Goal: Task Accomplishment & Management: Complete application form

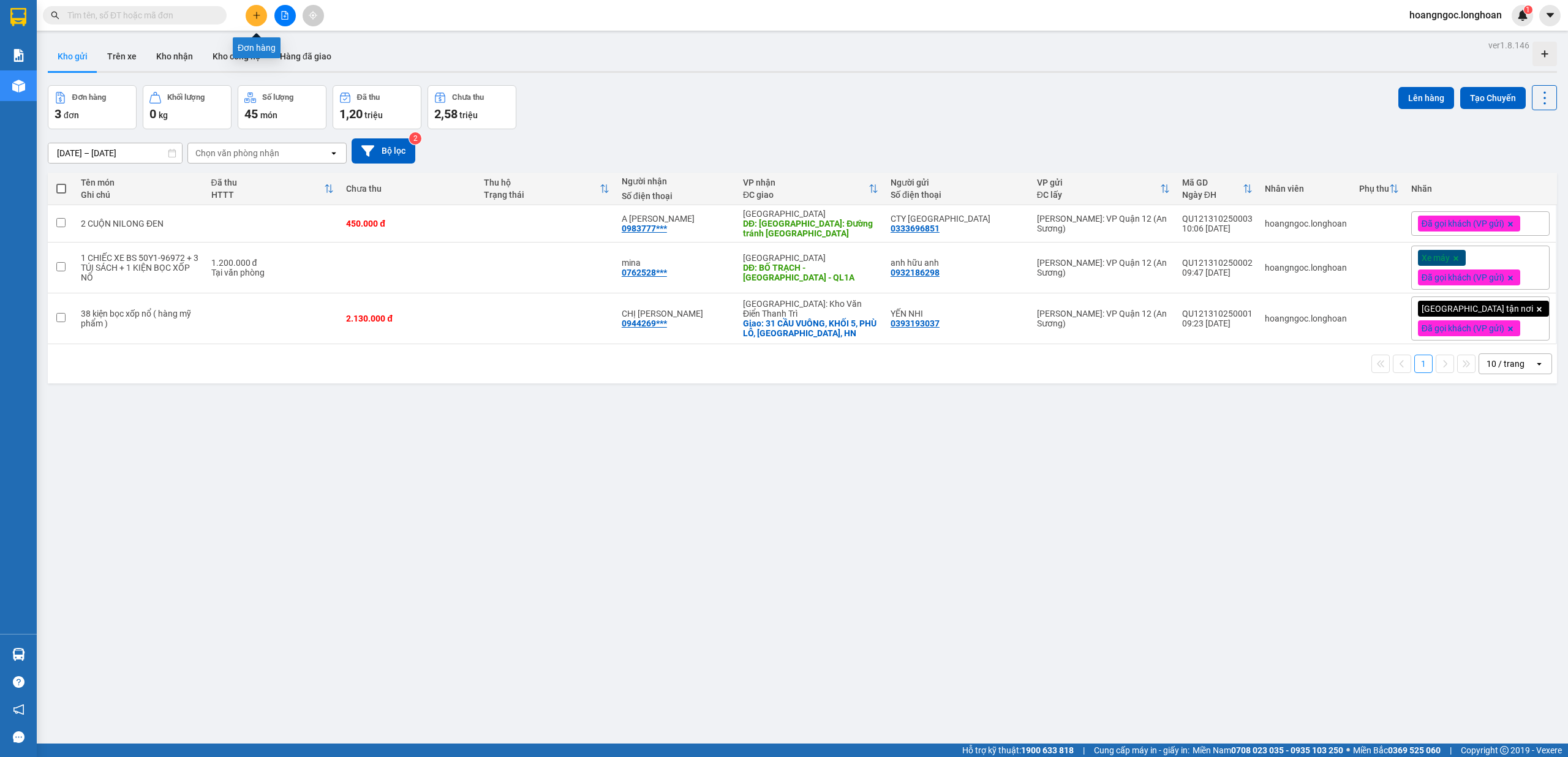
click at [255, 13] on icon "plus" at bounding box center [257, 16] width 9 height 9
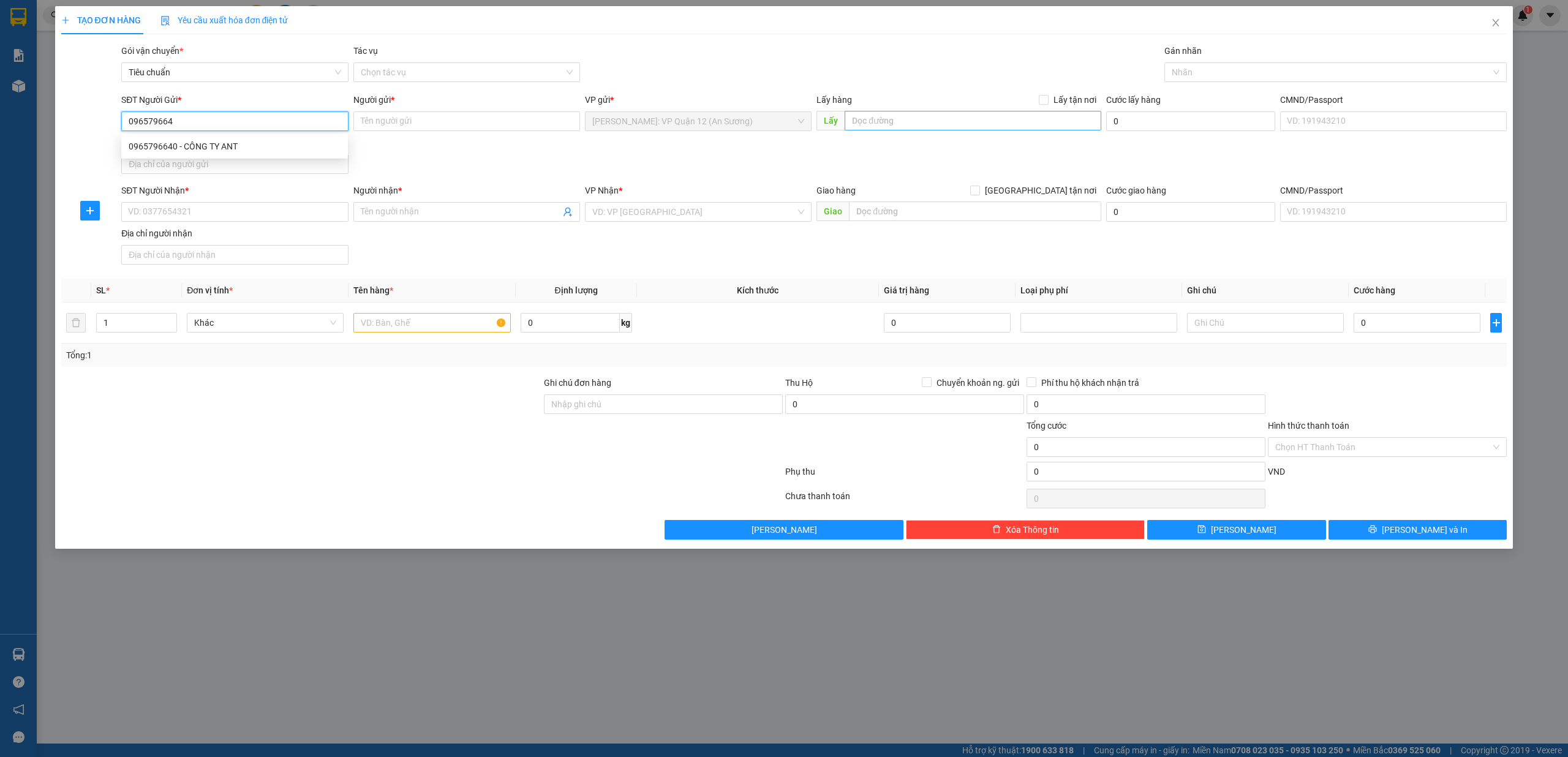
type input "0965796640"
click at [214, 152] on div "0965796640 - CÔNG TY ANT" at bounding box center [234, 146] width 212 height 14
type input "CÔNG TY ANT"
checkbox input "true"
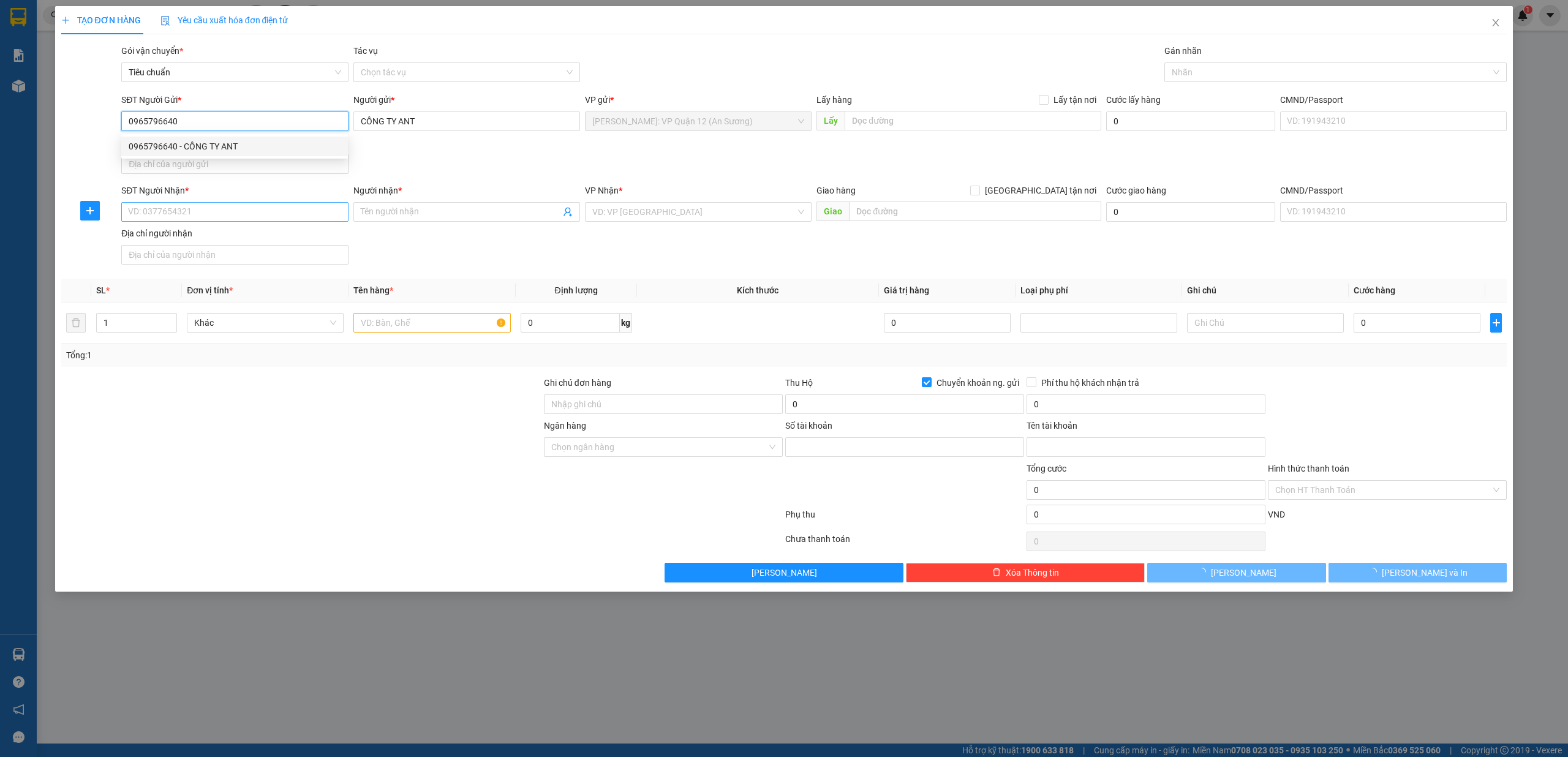
type input "12981288"
type input "CÔNG TY TNHH SX TM NOI THAT ANT"
type input "0965796640"
click at [211, 219] on input "SĐT Người Nhận *" at bounding box center [234, 211] width 226 height 19
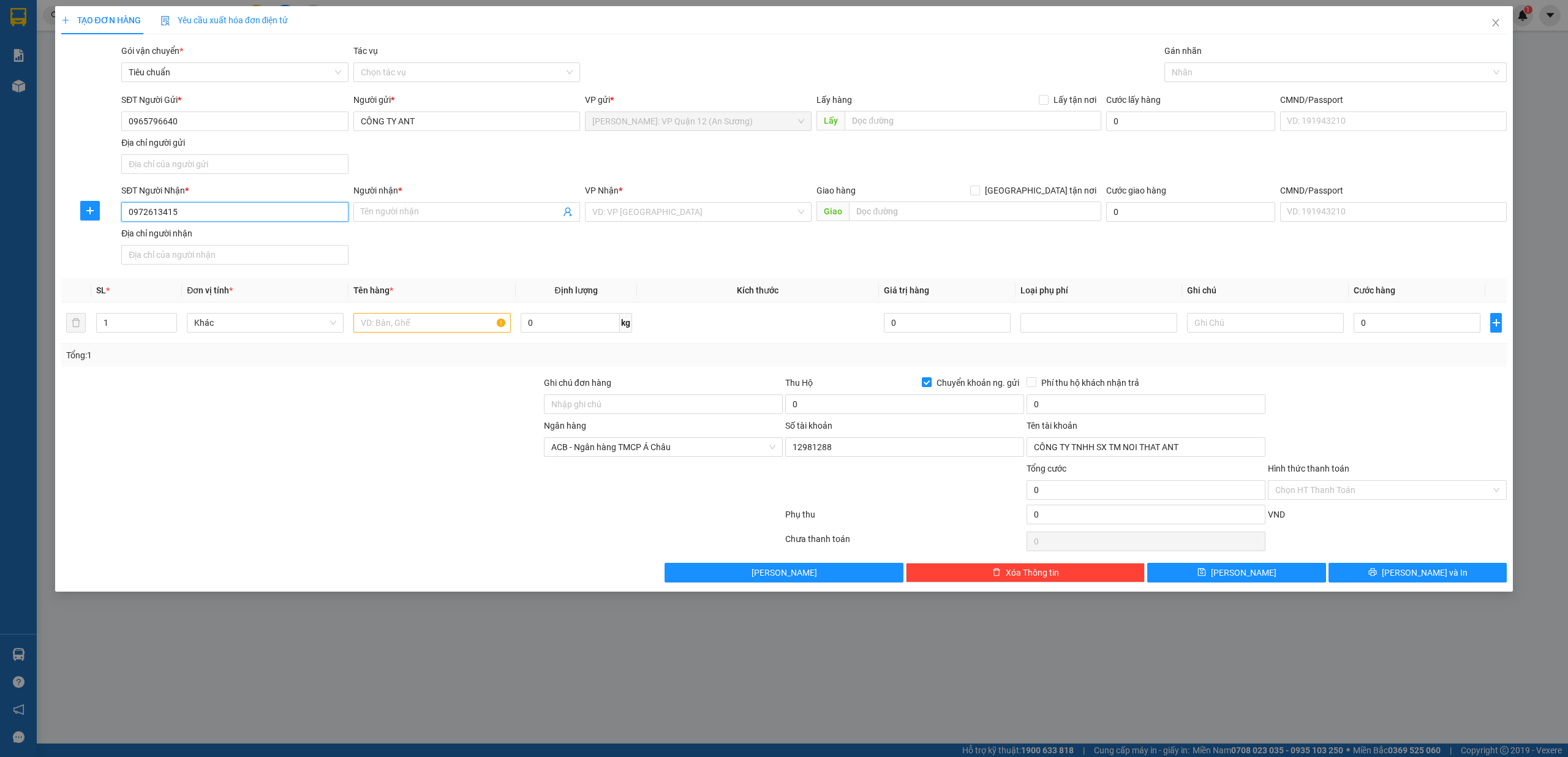
type input "0972613415"
click at [422, 224] on div "Người nhận * Tên người nhận" at bounding box center [466, 205] width 226 height 43
click at [426, 213] on input "Người nhận *" at bounding box center [460, 212] width 199 height 14
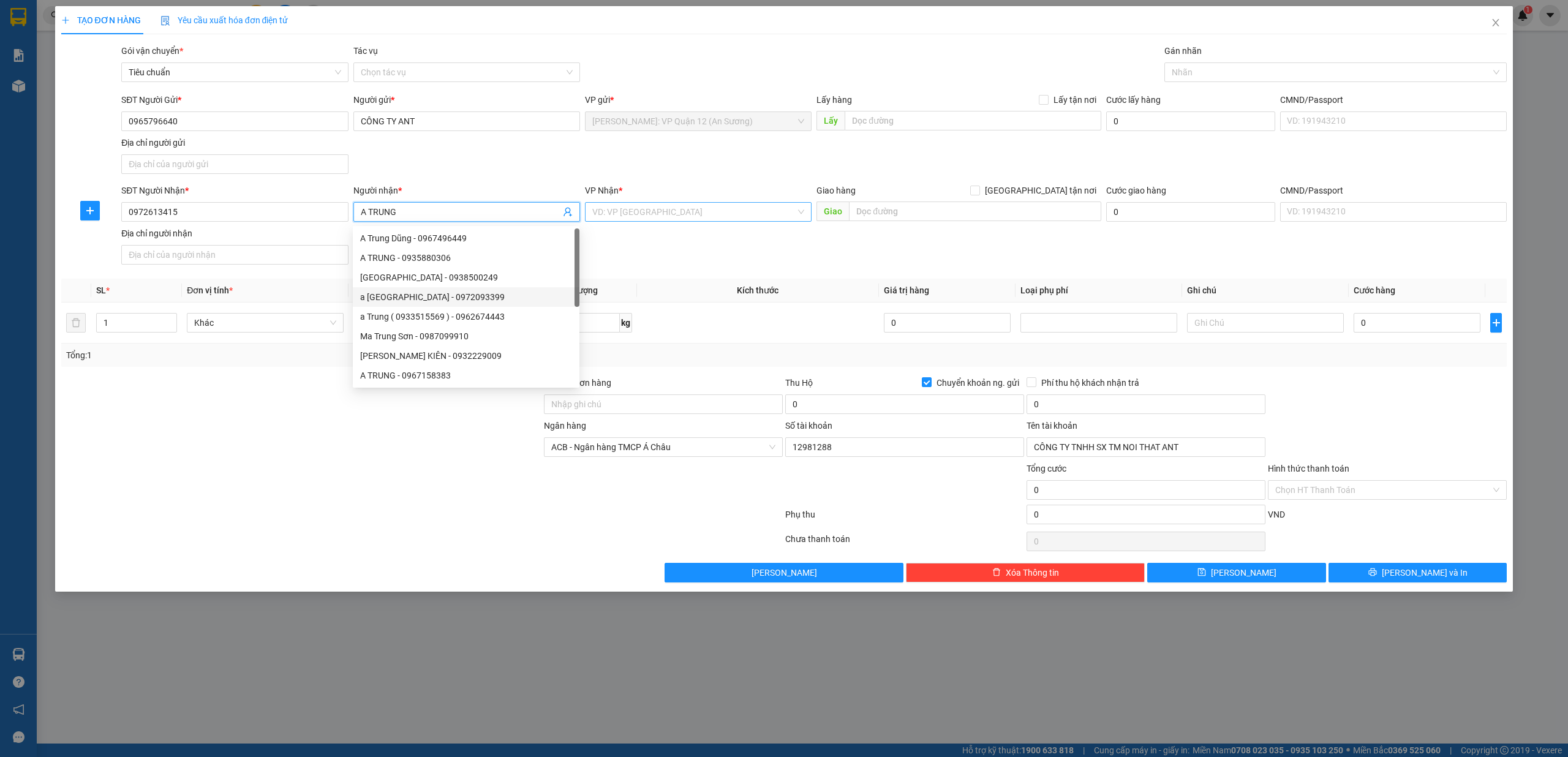
type input "A TRUNG"
drag, startPoint x: 670, startPoint y: 208, endPoint x: 663, endPoint y: 214, distance: 9.2
click at [667, 209] on input "search" at bounding box center [693, 211] width 203 height 18
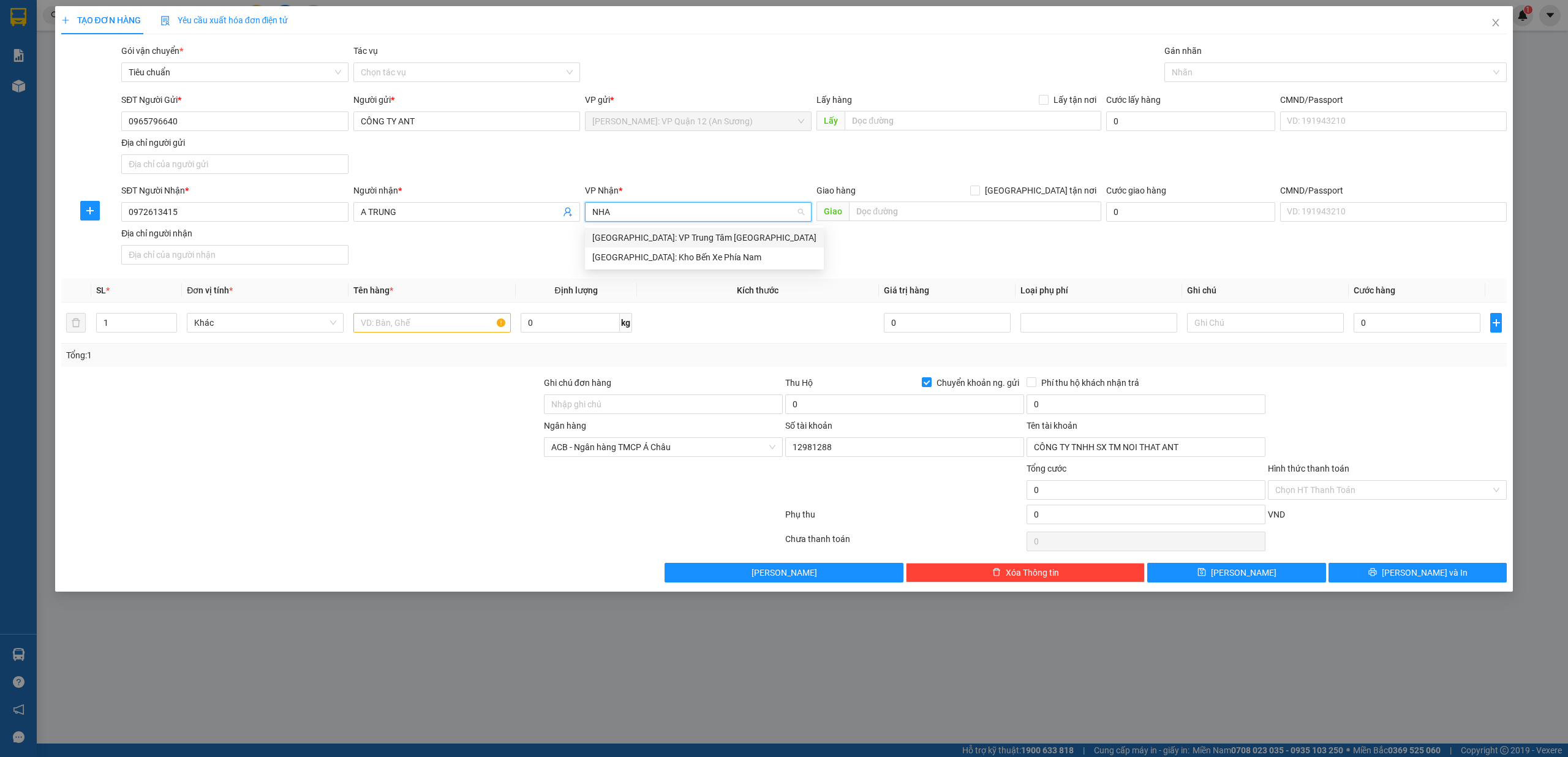
type input "NHA"
click at [685, 251] on div "[GEOGRAPHIC_DATA]: Kho Bến Xe Phía Nam" at bounding box center [704, 258] width 224 height 14
drag, startPoint x: 1065, startPoint y: 196, endPoint x: 1019, endPoint y: 211, distance: 48.4
click at [1061, 195] on span "[GEOGRAPHIC_DATA] tận nơi" at bounding box center [1040, 191] width 121 height 14
click at [979, 194] on input "[GEOGRAPHIC_DATA] tận nơi" at bounding box center [975, 190] width 9 height 9
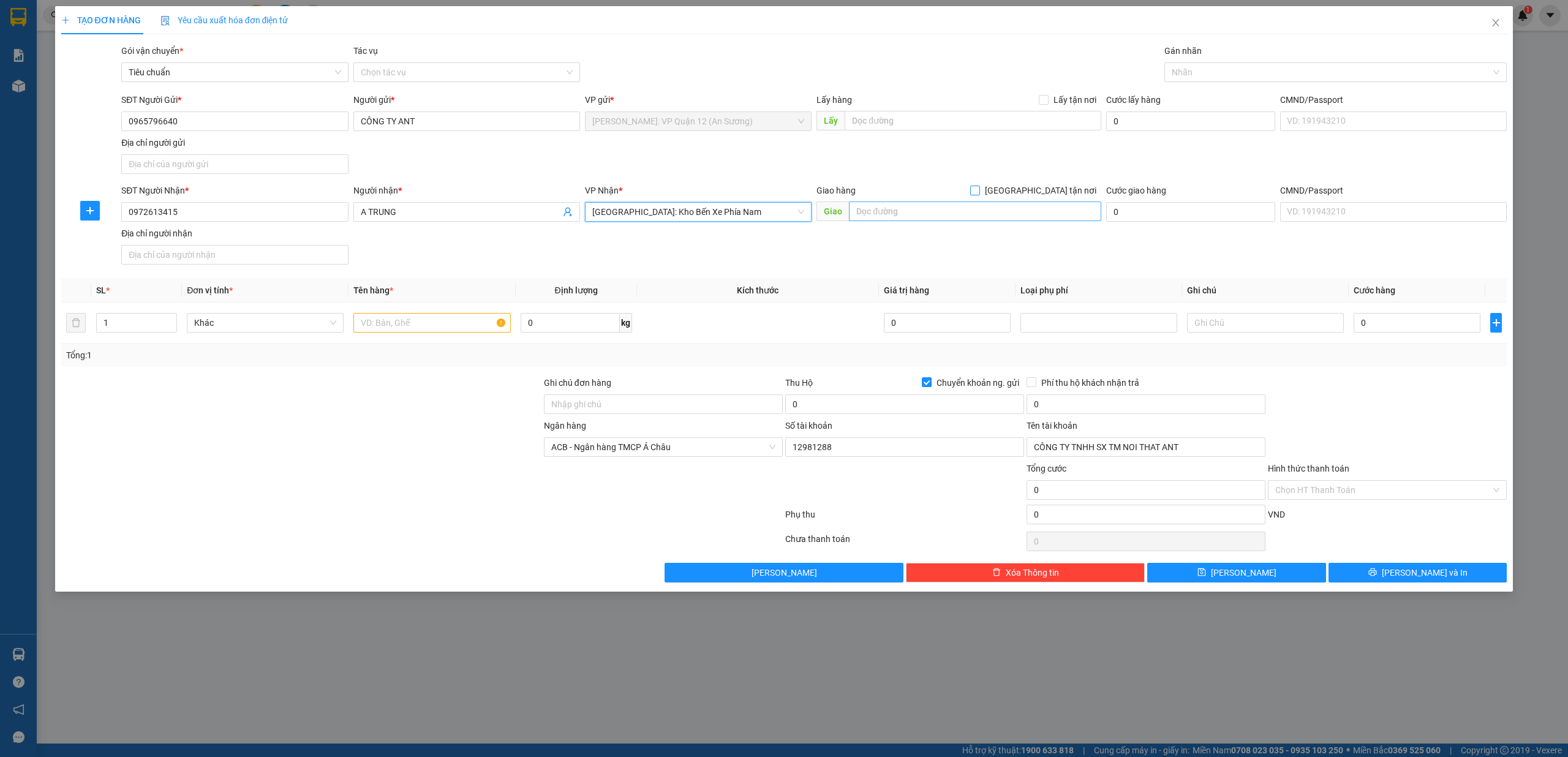
checkbox input "true"
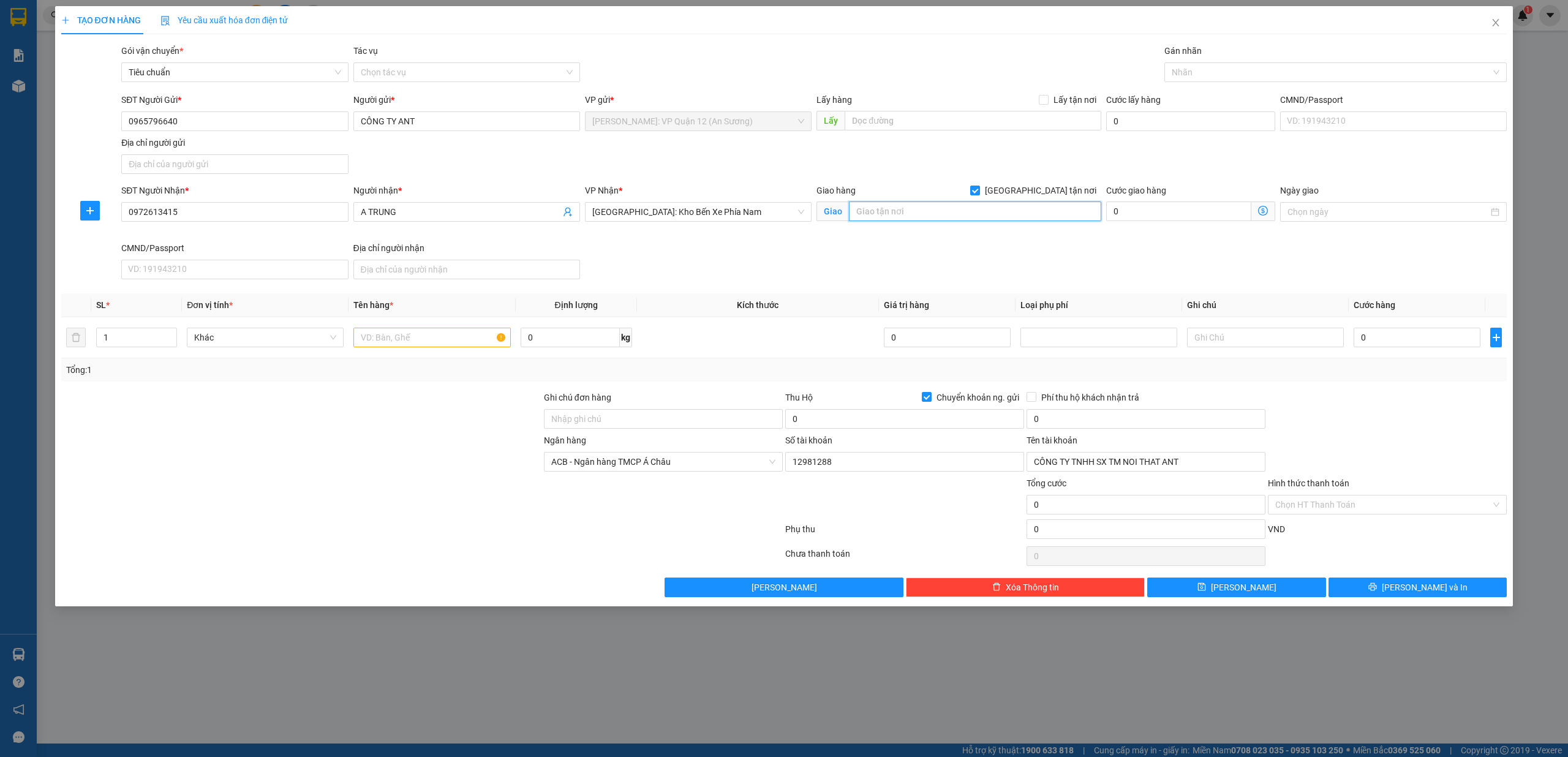
click at [1019, 211] on input "text" at bounding box center [975, 211] width 253 height 19
click at [1009, 209] on input "LÔ 08-LK2-3 MỸ GIA, [GEOGRAPHIC_DATA]" at bounding box center [975, 211] width 253 height 19
click at [993, 218] on input "LÔ 08-LK2-3 MỸ GIA, [GEOGRAPHIC_DATA]" at bounding box center [975, 211] width 253 height 19
click at [241, 203] on input "0972613415" at bounding box center [234, 211] width 226 height 19
click at [907, 211] on input "LÔ 08-LK2-3 MỸ GIA, [GEOGRAPHIC_DATA]" at bounding box center [975, 211] width 253 height 19
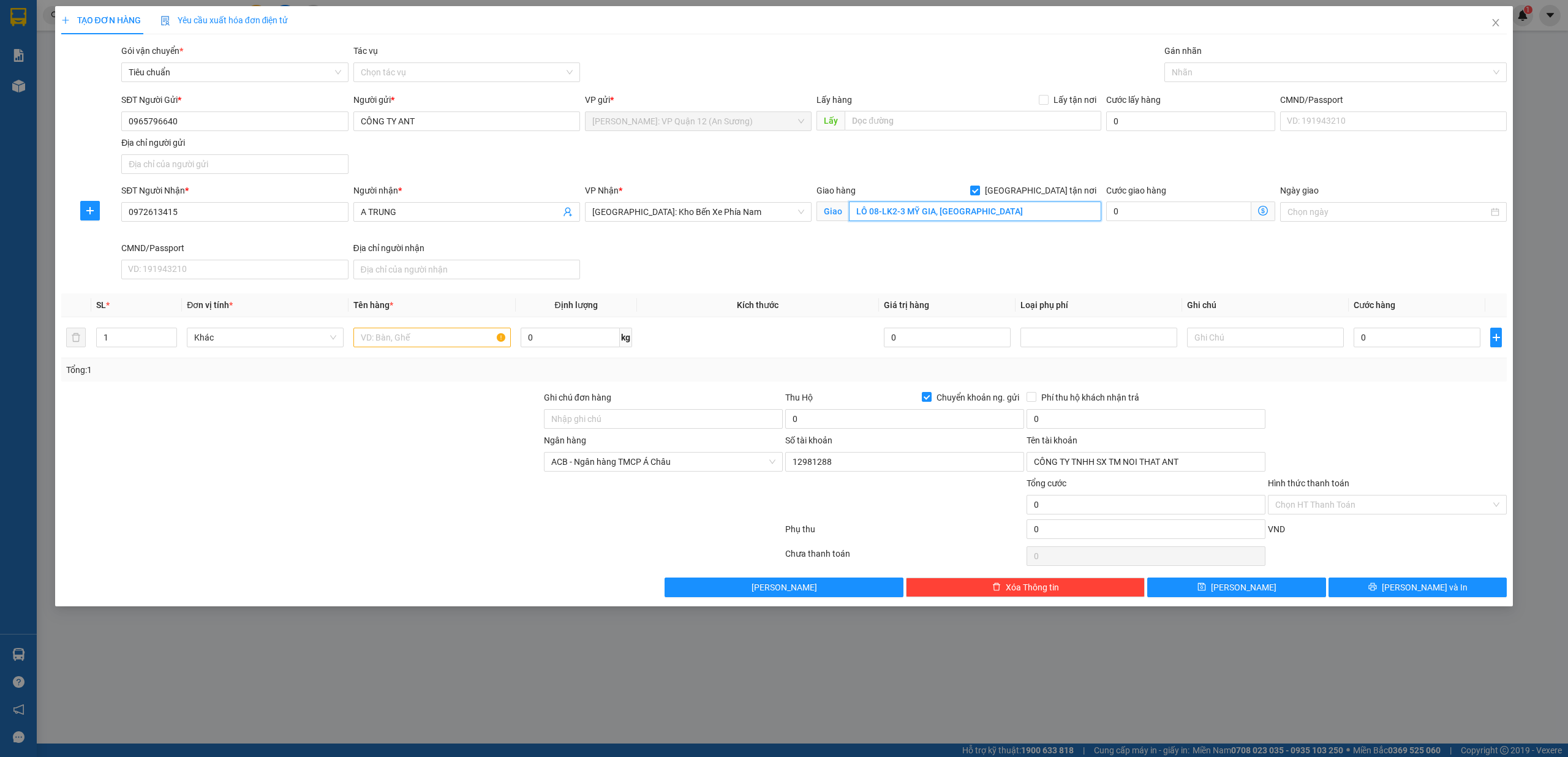
click at [924, 209] on input "LÔ 08-LK2-3 MỸ GIA, [GEOGRAPHIC_DATA]" at bounding box center [975, 211] width 253 height 19
drag, startPoint x: 855, startPoint y: 213, endPoint x: 936, endPoint y: 216, distance: 81.1
click at [936, 216] on input "LÔ 08-LK2-3 MỸ GIA, [GEOGRAPHIC_DATA]" at bounding box center [975, 211] width 253 height 19
click at [991, 206] on input "LÔ 08-LK2-3 MỸ GIA, [GEOGRAPHIC_DATA]" at bounding box center [975, 211] width 253 height 19
click at [1267, 68] on div at bounding box center [1329, 73] width 324 height 15
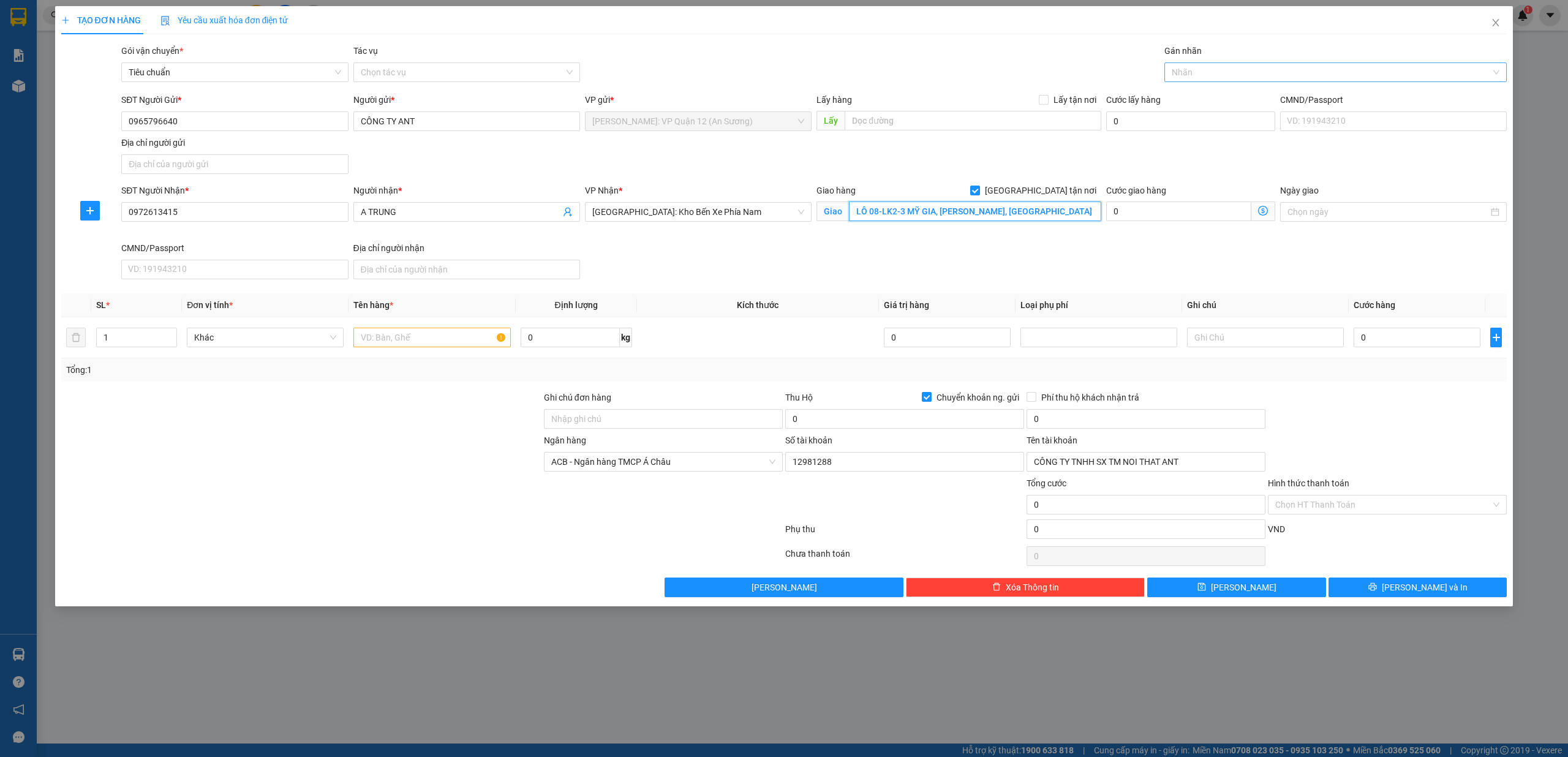
type input "LÔ 08-LK2-3 MỸ GIA, [PERSON_NAME], [GEOGRAPHIC_DATA]"
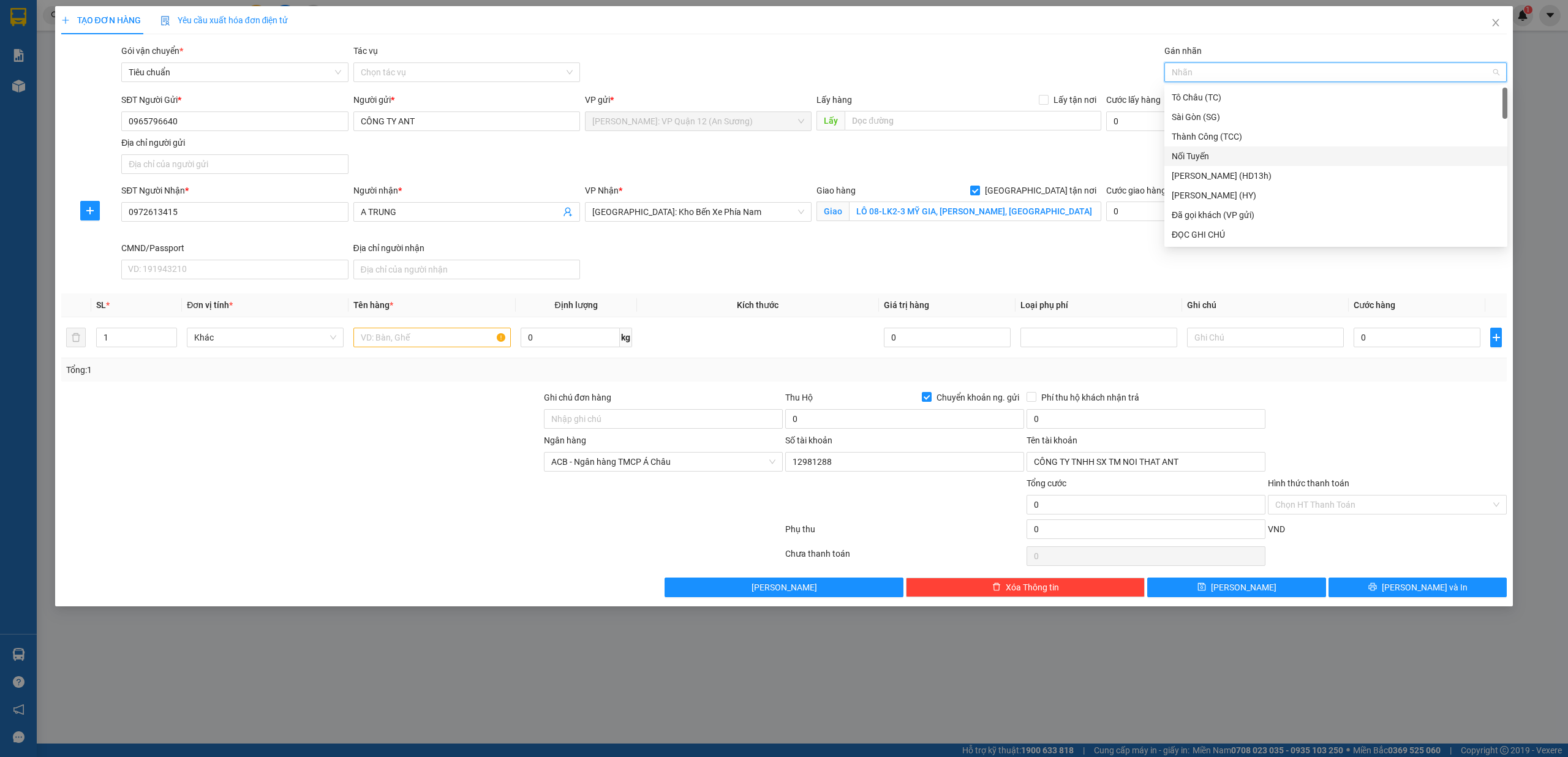
type input "G"
drag, startPoint x: 1220, startPoint y: 239, endPoint x: 1054, endPoint y: 262, distance: 167.6
click at [1215, 241] on div "[GEOGRAPHIC_DATA] tận nơi" at bounding box center [1335, 234] width 328 height 14
click at [409, 346] on input "text" at bounding box center [431, 337] width 157 height 19
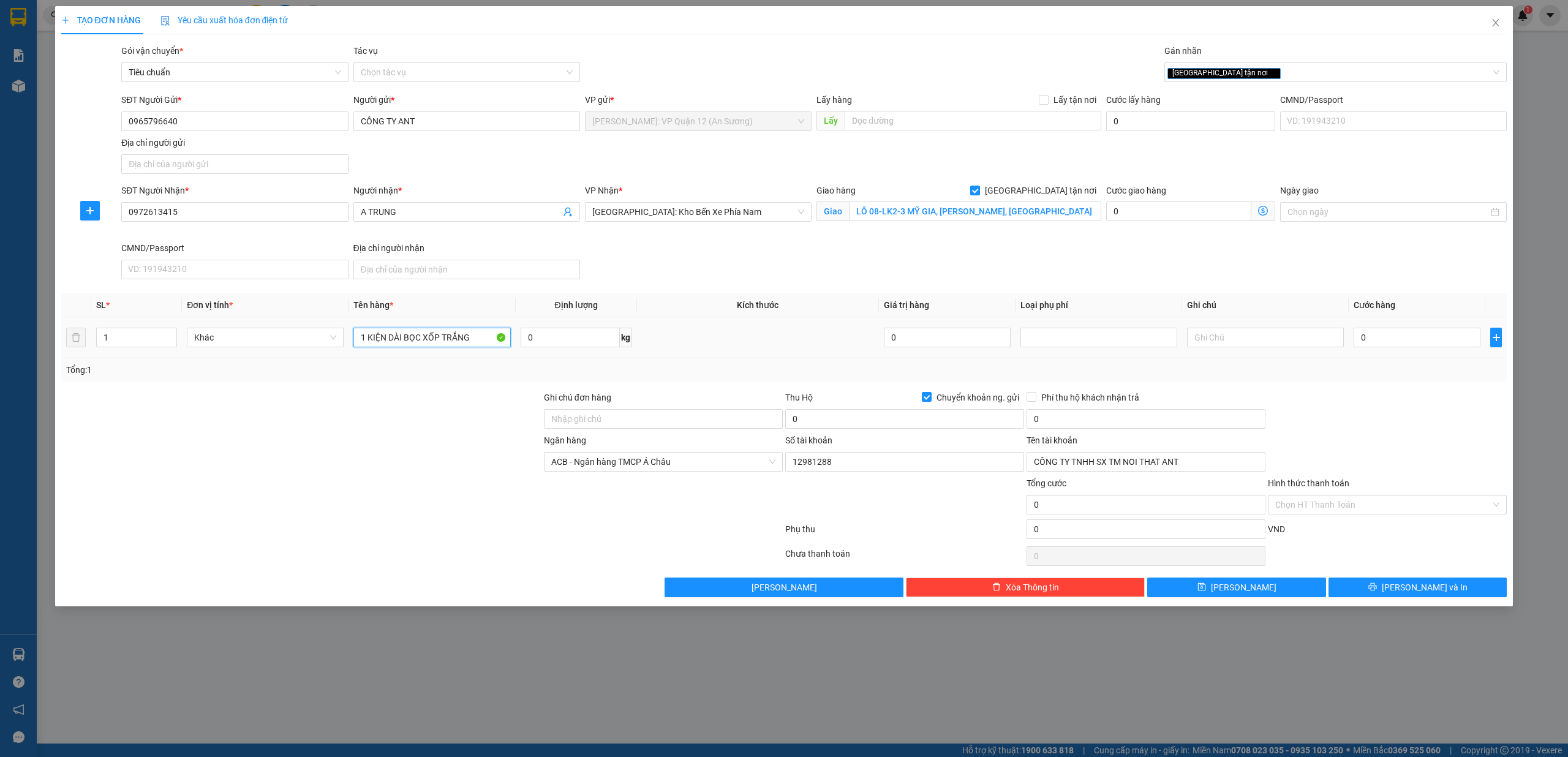
type input "1 KIỆN DÀI BỌC XỐP TRẮNG"
click at [1415, 327] on div "0" at bounding box center [1417, 337] width 127 height 24
click at [1415, 334] on input "0" at bounding box center [1417, 337] width 127 height 19
drag, startPoint x: 1485, startPoint y: 355, endPoint x: 1467, endPoint y: 353, distance: 18.1
click at [1485, 355] on td at bounding box center [1496, 338] width 21 height 41
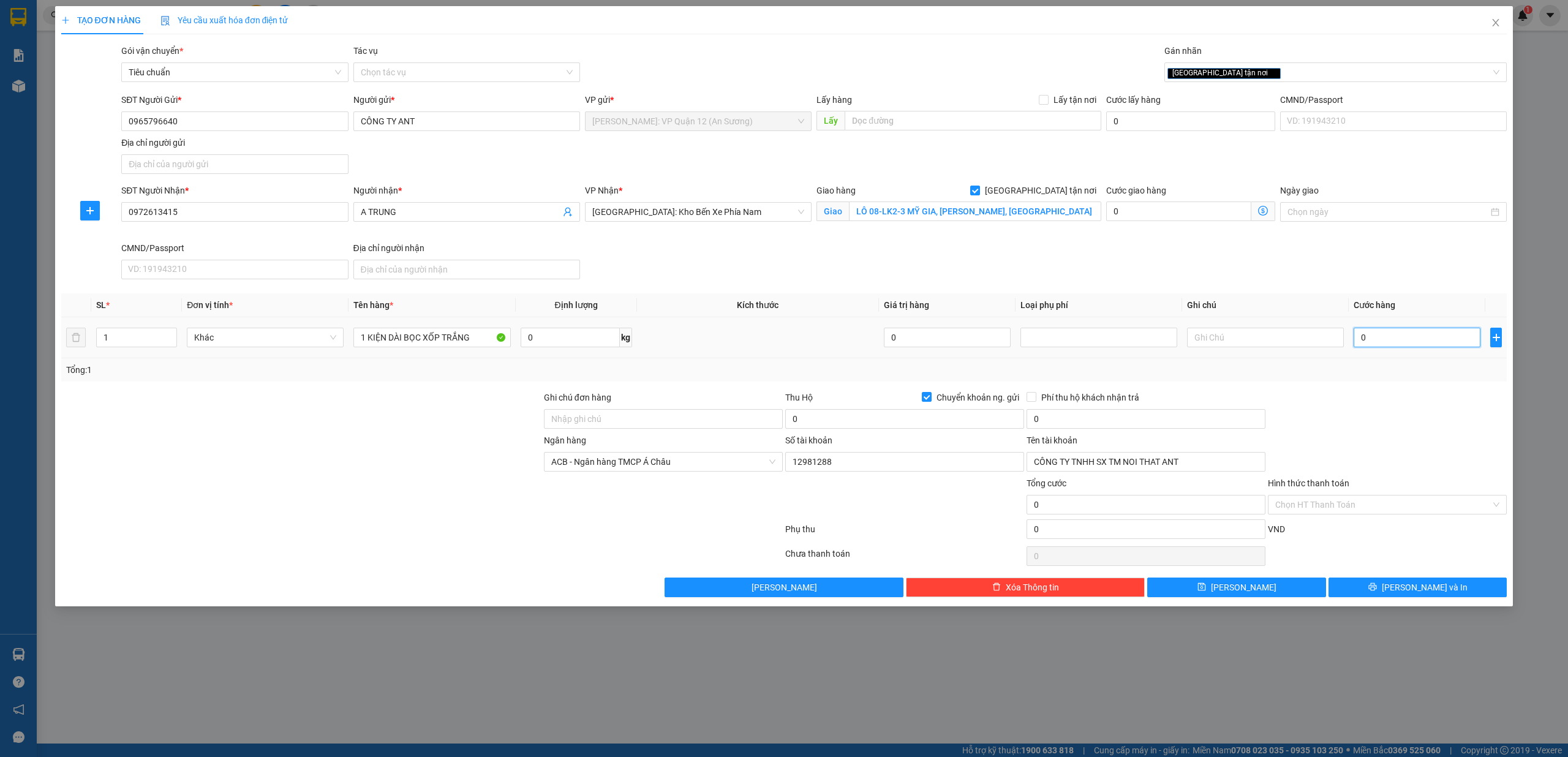
click at [1444, 343] on input "0" at bounding box center [1417, 337] width 127 height 19
type input "1"
type input "14"
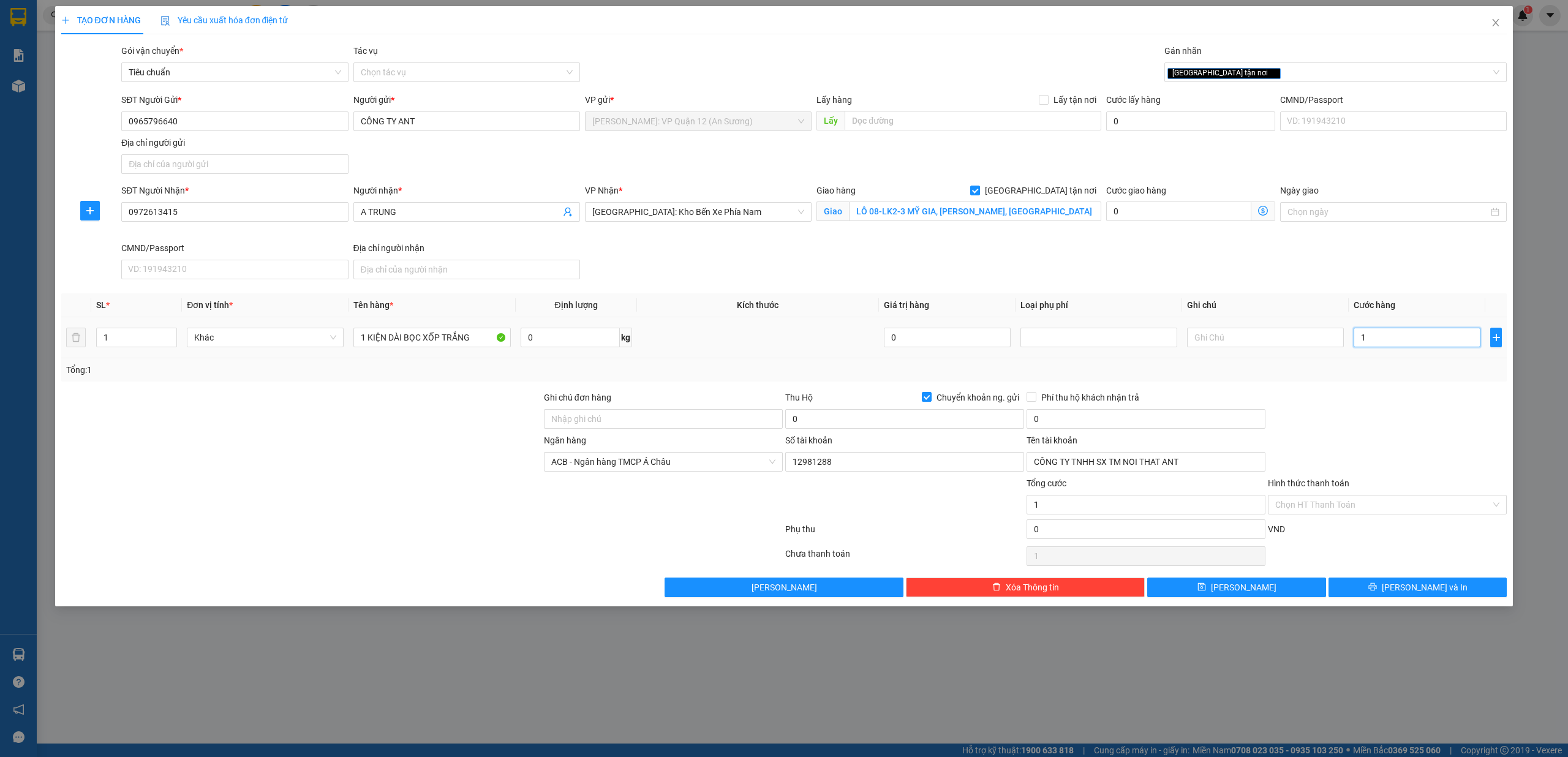
type input "14"
type input "140"
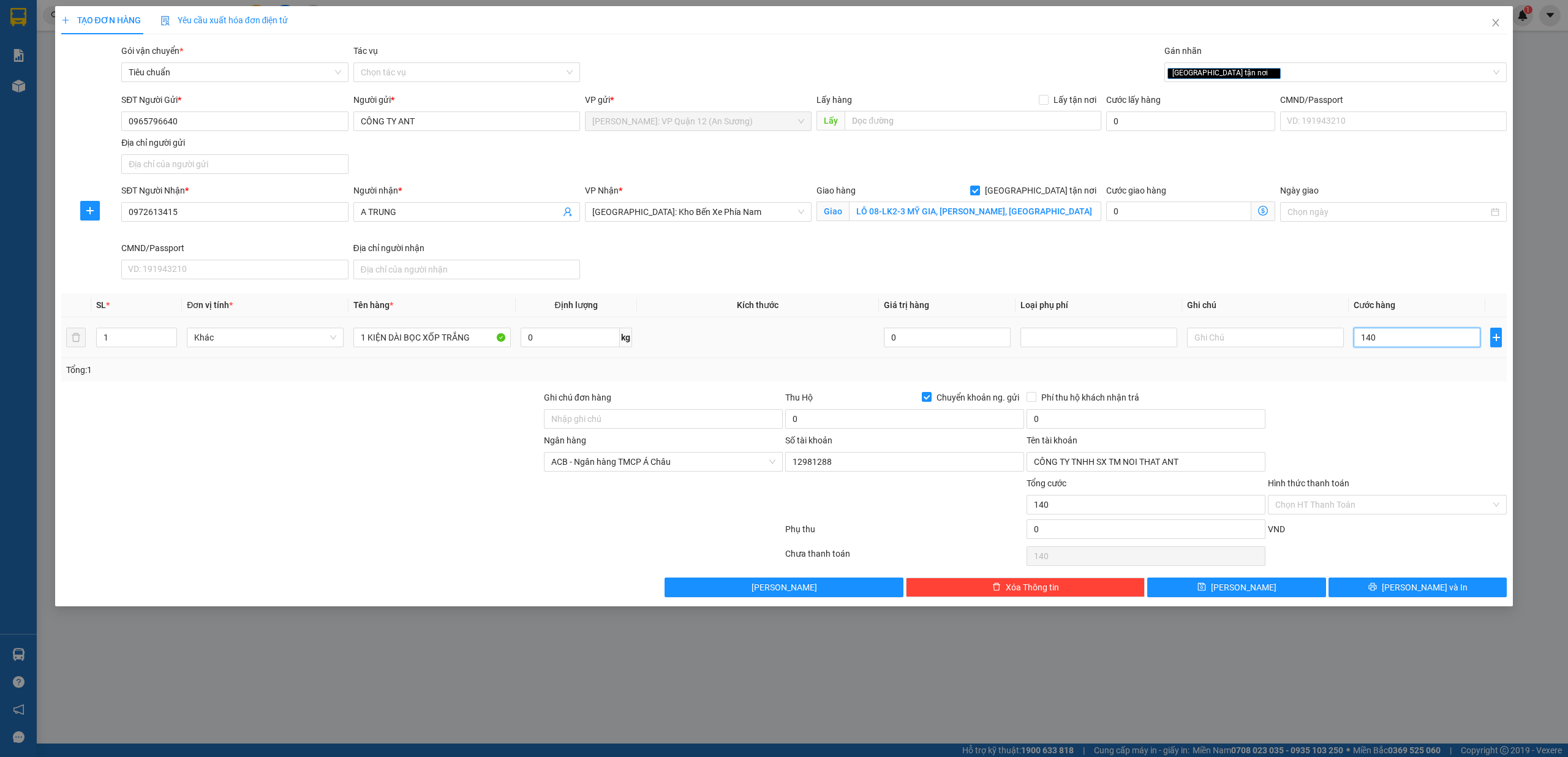
type input "1.400"
type input "14.000"
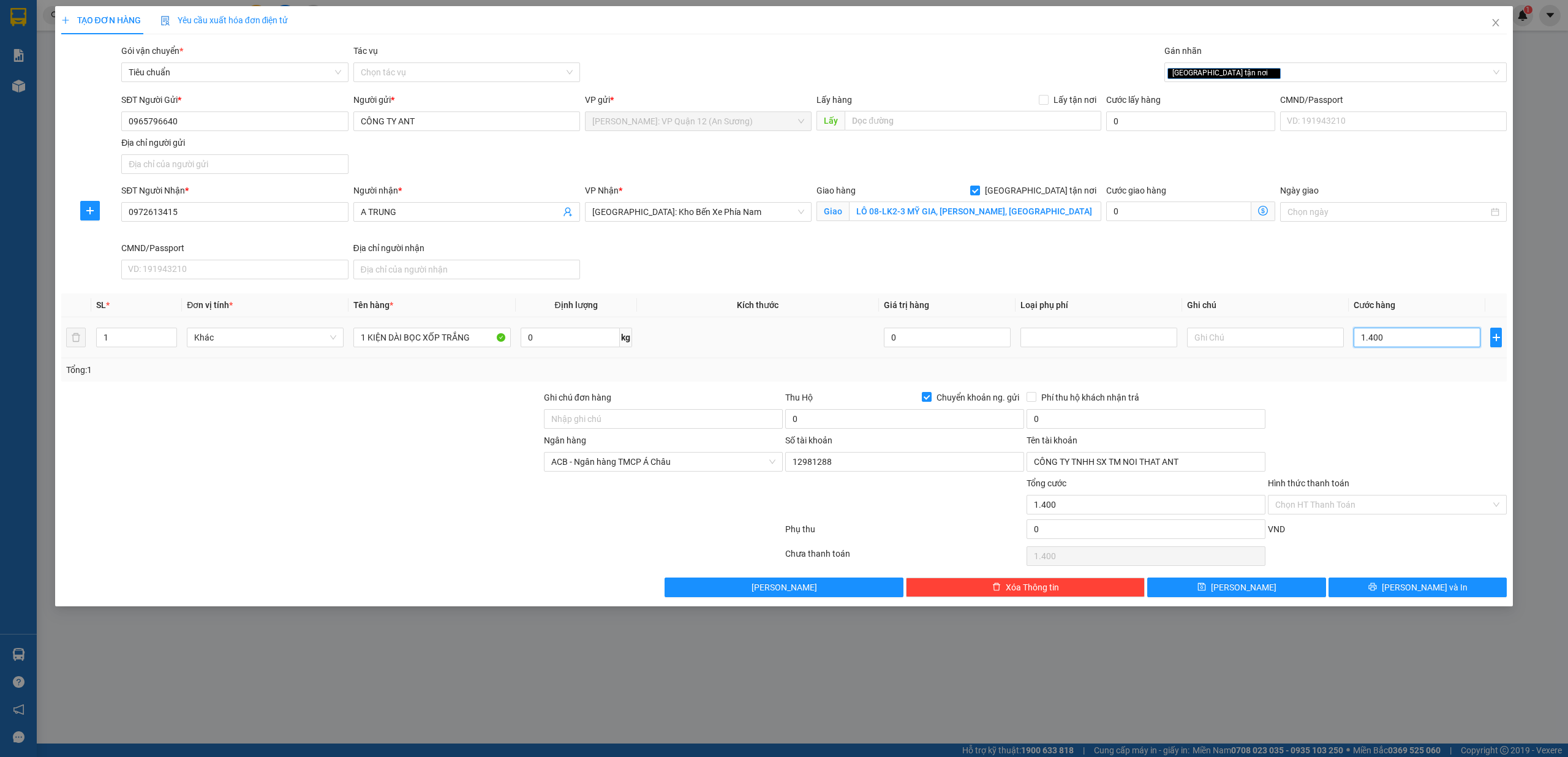
type input "14.000"
type input "140.000"
type input "1.400.000"
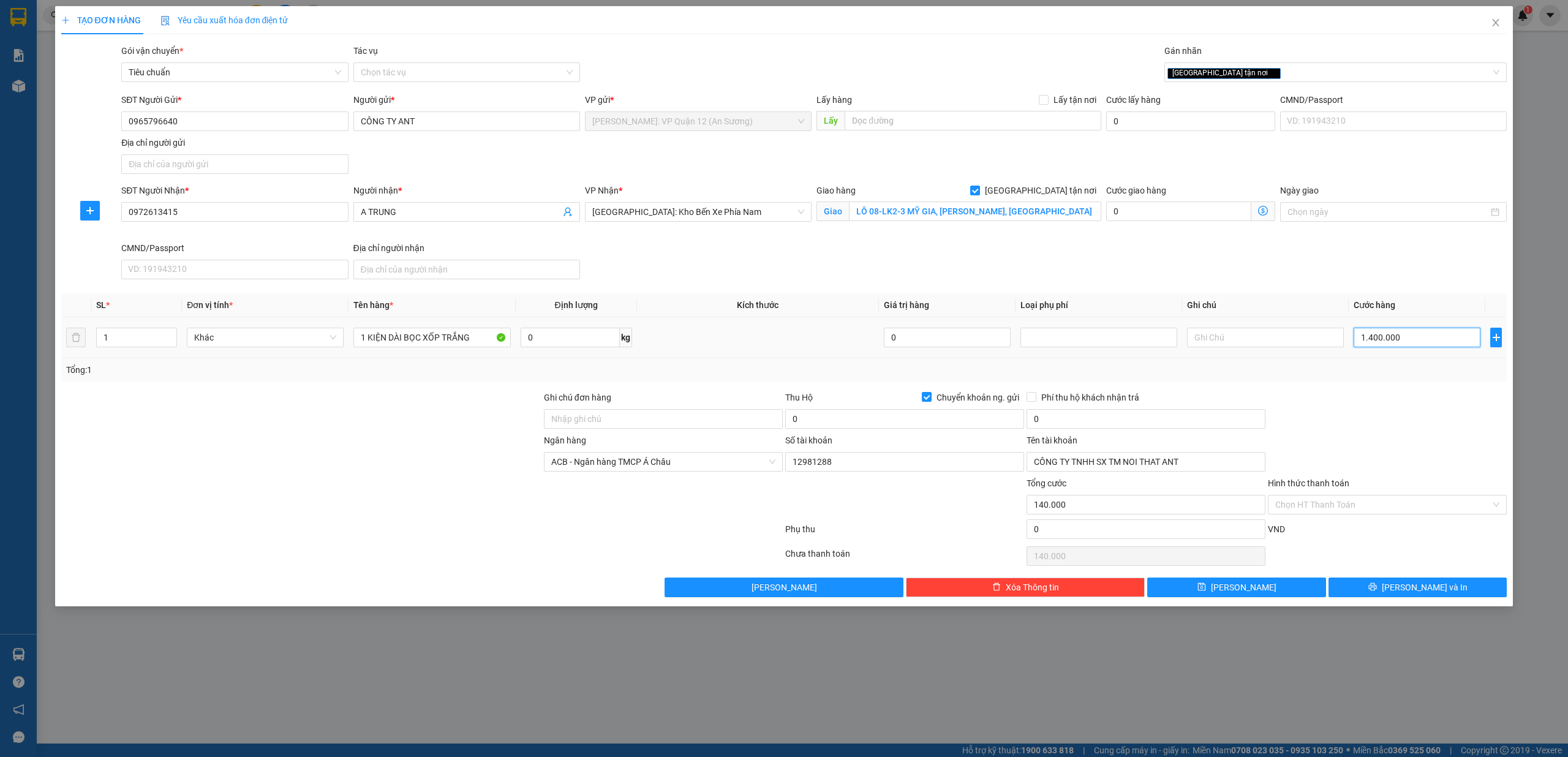
type input "1.400.000"
type input "140.000"
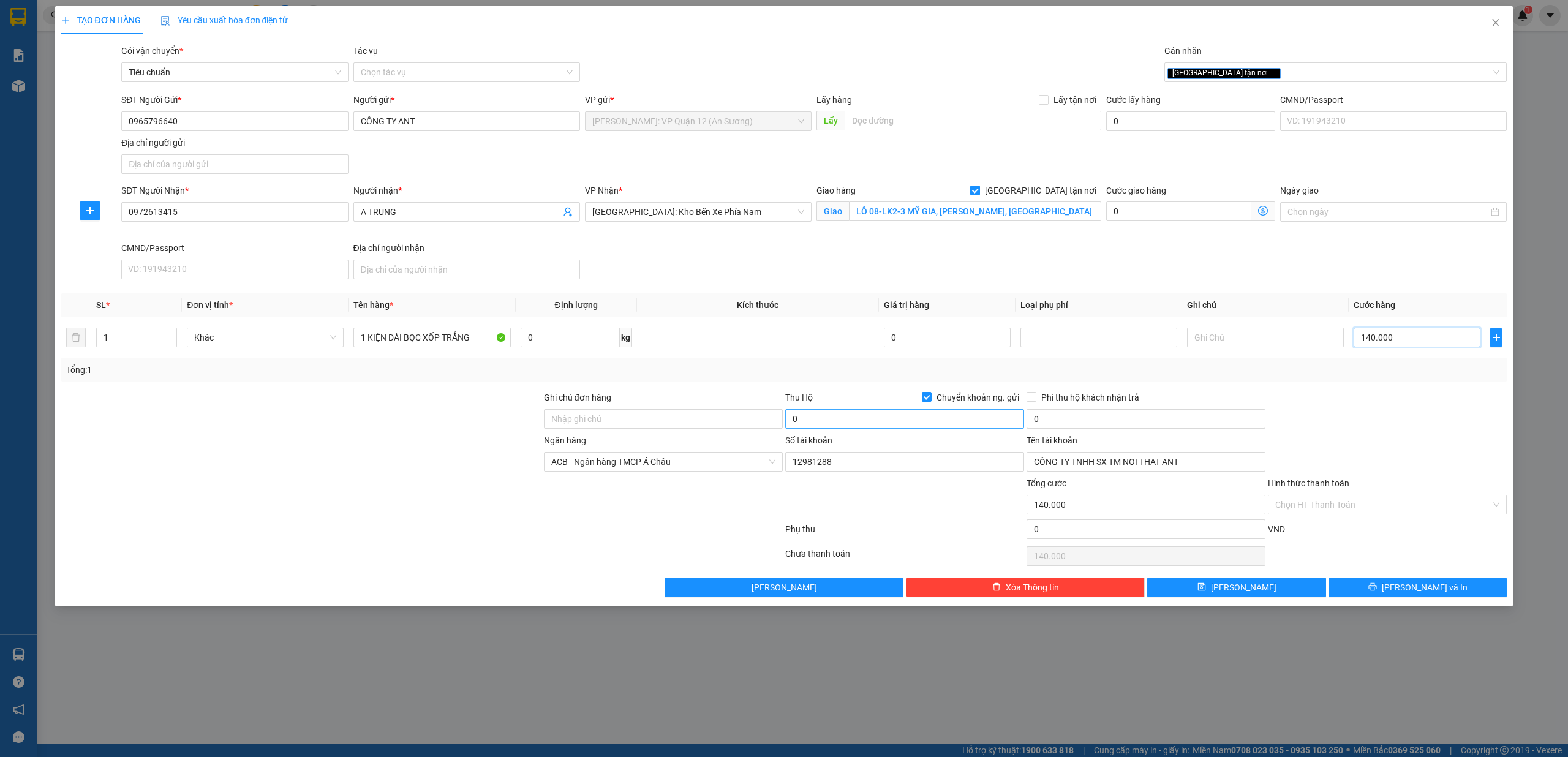
type input "140.000"
click at [675, 467] on span "ACB - Ngân hàng TMCP Á Châu" at bounding box center [663, 461] width 224 height 18
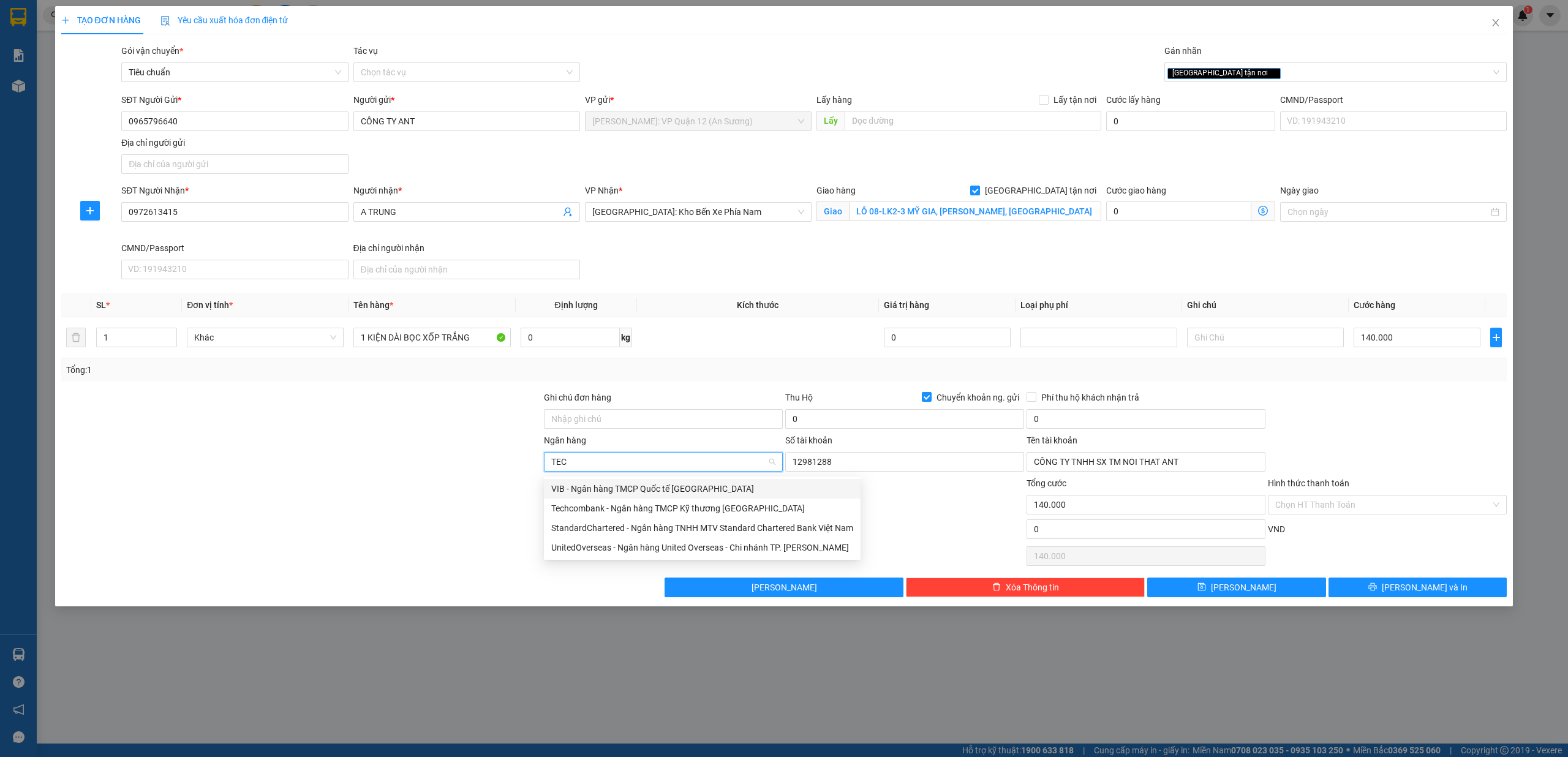
type input "TECH"
click at [736, 486] on div "Techcombank - Ngân hàng TMCP Kỹ thương [GEOGRAPHIC_DATA]" at bounding box center [678, 489] width 254 height 14
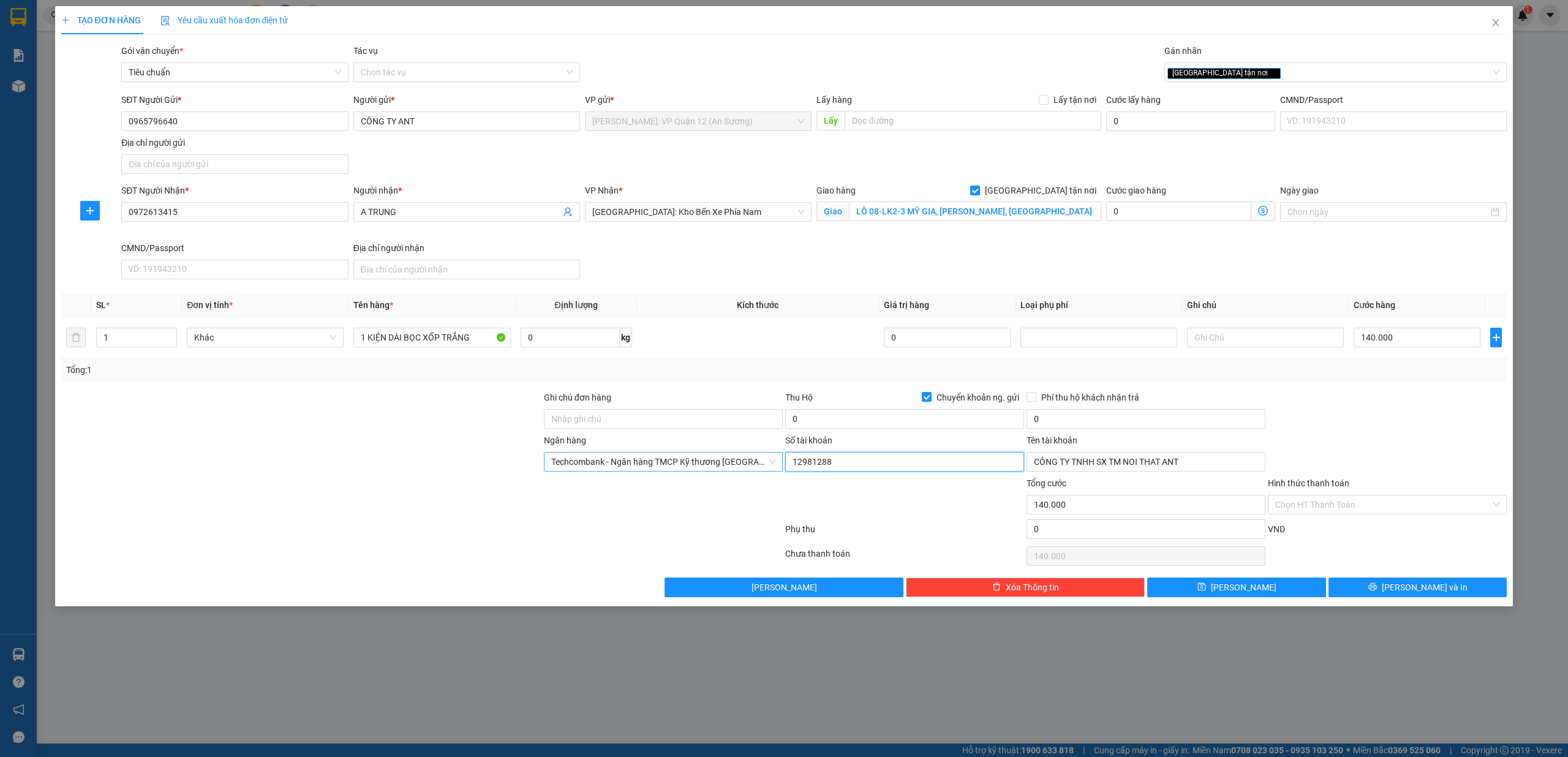
drag, startPoint x: 842, startPoint y: 466, endPoint x: 611, endPoint y: 466, distance: 231.0
click at [611, 466] on div "Ngân hàng Techcombank - Ngân hàng TMCP Kỹ thương Việt Nam Số tài khoản 12981288…" at bounding box center [784, 455] width 1449 height 43
type input "19037194905019"
drag, startPoint x: 1222, startPoint y: 466, endPoint x: 501, endPoint y: 466, distance: 721.0
click at [529, 466] on div "Ngân hàng Techcombank - Ngân hàng TMCP Kỹ thương Việt Nam Số tài khoản 19037194…" at bounding box center [784, 455] width 1449 height 43
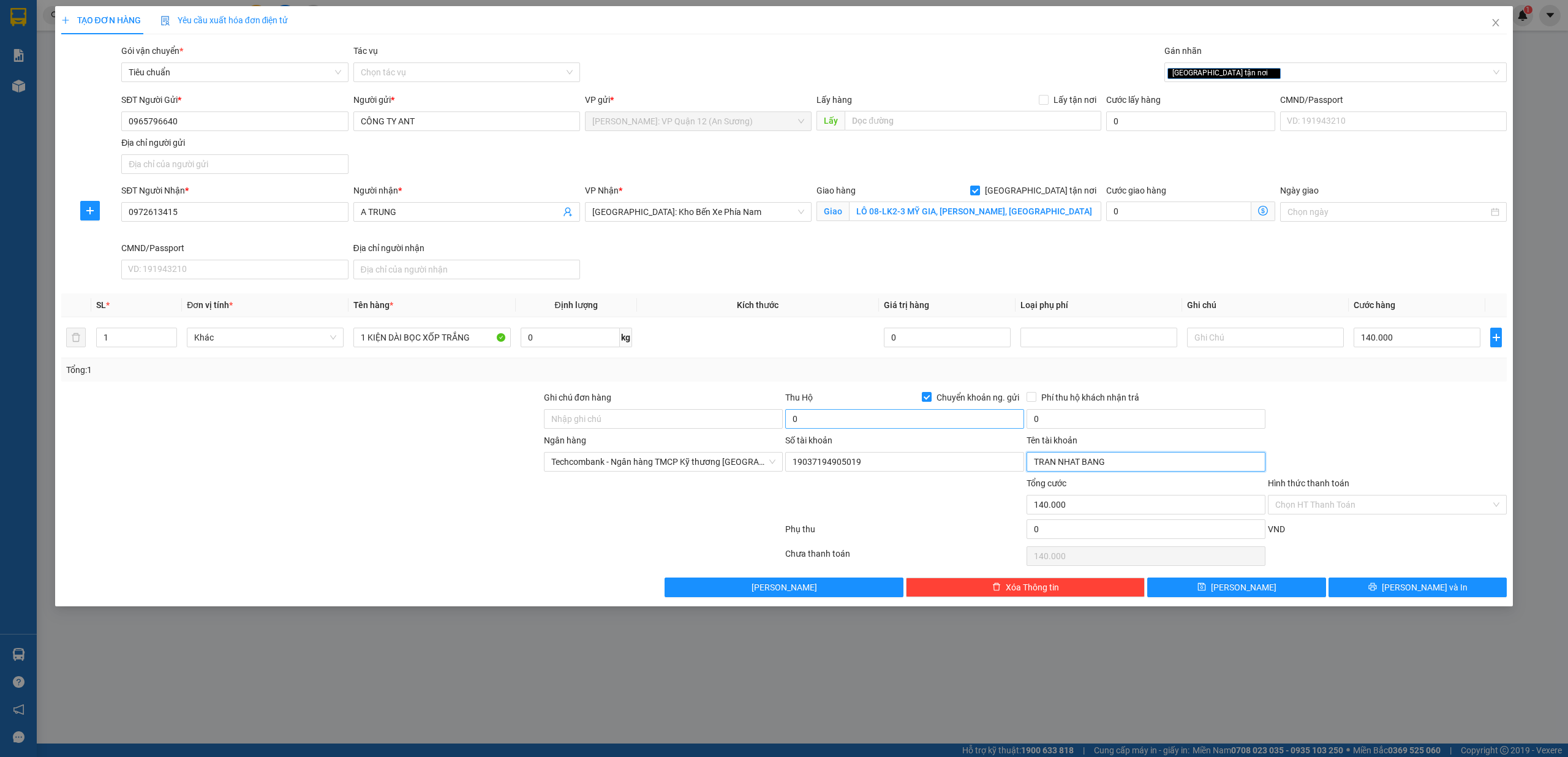
type input "TRAN NHAT BANG"
click at [888, 427] on input "0" at bounding box center [905, 418] width 239 height 19
type input "2.049.000"
click at [1121, 417] on input "0" at bounding box center [1146, 418] width 239 height 19
type input "20.000"
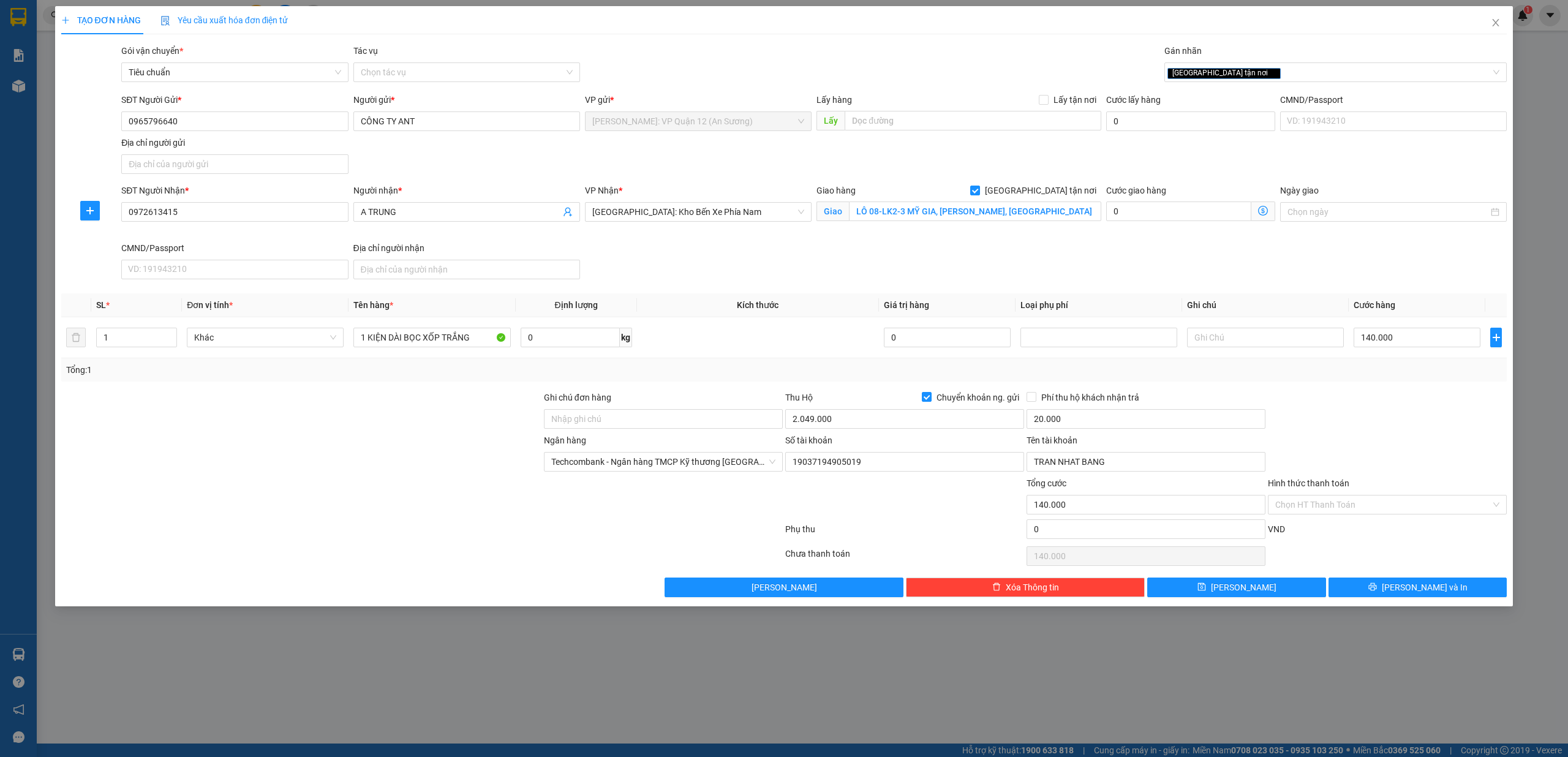
click at [1372, 451] on div "Ngân hàng Techcombank - Ngân hàng TMCP Kỹ thương Việt Nam Số tài khoản 19037194…" at bounding box center [784, 455] width 1449 height 43
click at [182, 209] on input "0972613415" at bounding box center [234, 211] width 226 height 19
drag, startPoint x: 207, startPoint y: 219, endPoint x: 30, endPoint y: 219, distance: 177.0
click at [30, 219] on div "TẠO ĐƠN HÀNG Yêu cầu xuất hóa đơn điện tử Transit Pickup Surcharge Ids Transit …" at bounding box center [784, 378] width 1568 height 757
type input "0372613415"
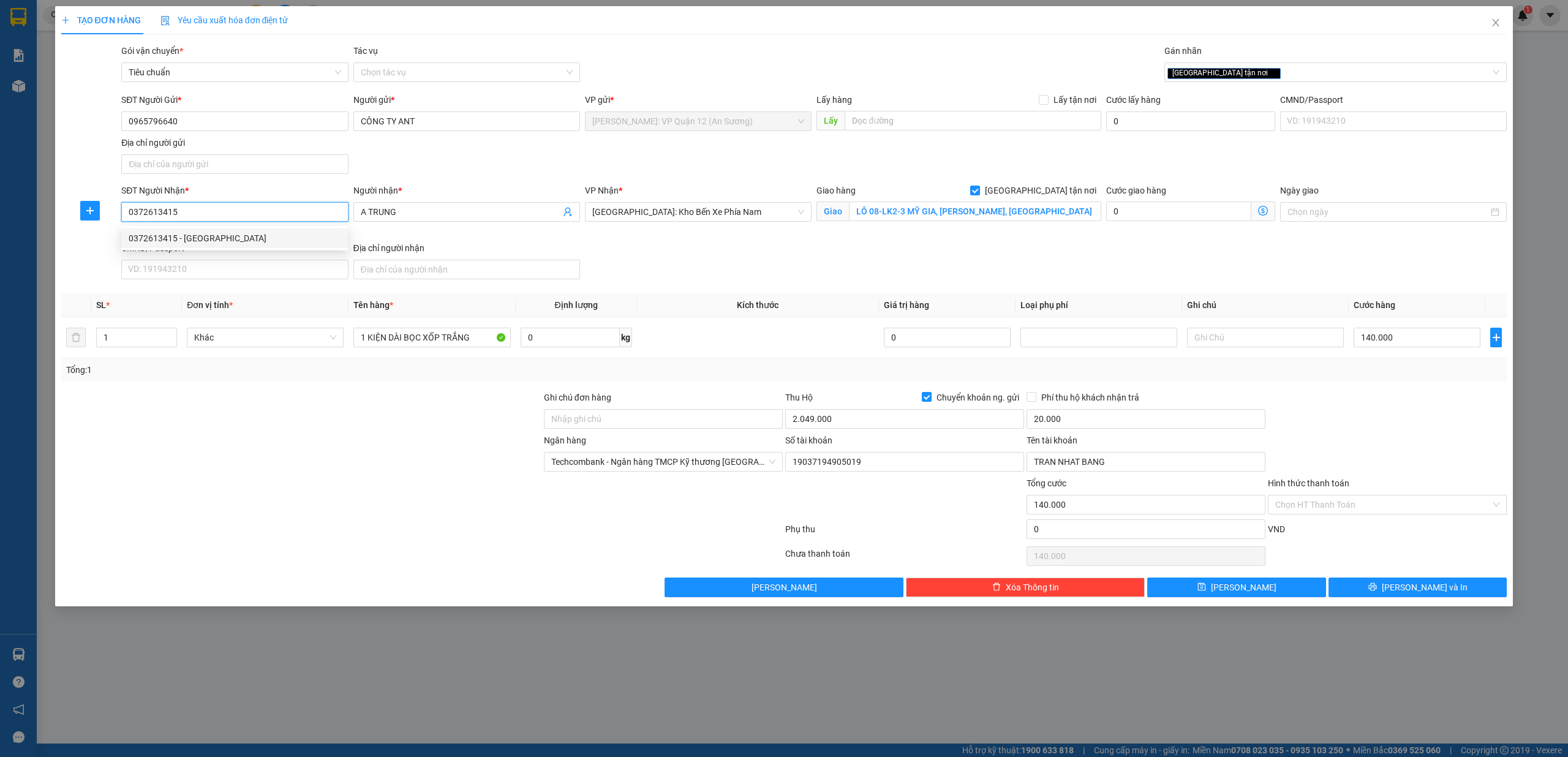
click at [270, 248] on div "0372613415 - [GEOGRAPHIC_DATA]" at bounding box center [234, 238] width 226 height 19
type input "ANH TRUNG"
type input "LÔ 8 - LK 312 MỸ GIA, [GEOGRAPHIC_DATA], [GEOGRAPHIC_DATA]"
type input "12981288"
type input "CÔNG TY TNHH SX- TM NỘI THẤT ANT"
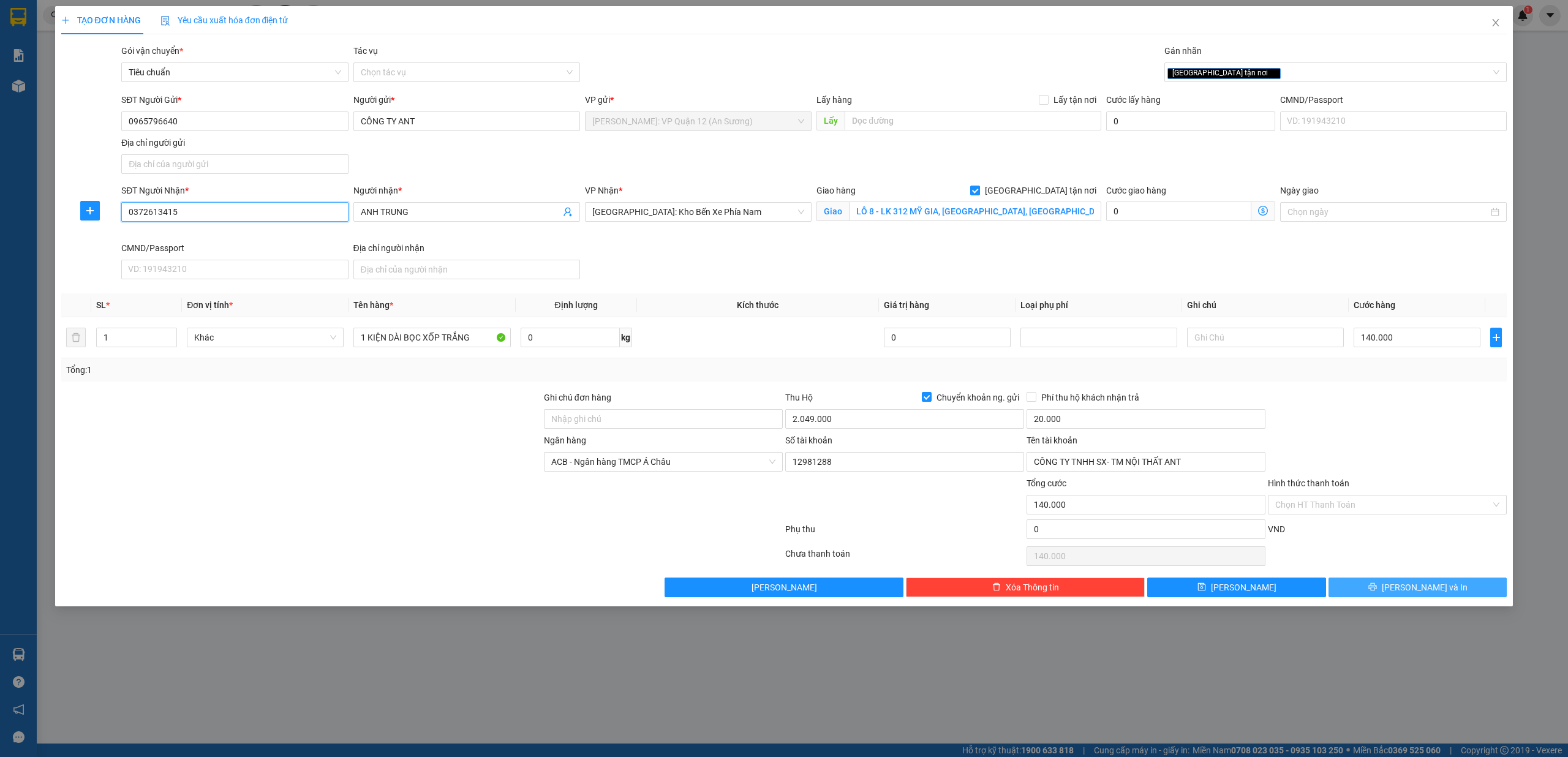
type input "0372613415"
drag, startPoint x: 1404, startPoint y: 594, endPoint x: 1409, endPoint y: 598, distance: 6.4
click at [1409, 597] on button "[PERSON_NAME] và In" at bounding box center [1418, 587] width 179 height 19
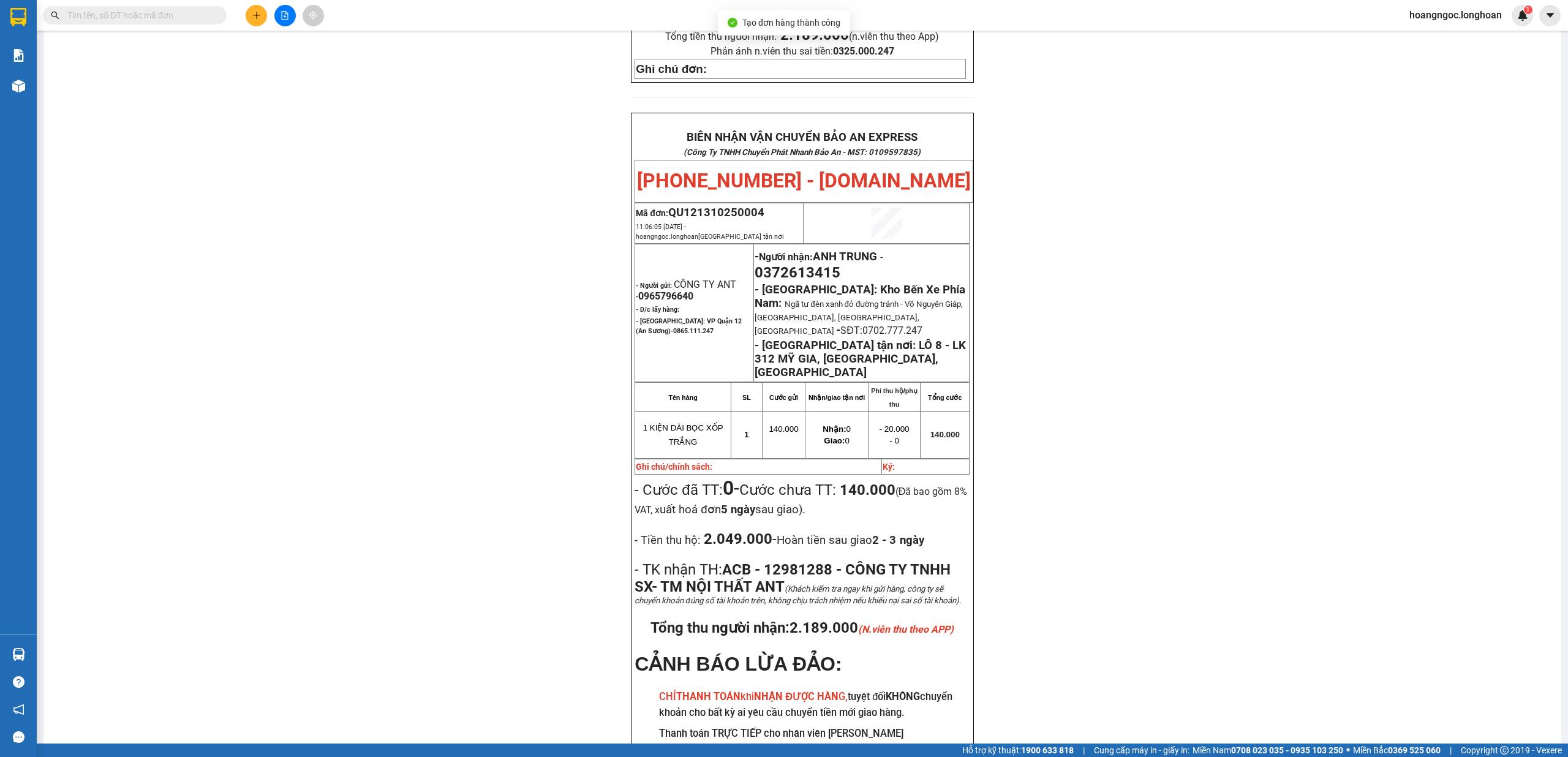
scroll to position [626, 0]
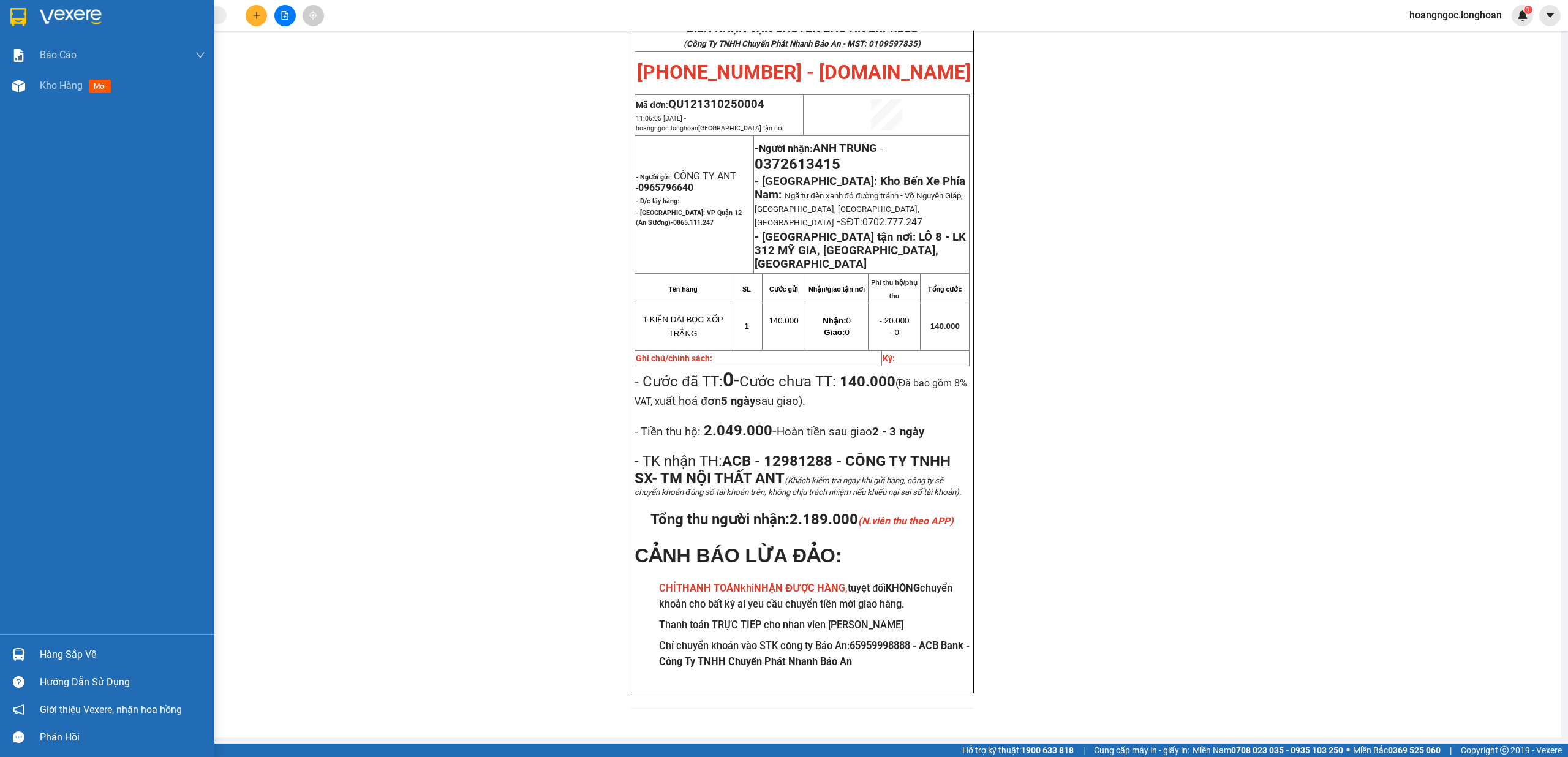
click at [11, 15] on img at bounding box center [18, 17] width 16 height 18
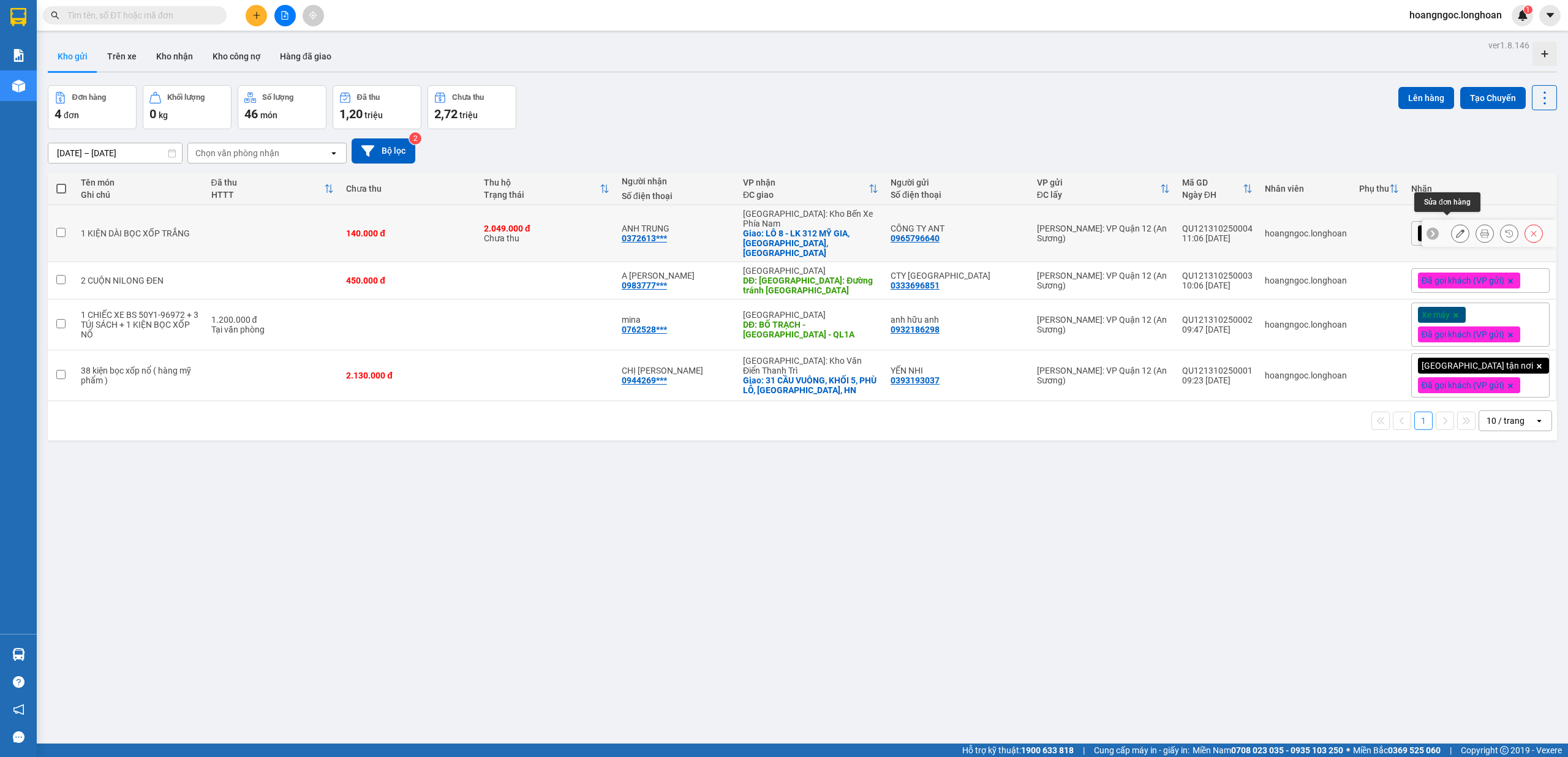
click at [1456, 229] on icon at bounding box center [1460, 233] width 9 height 9
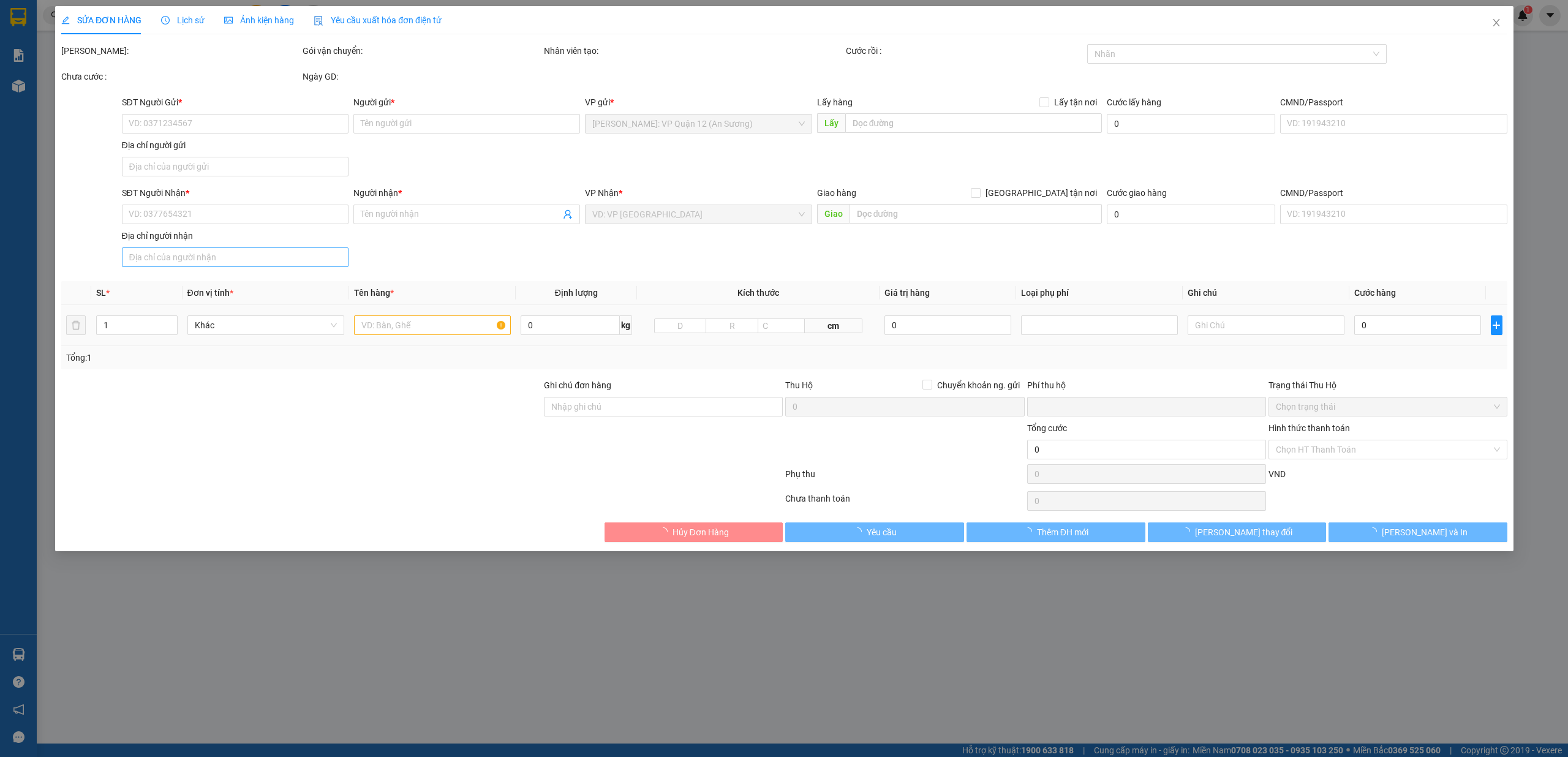
type input "0965796640"
type input "CÔNG TY ANT"
type input "0372613415"
type input "ANH TRUNG"
checkbox input "true"
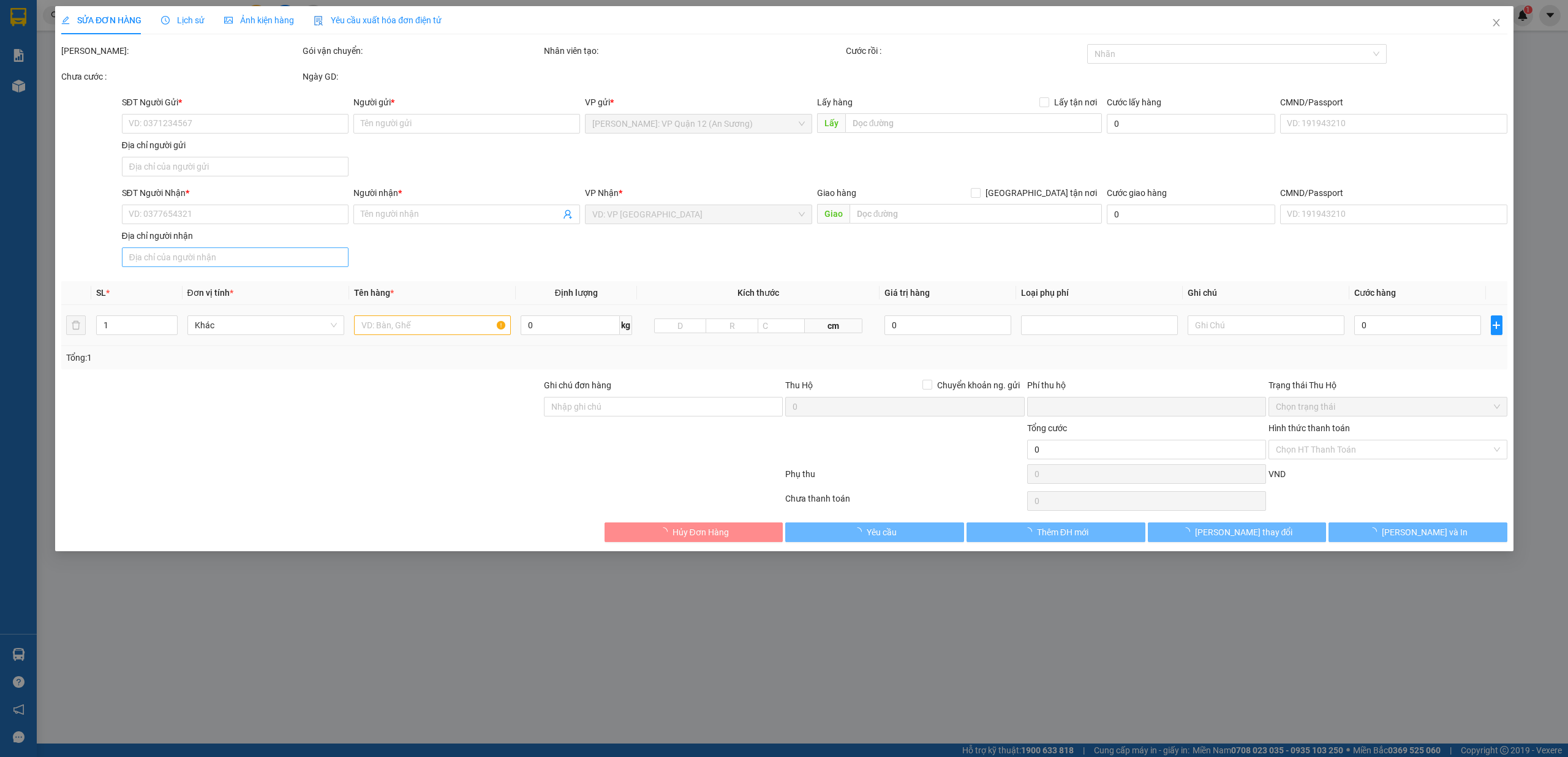
type input "LÔ 8 - LK 312 MỸ GIA, [GEOGRAPHIC_DATA], [GEOGRAPHIC_DATA]"
type input "140.000"
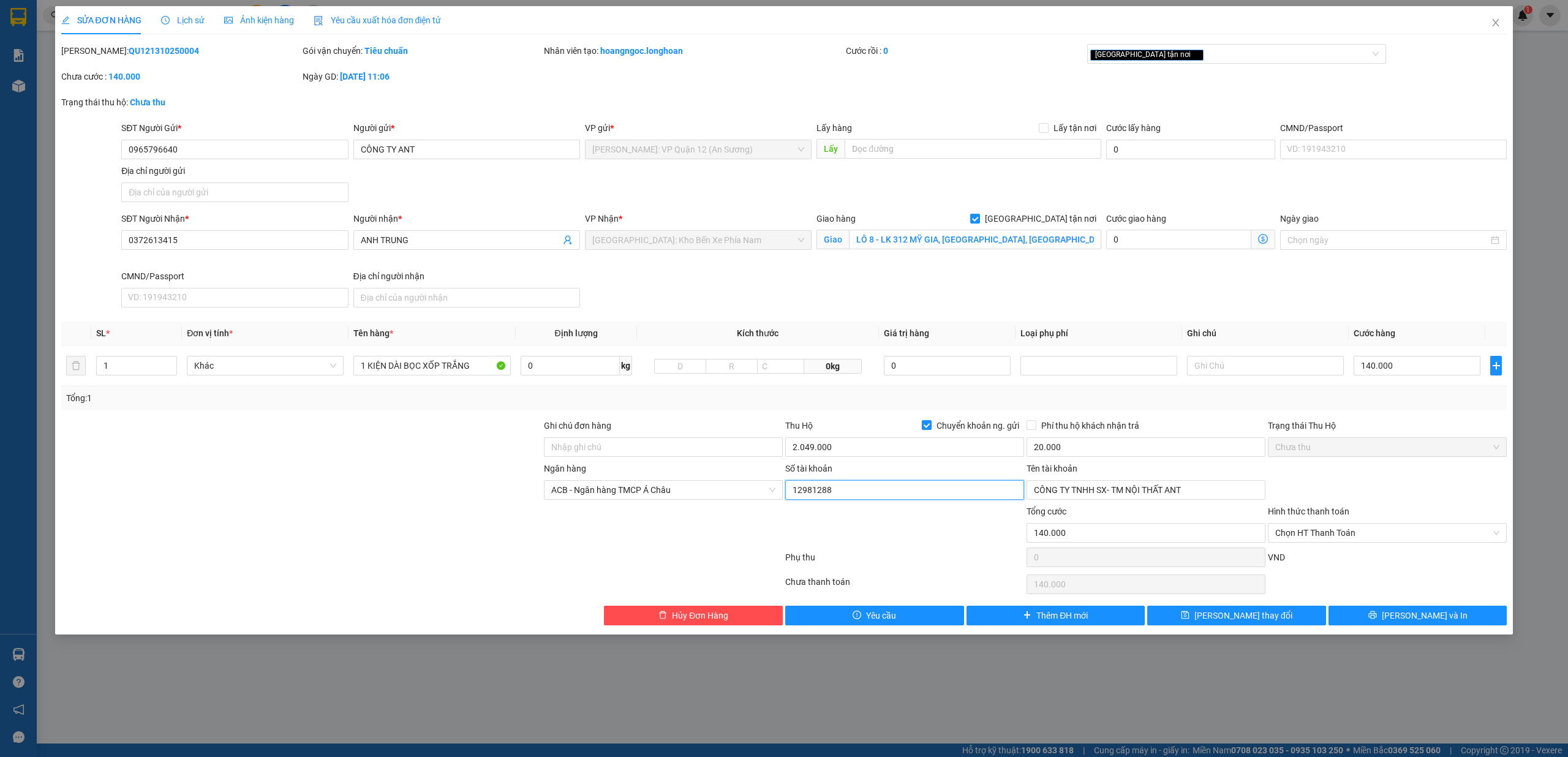
drag, startPoint x: 875, startPoint y: 498, endPoint x: 711, endPoint y: 502, distance: 164.0
click at [711, 502] on div "Ngân hàng ACB - Ngân hàng TMCP Á Châu Số tài khoản 12981288 Tên tài khoản CÔNG …" at bounding box center [784, 483] width 1449 height 43
click at [662, 483] on span "ACB - Ngân hàng TMCP Á Châu" at bounding box center [663, 489] width 224 height 18
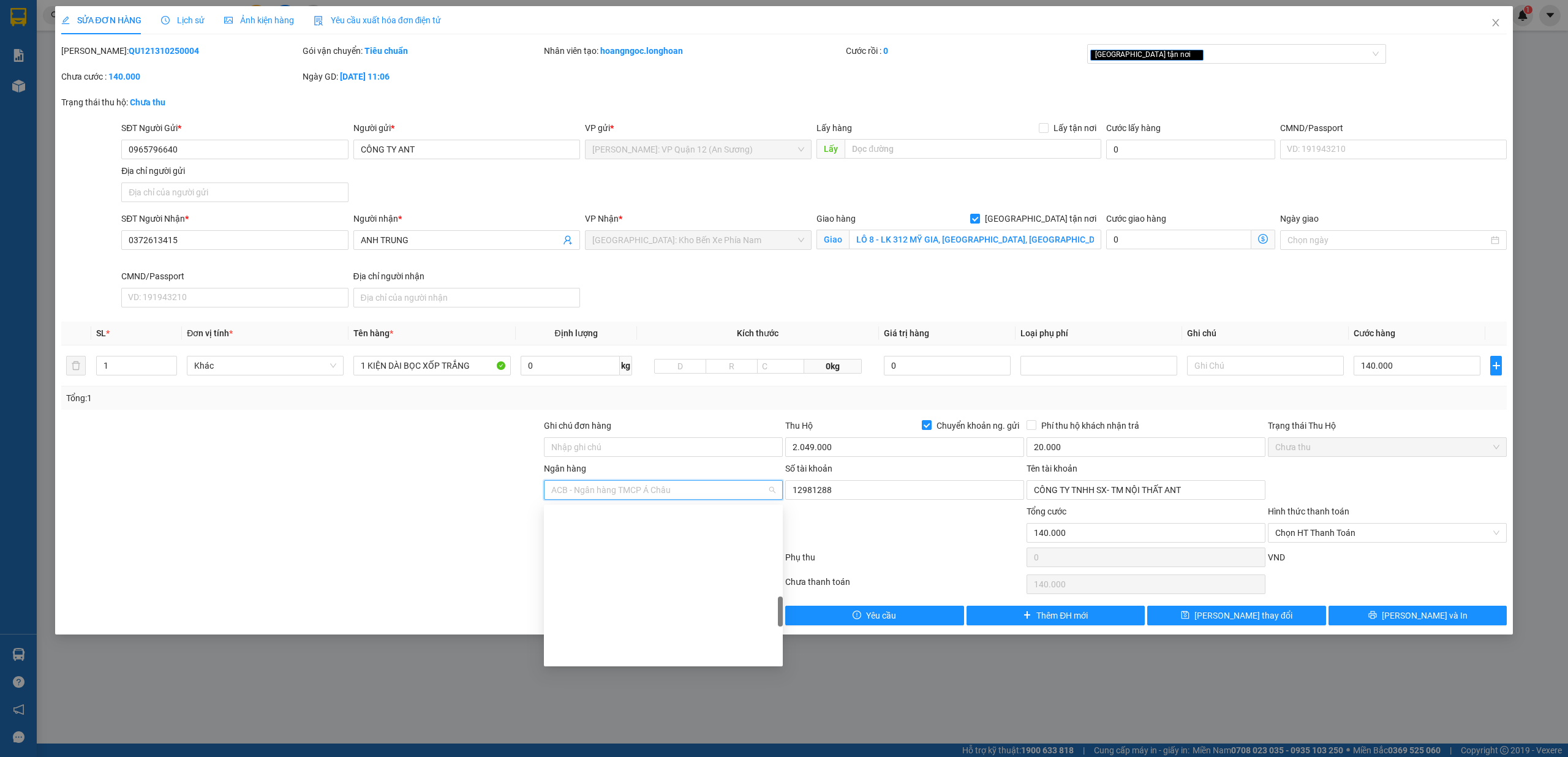
scroll to position [514, 0]
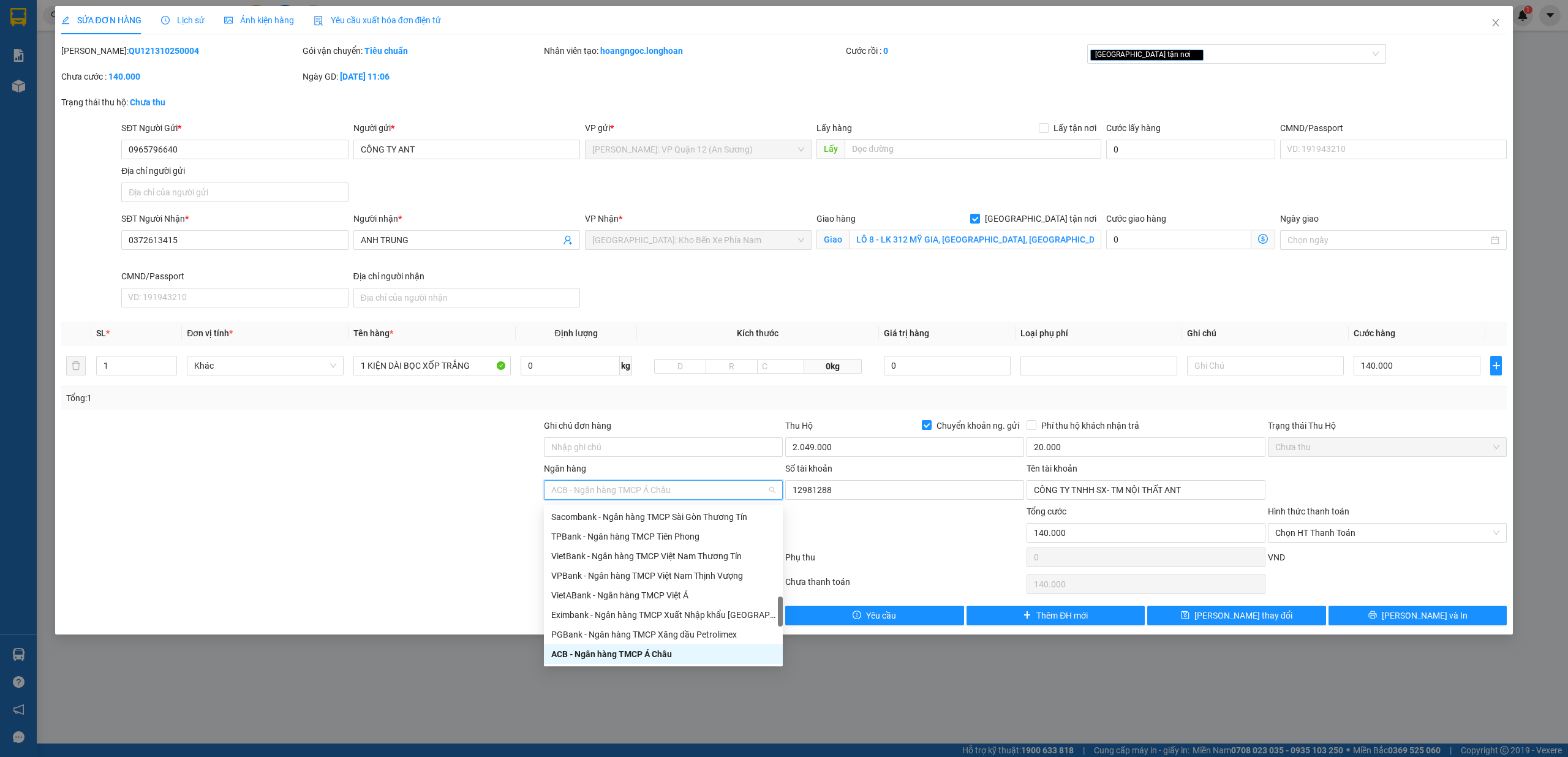
click at [656, 491] on span "ACB - Ngân hàng TMCP Á Châu" at bounding box center [663, 489] width 224 height 18
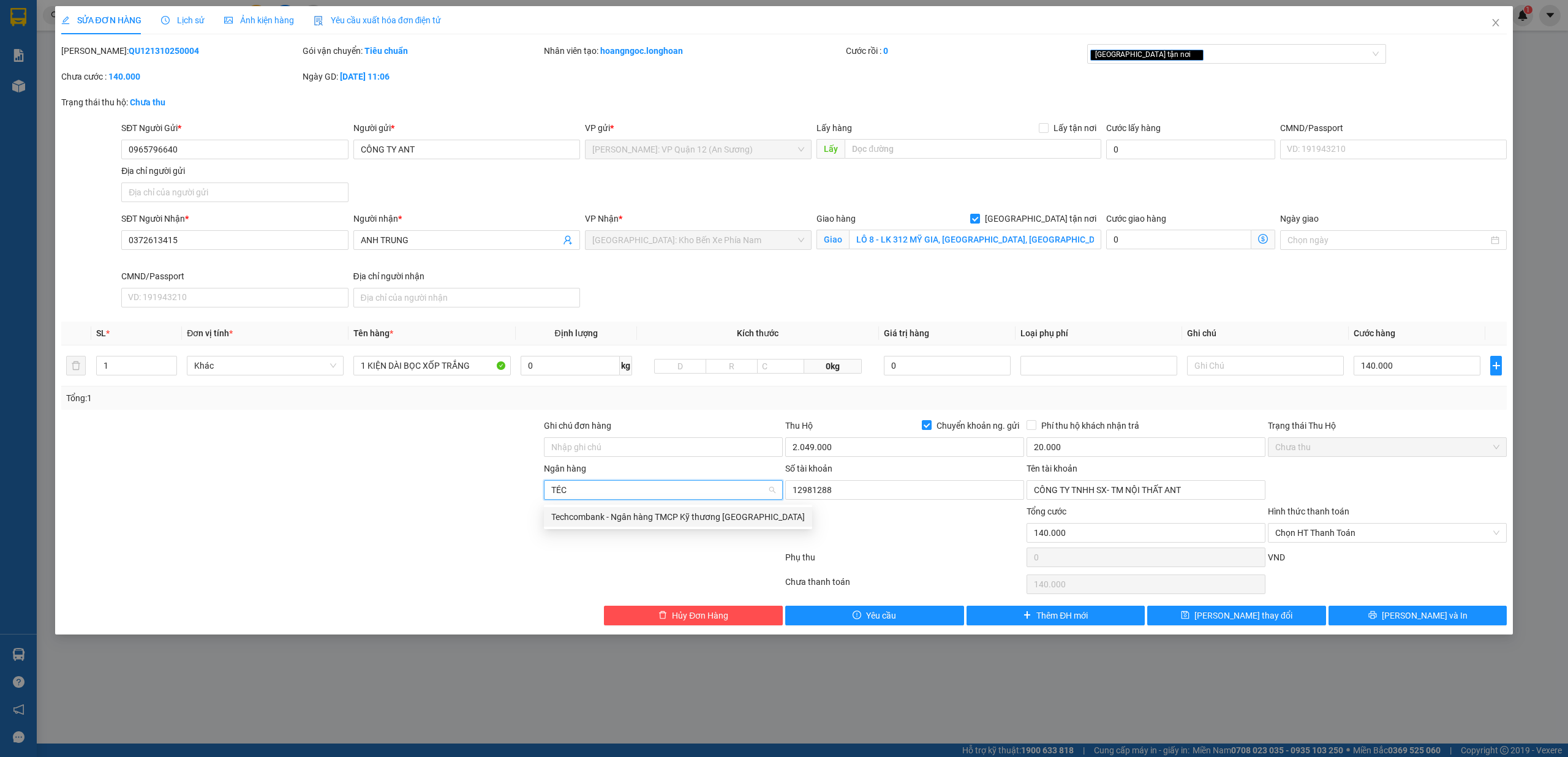
type input "TẺCH"
click at [611, 521] on div "Techcombank - Ngân hàng TMCP Kỹ thương [GEOGRAPHIC_DATA]" at bounding box center [678, 517] width 254 height 14
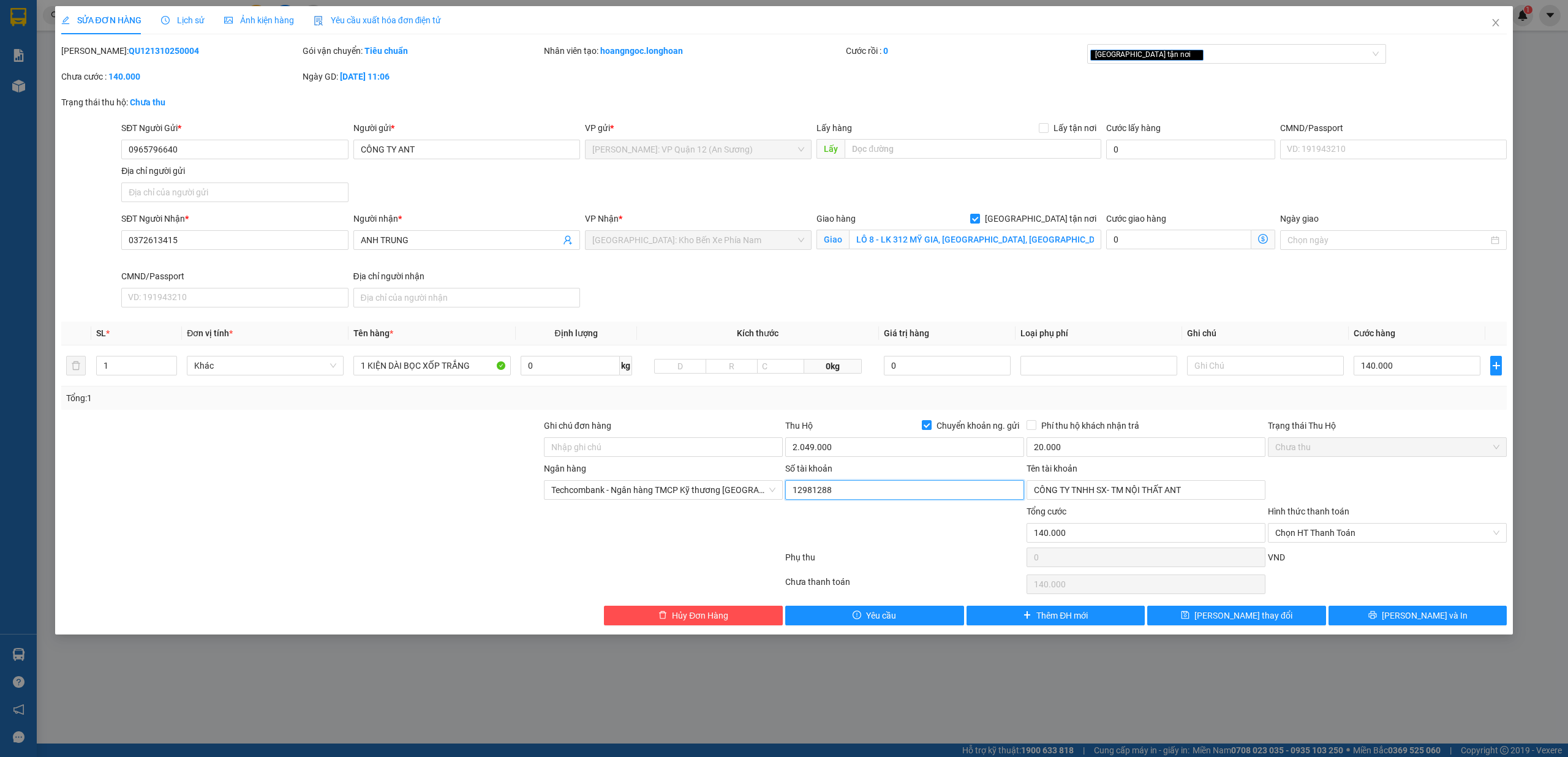
drag, startPoint x: 961, startPoint y: 496, endPoint x: 189, endPoint y: 442, distance: 773.9
click at [194, 441] on form "Ghi chú đơn hàng Thu Hộ Chuyển khoản ng. gửi 2.049.000 Phí thu hộ khách nhận tr…" at bounding box center [784, 495] width 1446 height 153
type input "19037194905019"
drag, startPoint x: 1179, startPoint y: 491, endPoint x: 313, endPoint y: 498, distance: 866.0
click at [314, 498] on div "Ngân hàng Techcombank - Ngân hàng TMCP Kỹ thương Việt Nam Số tài khoản 19037194…" at bounding box center [784, 483] width 1449 height 43
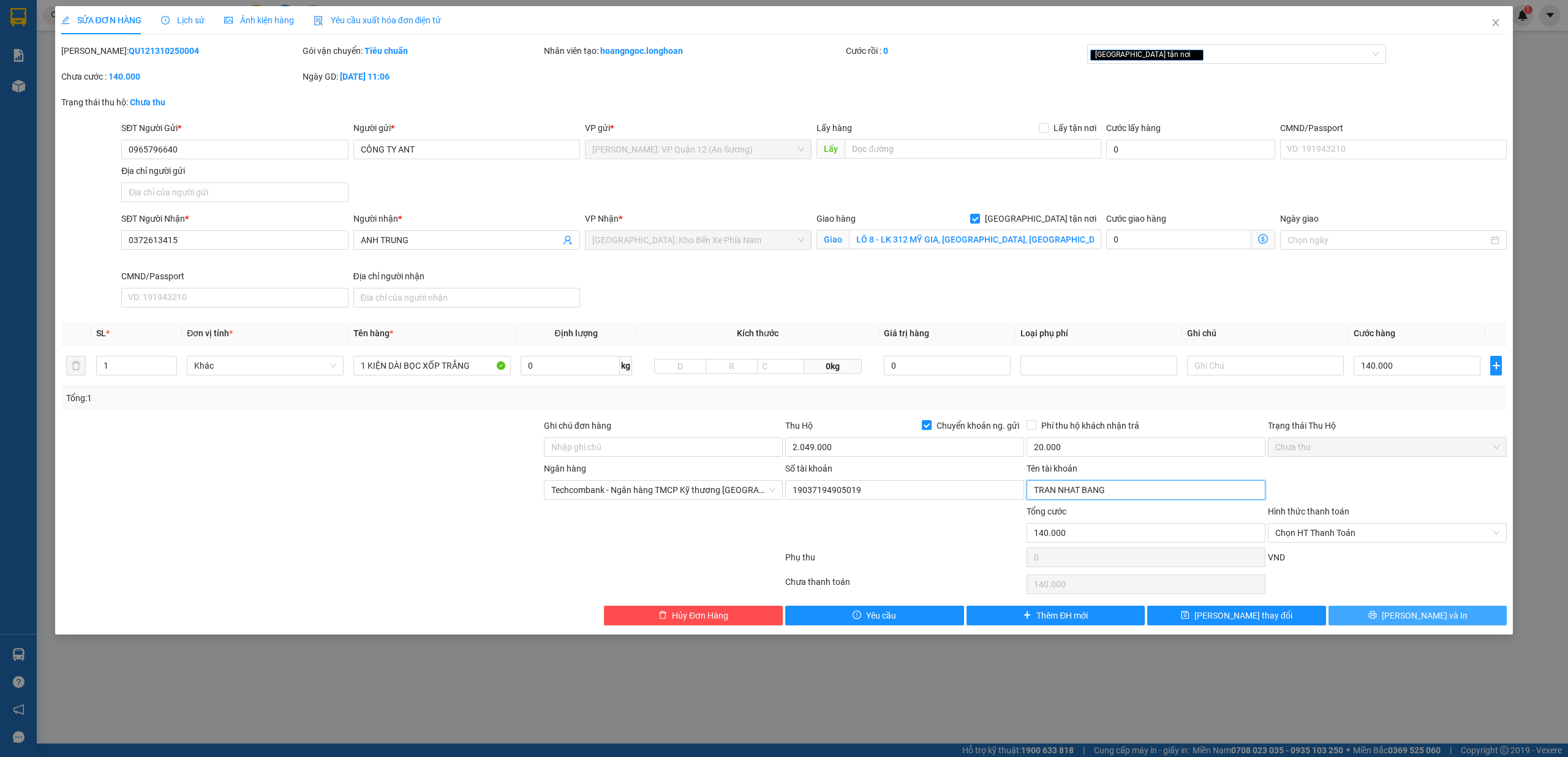
type input "TRAN NHAT BANG"
click at [1444, 613] on button "[PERSON_NAME] và In" at bounding box center [1418, 615] width 179 height 19
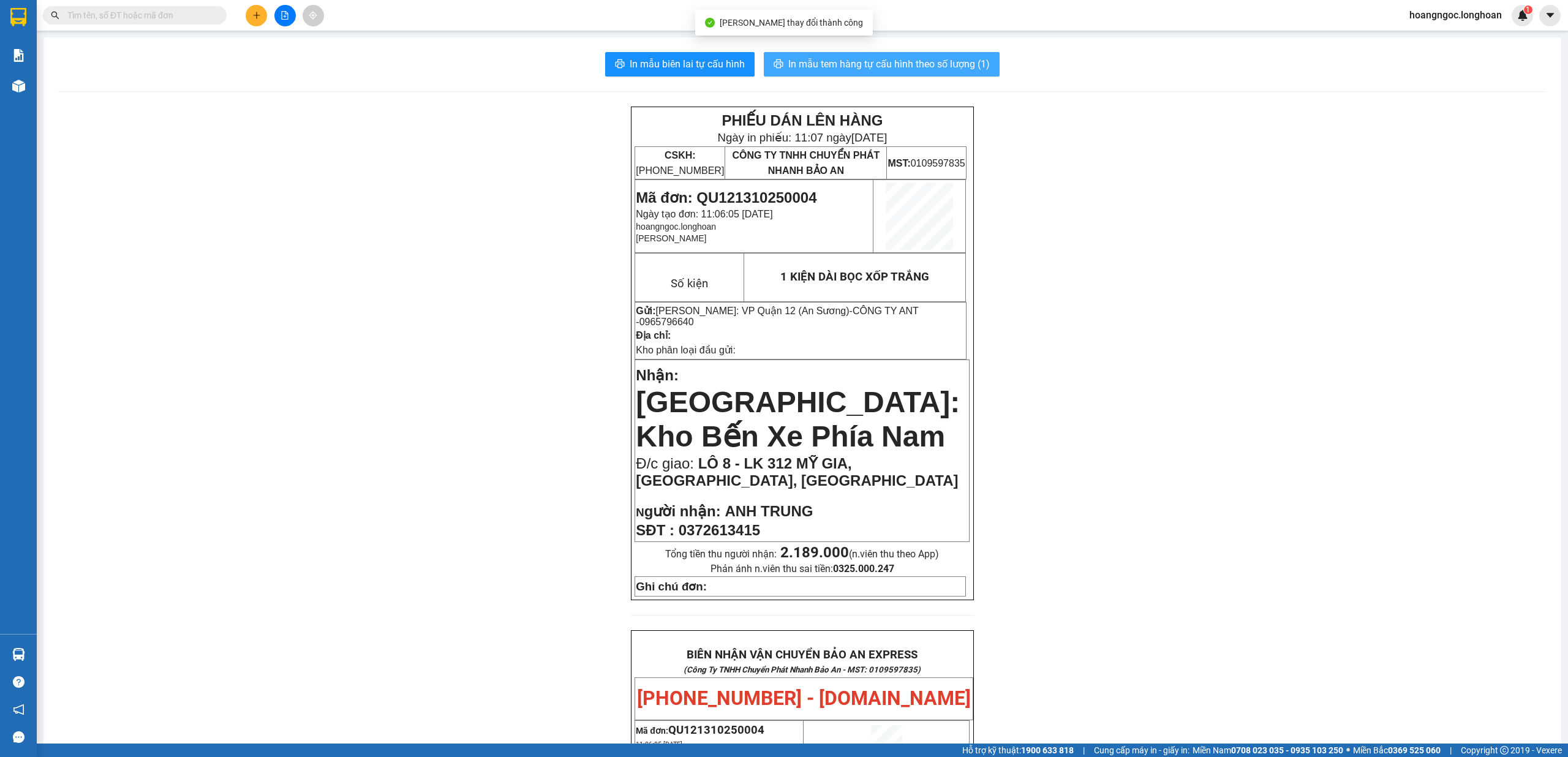
click at [838, 73] on button "In mẫu tem hàng tự cấu hình theo số lượng (1)" at bounding box center [882, 64] width 236 height 24
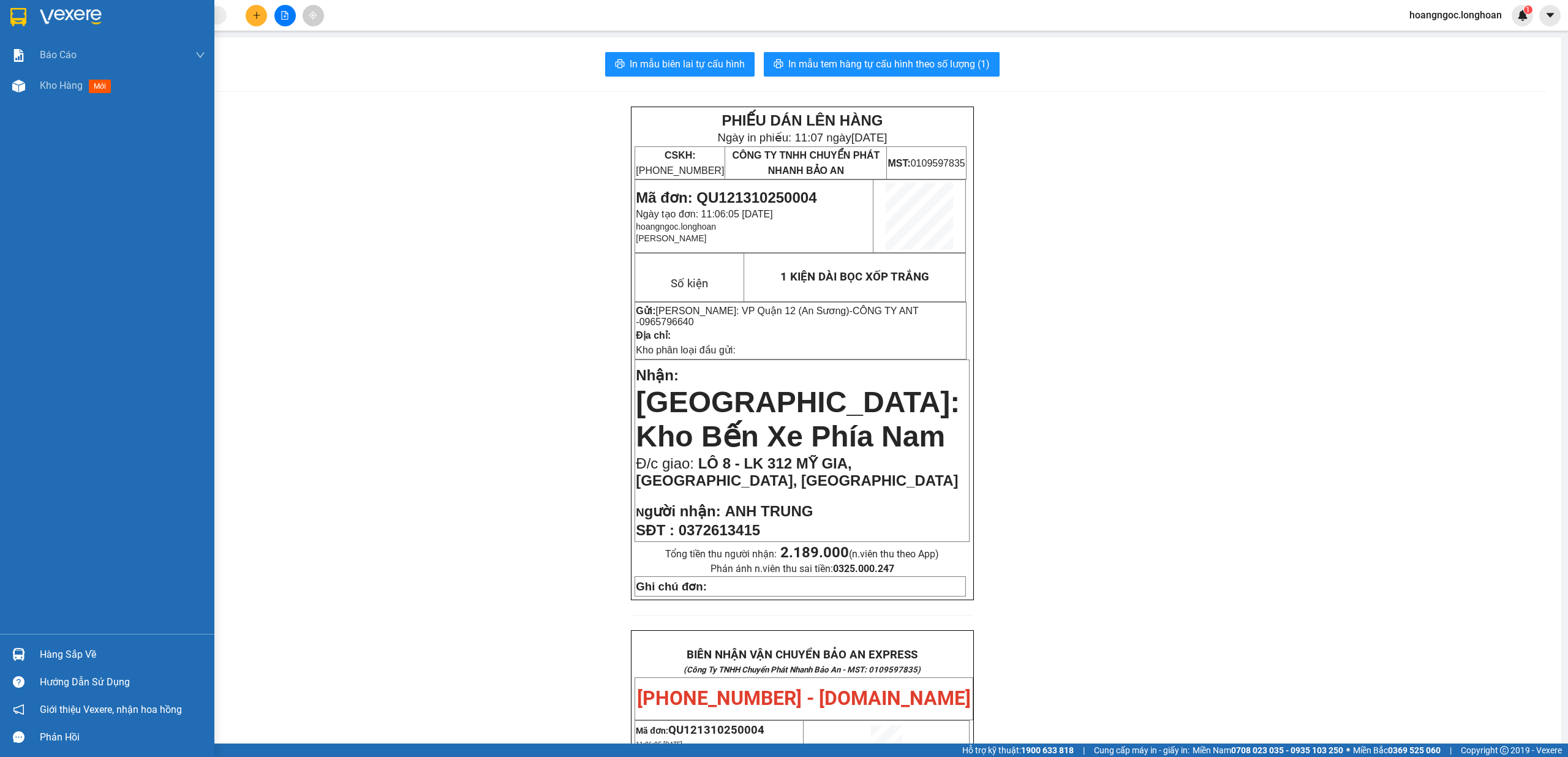
click at [6, 18] on div at bounding box center [107, 20] width 214 height 40
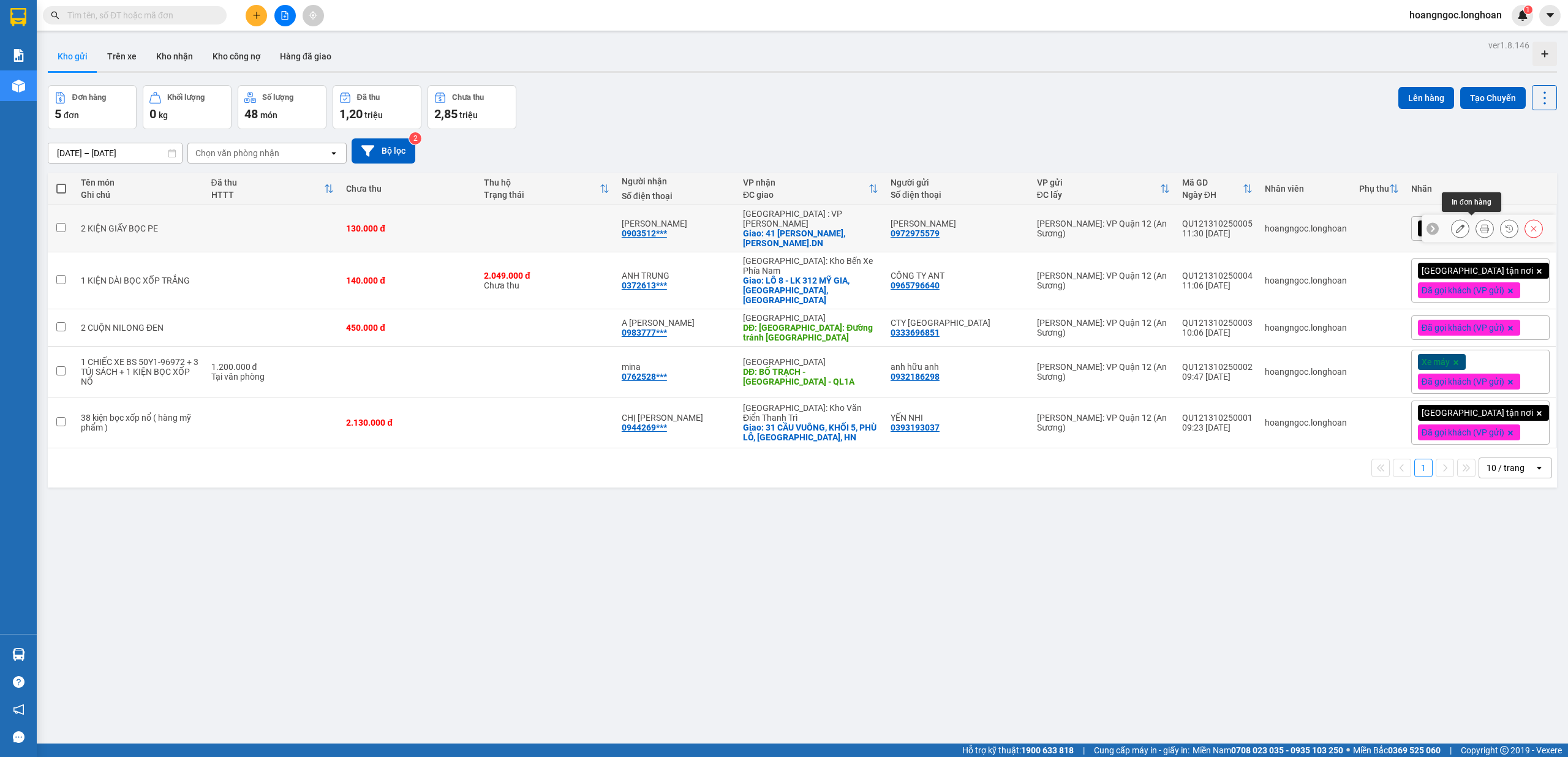
click at [1480, 224] on icon at bounding box center [1485, 229] width 9 height 9
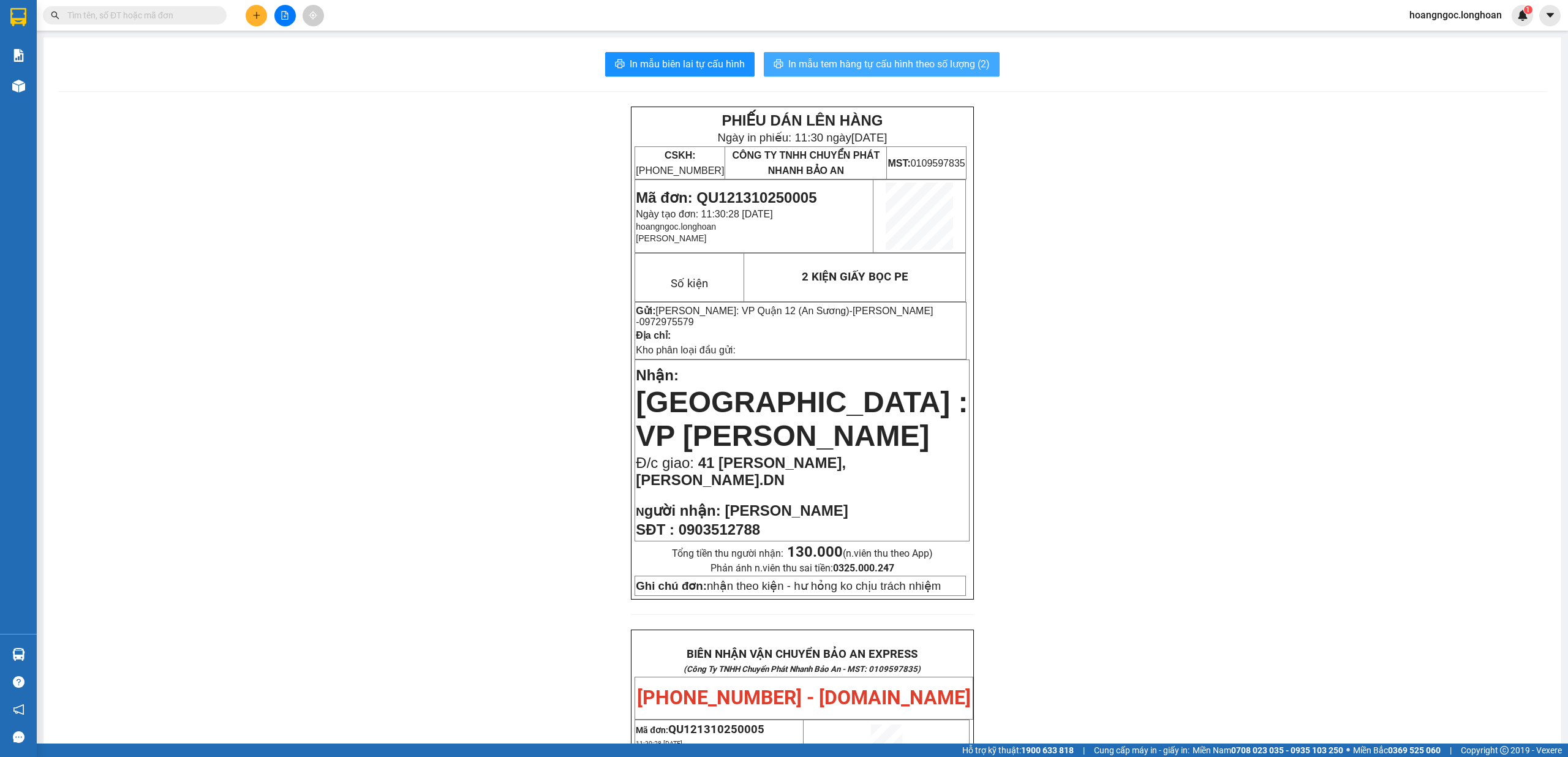
click at [933, 71] on span "In mẫu tem hàng tự cấu hình theo số lượng (2)" at bounding box center [889, 64] width 201 height 15
click at [259, 23] on button at bounding box center [256, 16] width 21 height 21
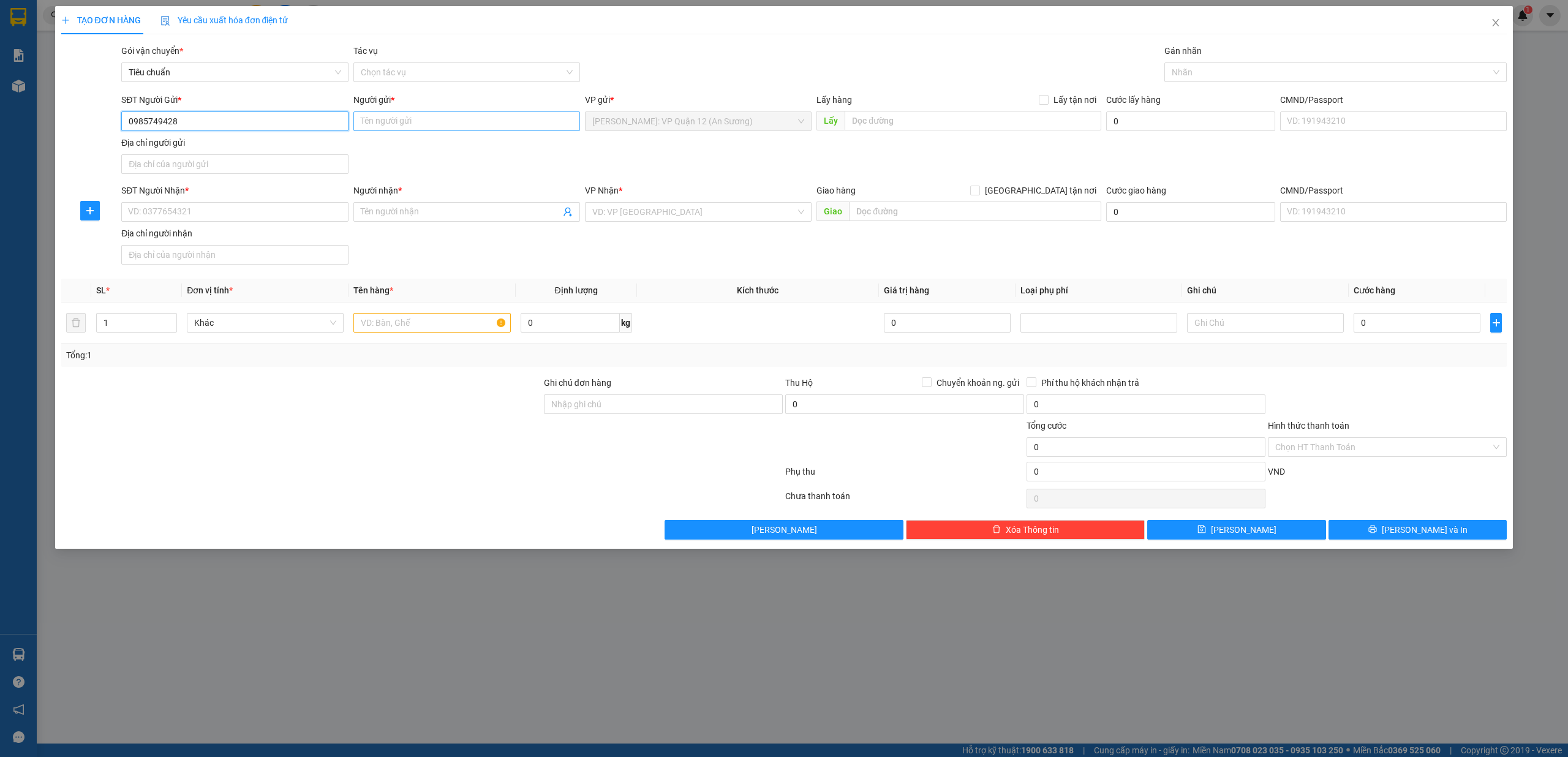
type input "0985749428"
click at [454, 120] on input "Người gửi *" at bounding box center [466, 121] width 226 height 19
click at [235, 131] on input "0985749428" at bounding box center [234, 121] width 226 height 19
click at [214, 209] on input "SĐT Người Nhận *" at bounding box center [234, 211] width 226 height 19
paste input "0985749428"
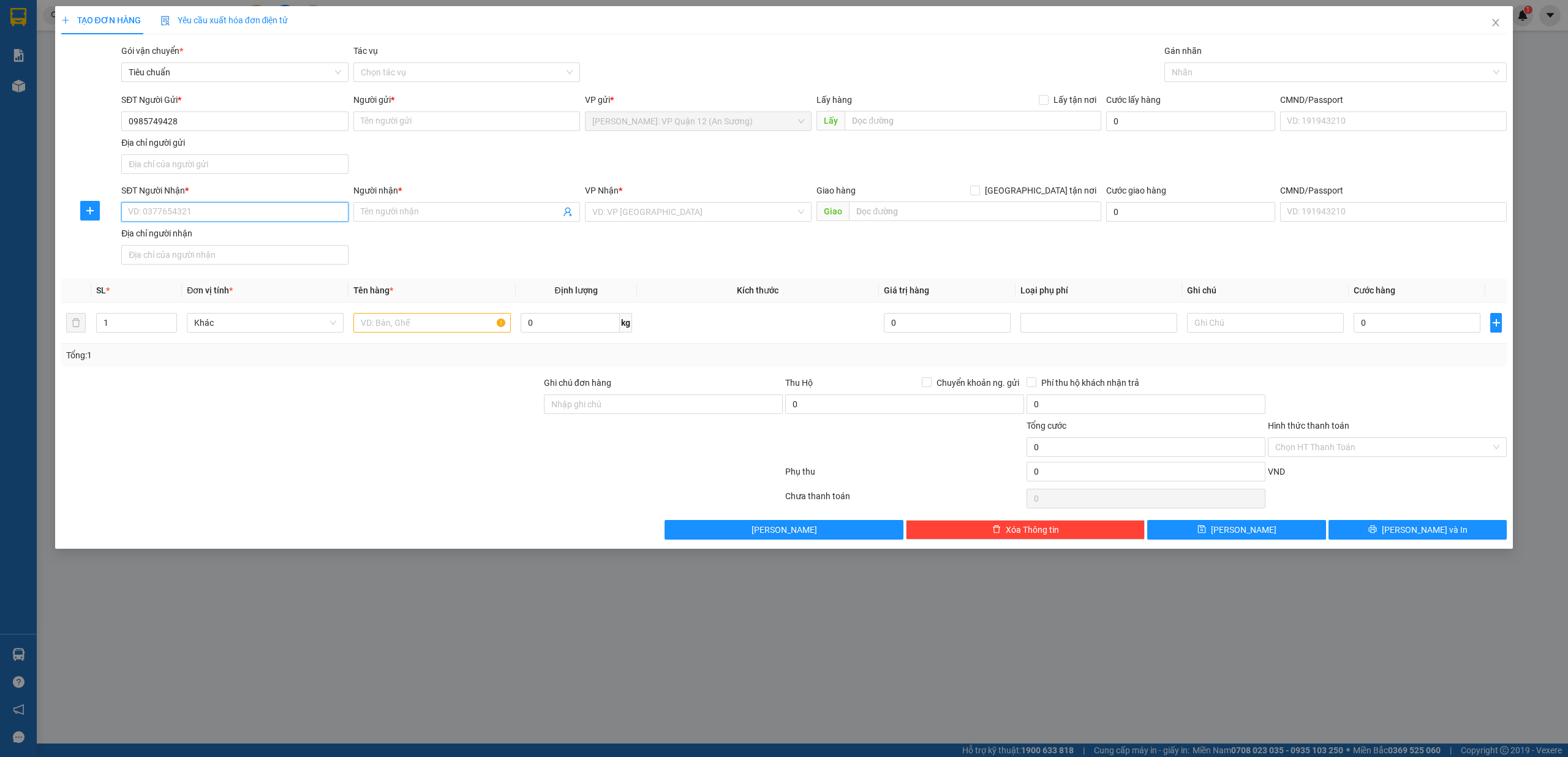
type input "0985749428"
click at [193, 240] on div "0985749428 - ANH DŨNG" at bounding box center [234, 238] width 212 height 14
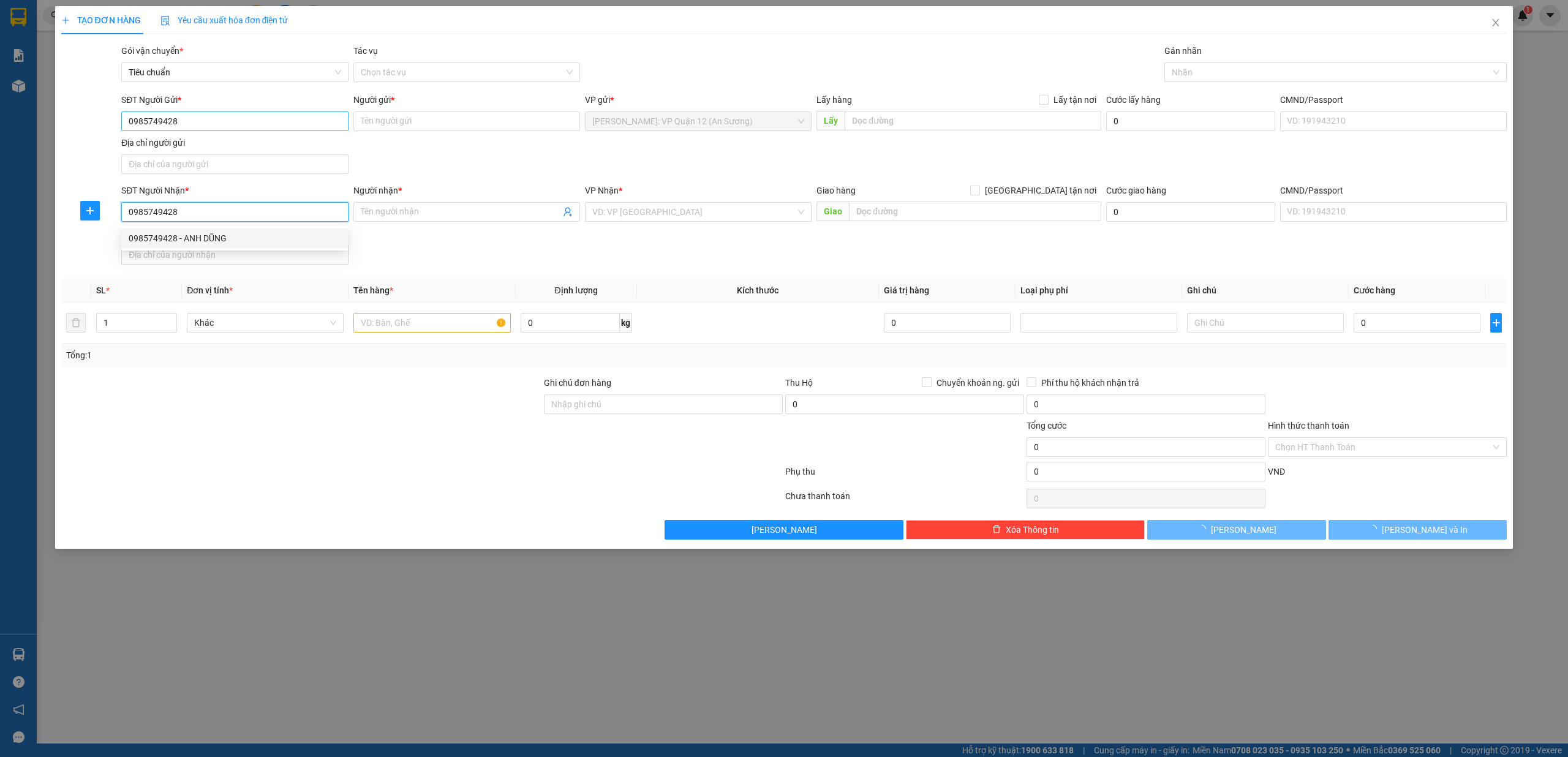
type input "ANH DŨNG"
checkbox input "true"
type input "( LEGEN )SỐ 1 LÝ NAM ĐẾ, PHƯỜNG [GEOGRAPHIC_DATA], [GEOGRAPHIC_DATA], [GEOGRAPH…"
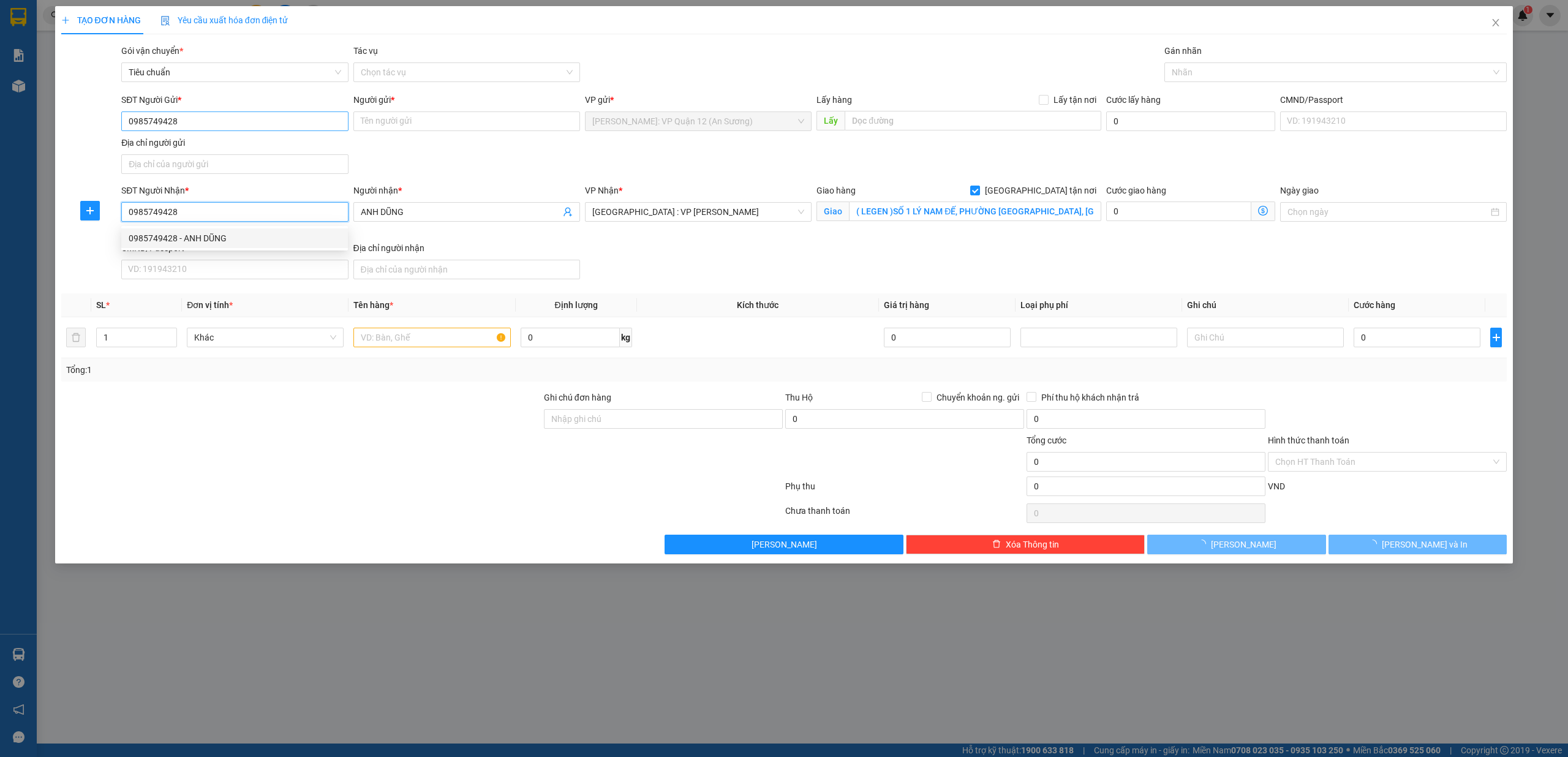
type input "0985749428"
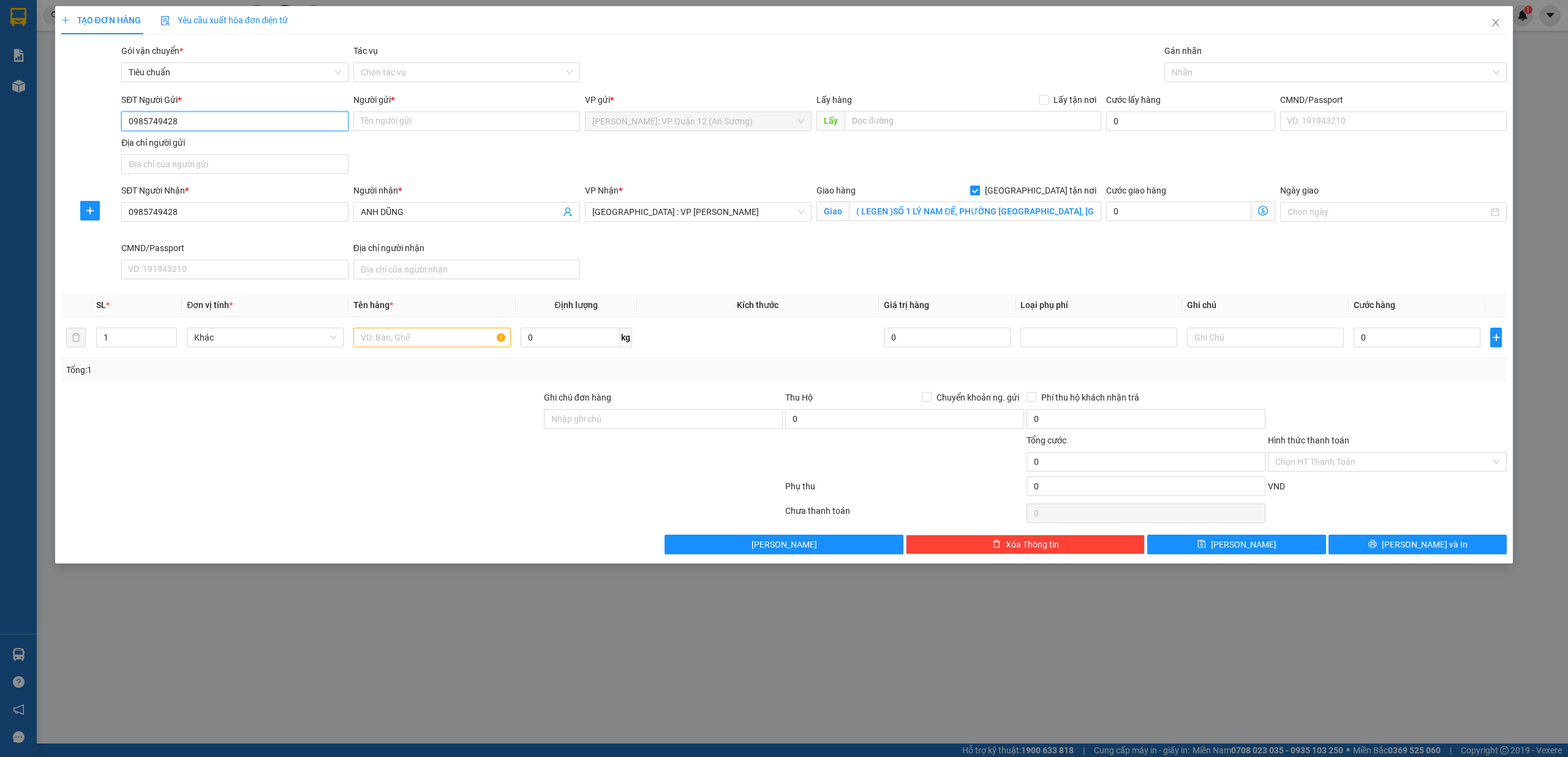
drag, startPoint x: 209, startPoint y: 126, endPoint x: 146, endPoint y: 129, distance: 63.1
click at [167, 128] on input "0985749428" at bounding box center [234, 121] width 226 height 19
click at [174, 131] on input "0985749428" at bounding box center [234, 121] width 226 height 19
click at [178, 131] on input "0985749428" at bounding box center [234, 121] width 226 height 19
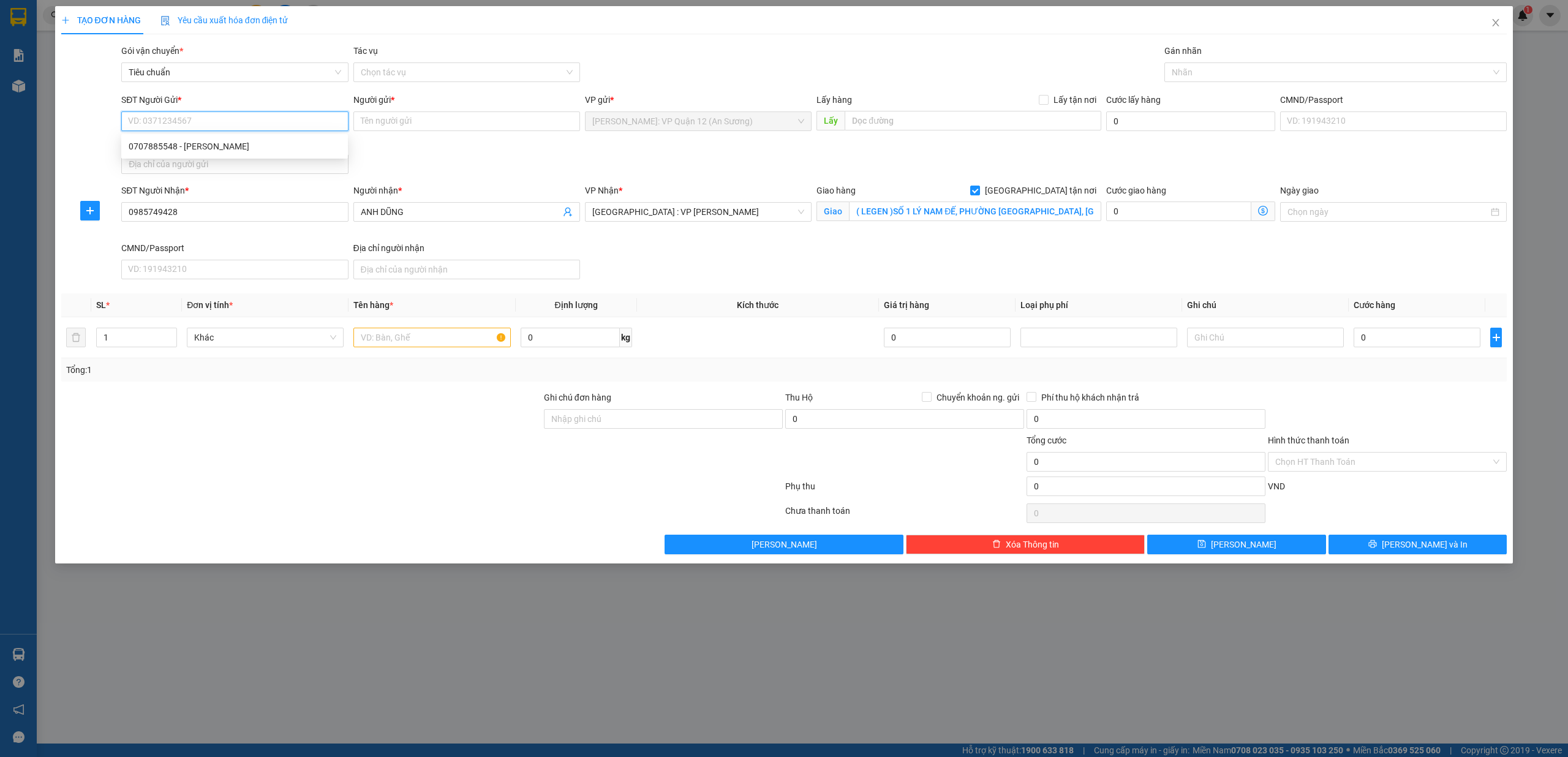
click at [169, 131] on input "SĐT Người Gửi *" at bounding box center [234, 121] width 226 height 19
drag, startPoint x: 170, startPoint y: 144, endPoint x: 555, endPoint y: 180, distance: 386.7
click at [170, 145] on div "0707885548 - [PERSON_NAME]" at bounding box center [234, 146] width 212 height 14
type input "0707885548"
type input "[PERSON_NAME]"
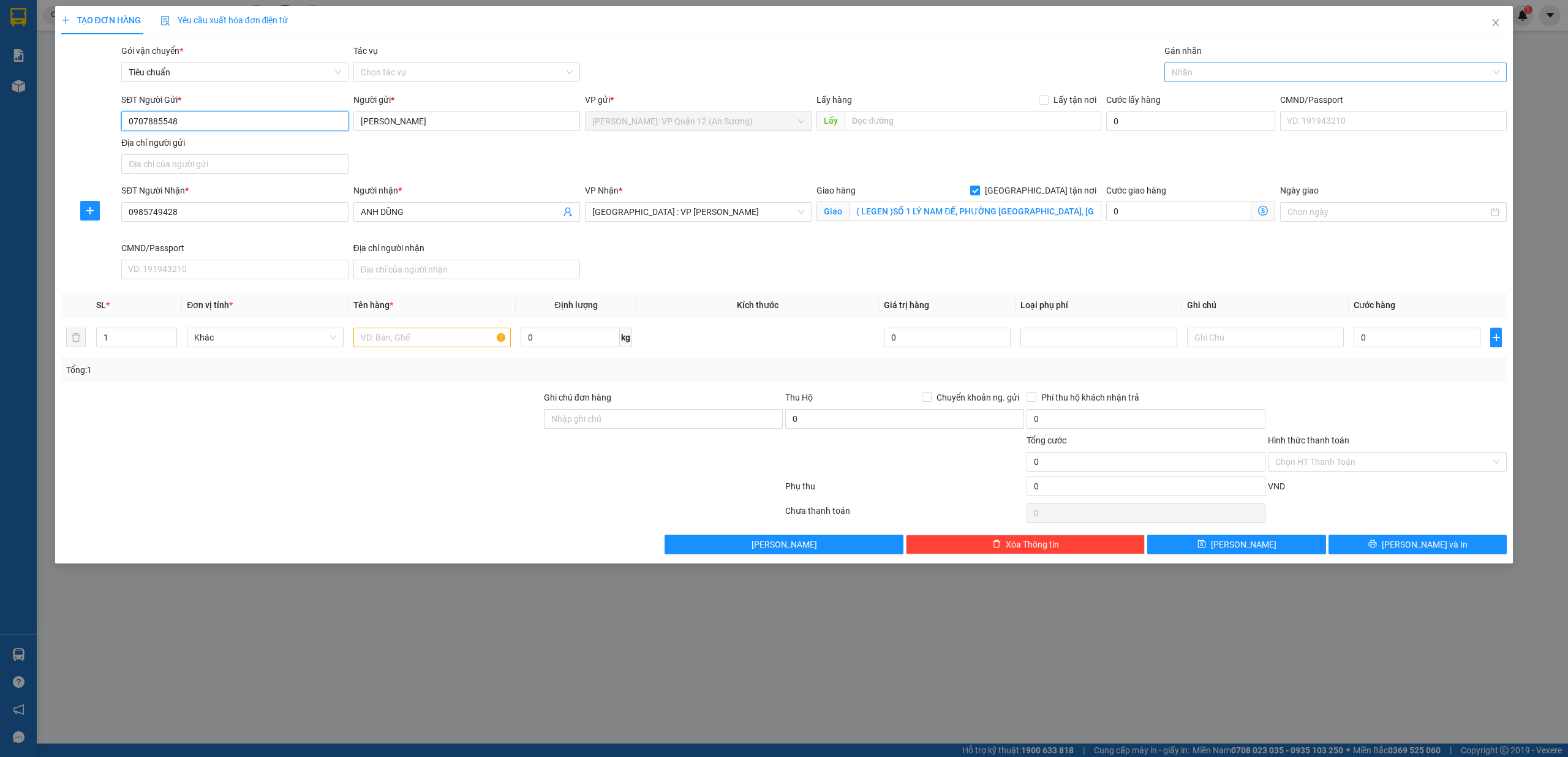
click at [1243, 76] on div at bounding box center [1329, 73] width 324 height 15
type input "0707885548"
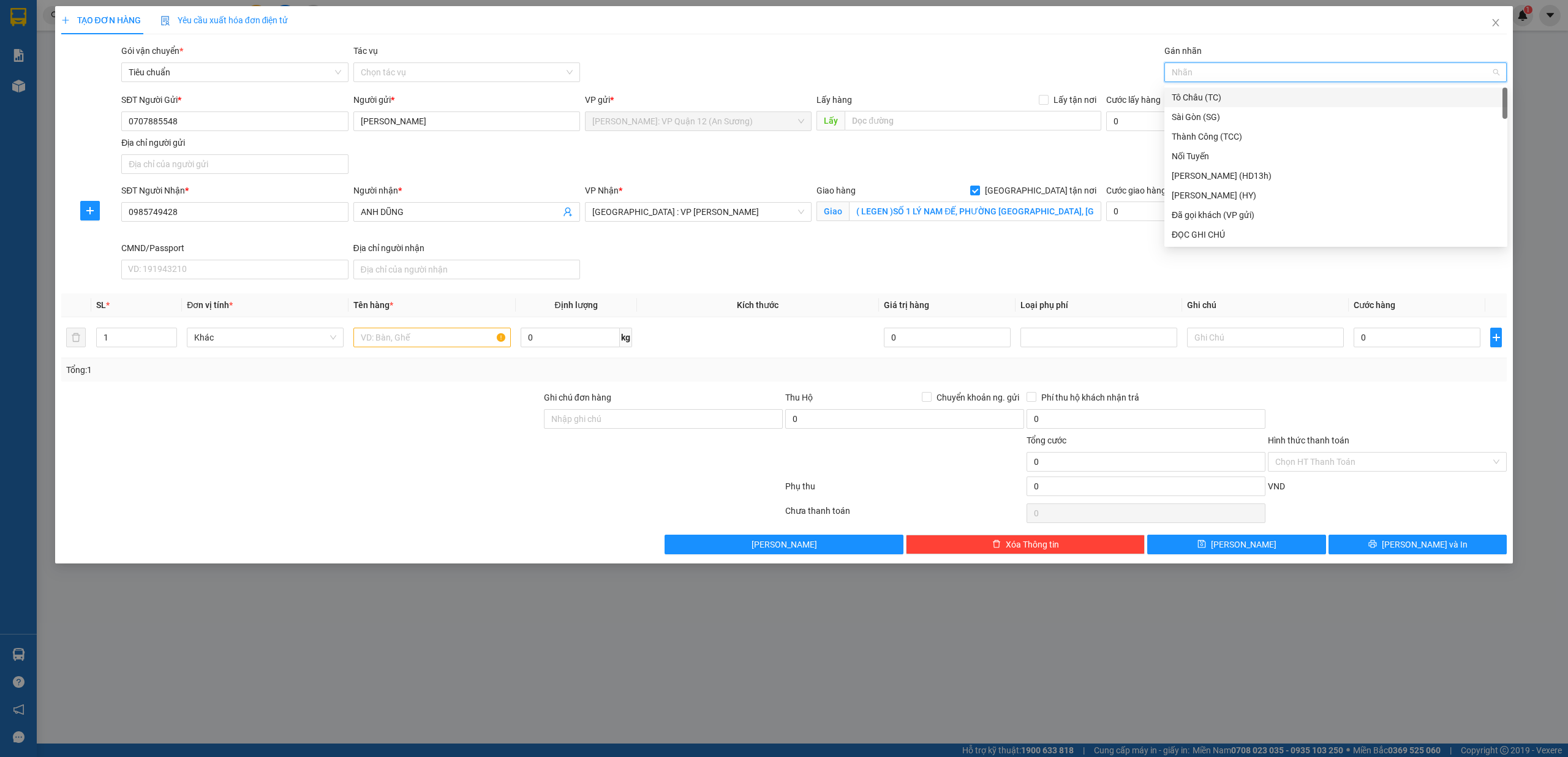
click at [1244, 81] on div "Nhãn" at bounding box center [1335, 72] width 343 height 19
type input "G"
drag, startPoint x: 1192, startPoint y: 230, endPoint x: 0, endPoint y: 231, distance: 1192.0
click at [1179, 231] on div "[GEOGRAPHIC_DATA] tận nơi" at bounding box center [1335, 234] width 328 height 14
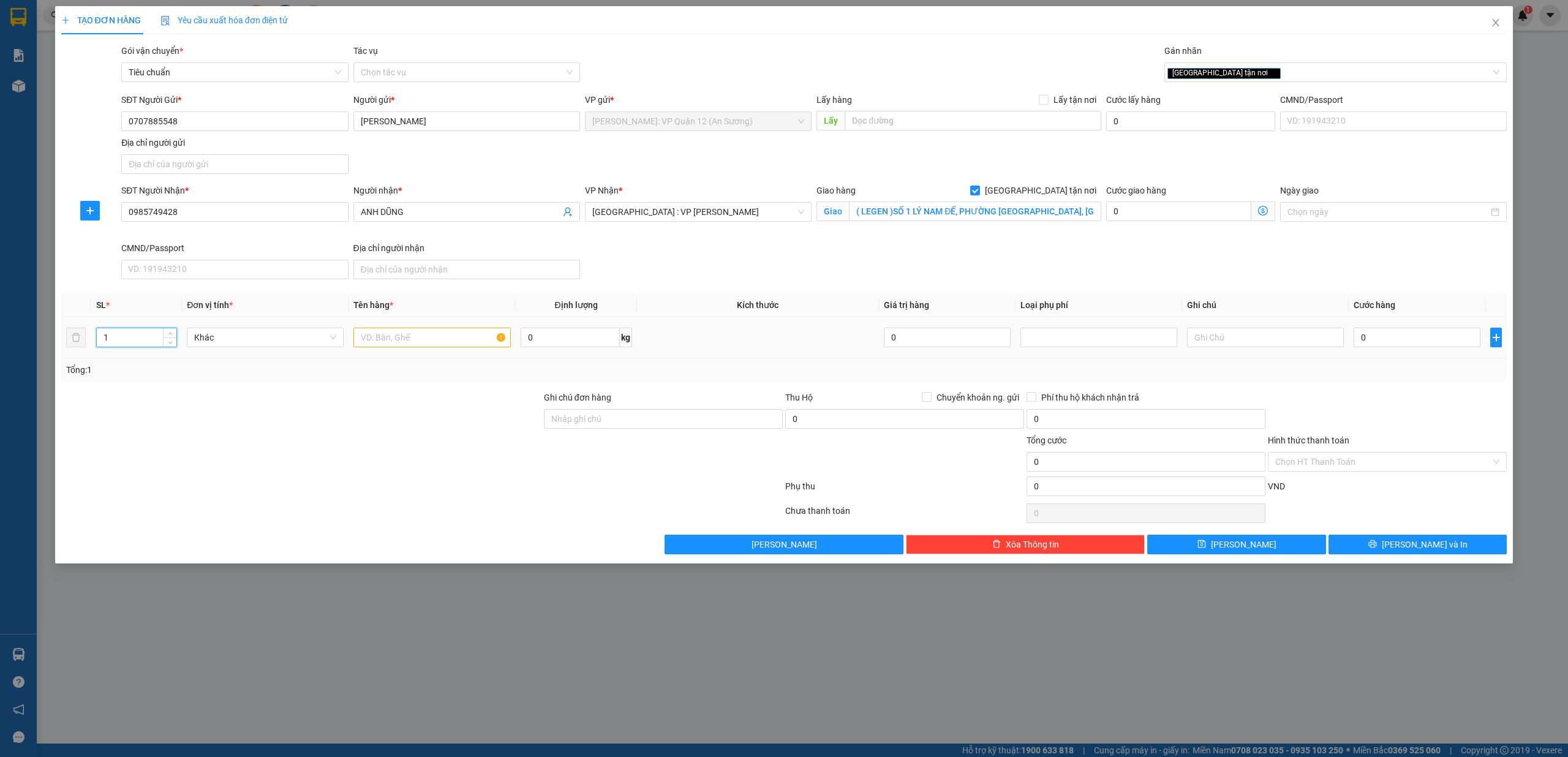
click at [125, 339] on input "1" at bounding box center [136, 337] width 79 height 18
drag, startPoint x: 456, startPoint y: 351, endPoint x: 448, endPoint y: 343, distance: 11.3
click at [457, 351] on td at bounding box center [431, 338] width 166 height 41
click at [448, 343] on input "text" at bounding box center [431, 337] width 157 height 19
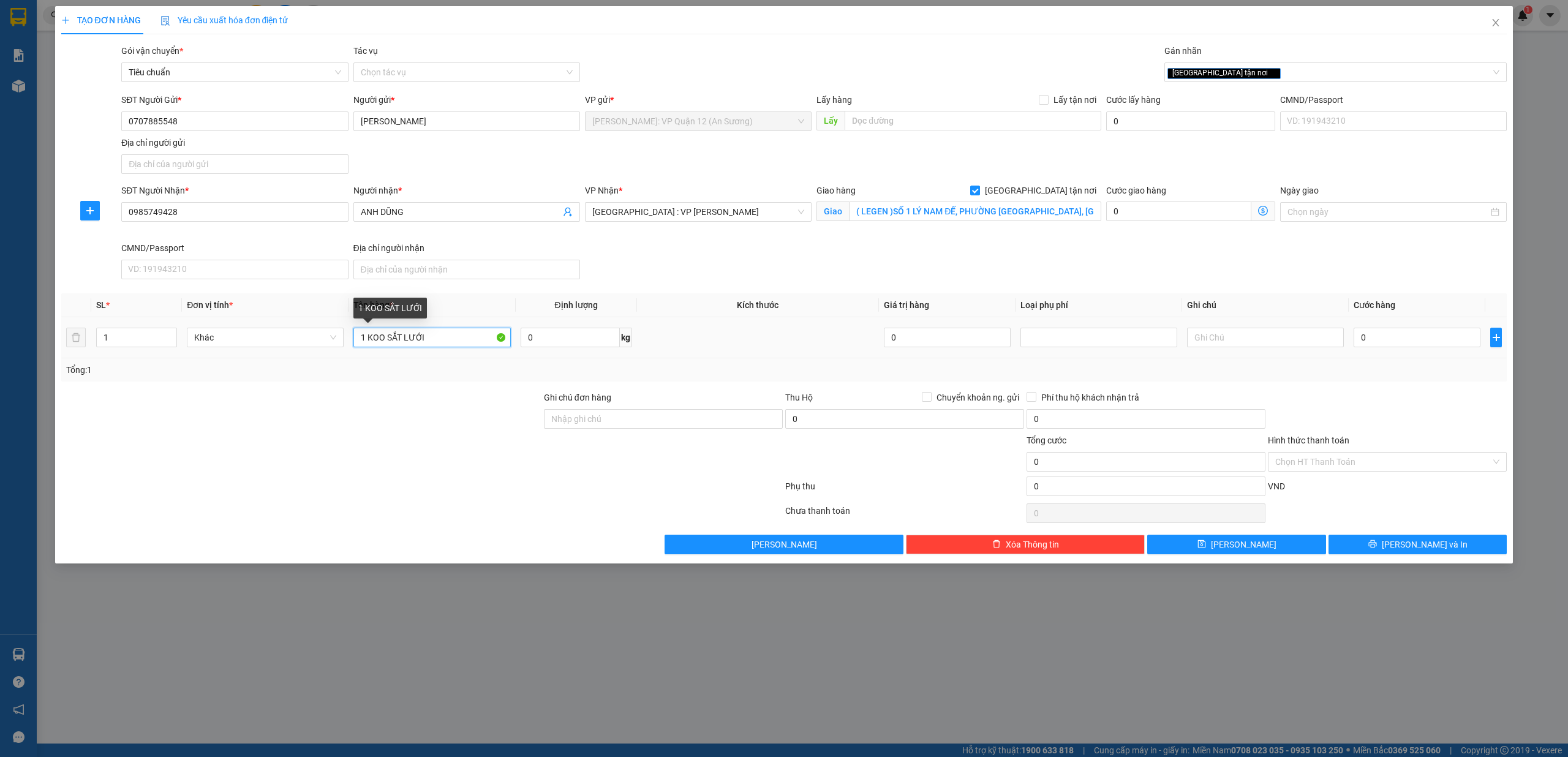
click at [380, 332] on input "1 KOO SẮT LƯỚI" at bounding box center [431, 337] width 157 height 19
click at [383, 334] on input "1 KOO SẮT LƯỚI" at bounding box center [431, 337] width 157 height 19
type input "1 LÔ SẮT LƯỚI"
click at [1370, 341] on input "0" at bounding box center [1417, 337] width 127 height 19
click at [1370, 388] on div "Transit Pickup Surcharge Ids Transit Deliver Surcharge Ids Transit Deliver Surc…" at bounding box center [784, 299] width 1446 height 510
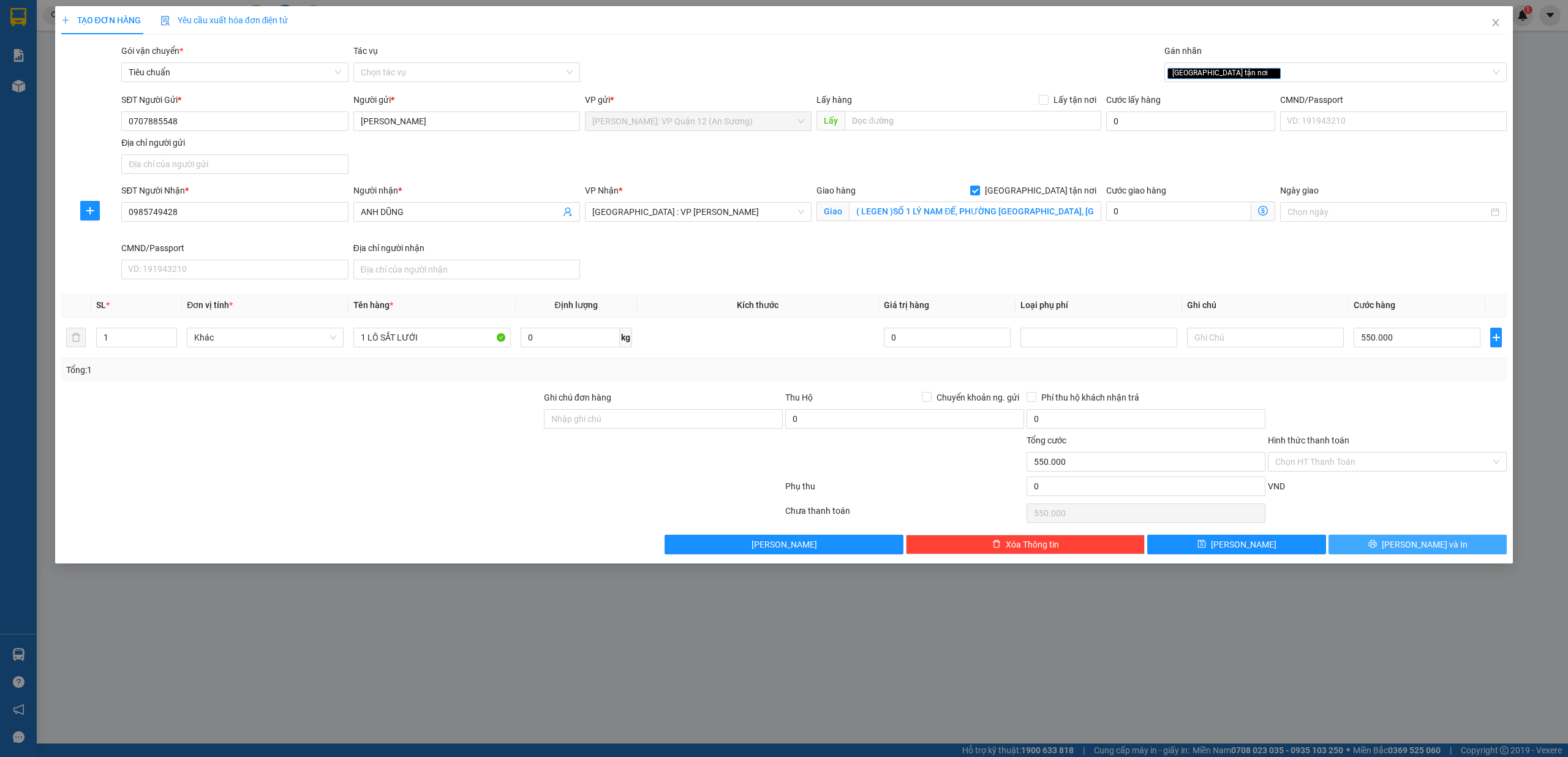
click at [1377, 549] on span "printer" at bounding box center [1373, 544] width 9 height 10
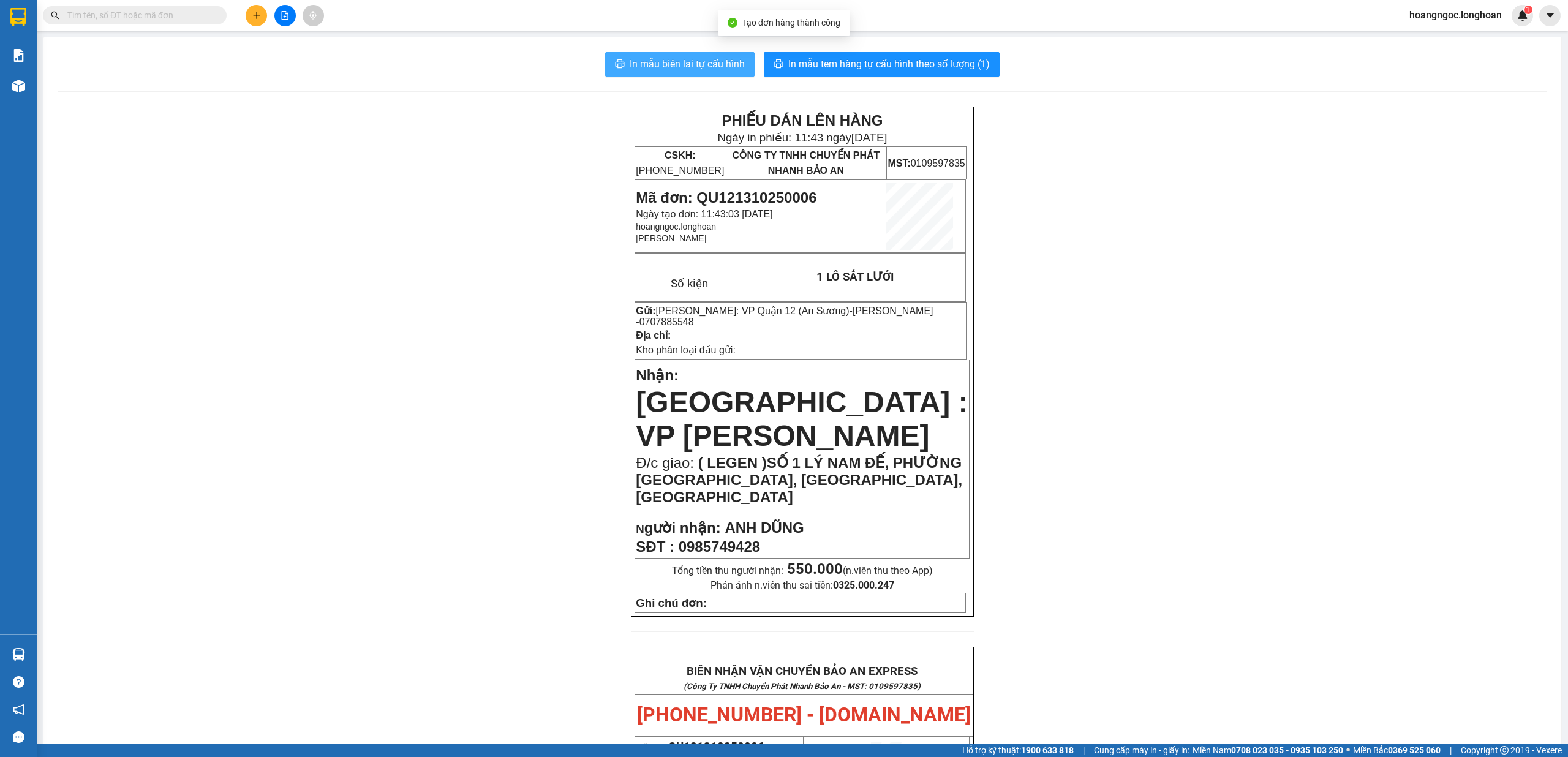
click at [670, 67] on span "In mẫu biên lai tự cấu hình" at bounding box center [687, 64] width 115 height 15
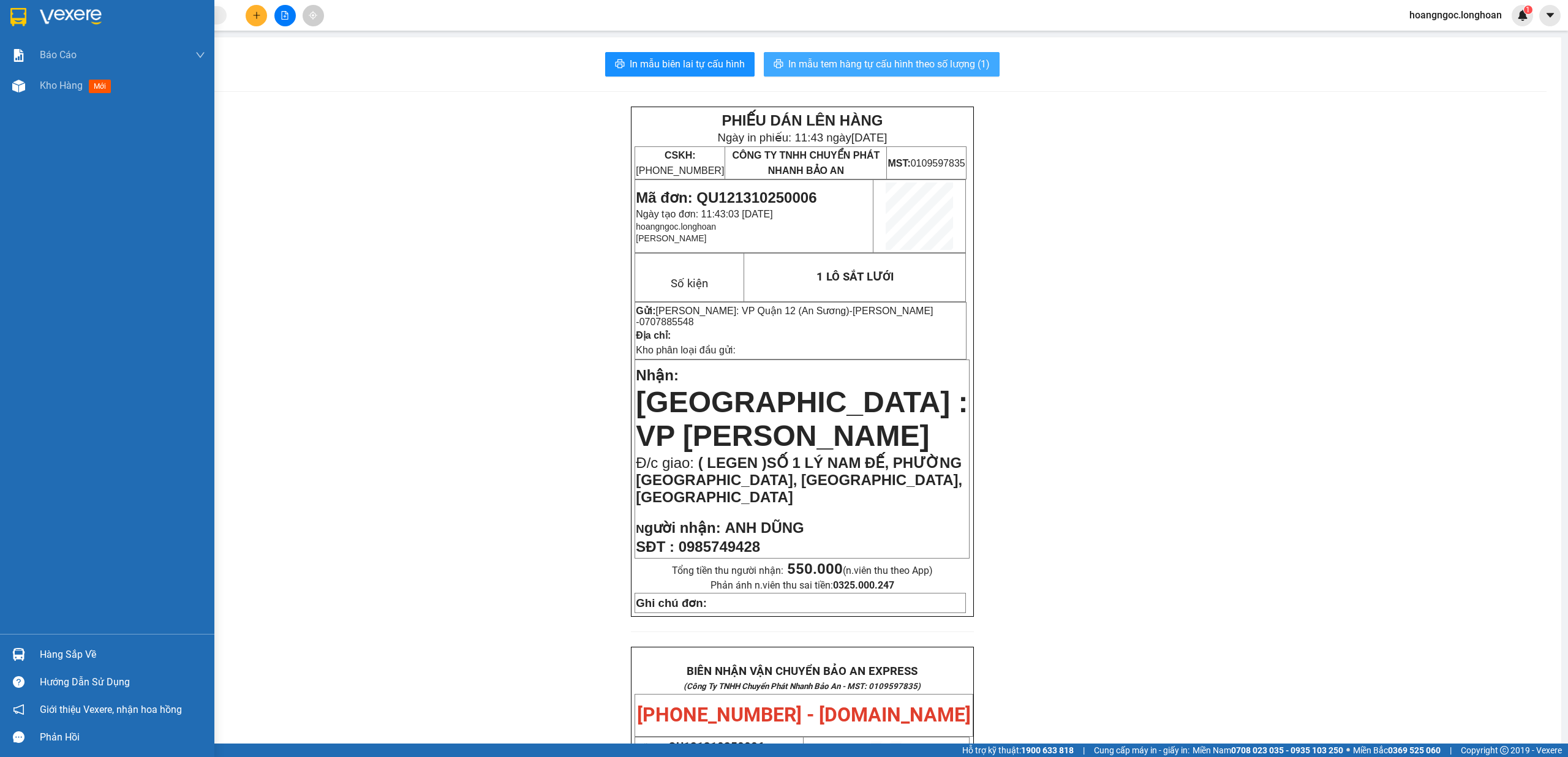
click at [969, 68] on span "In mẫu tem hàng tự cấu hình theo số lượng (1)" at bounding box center [889, 64] width 201 height 15
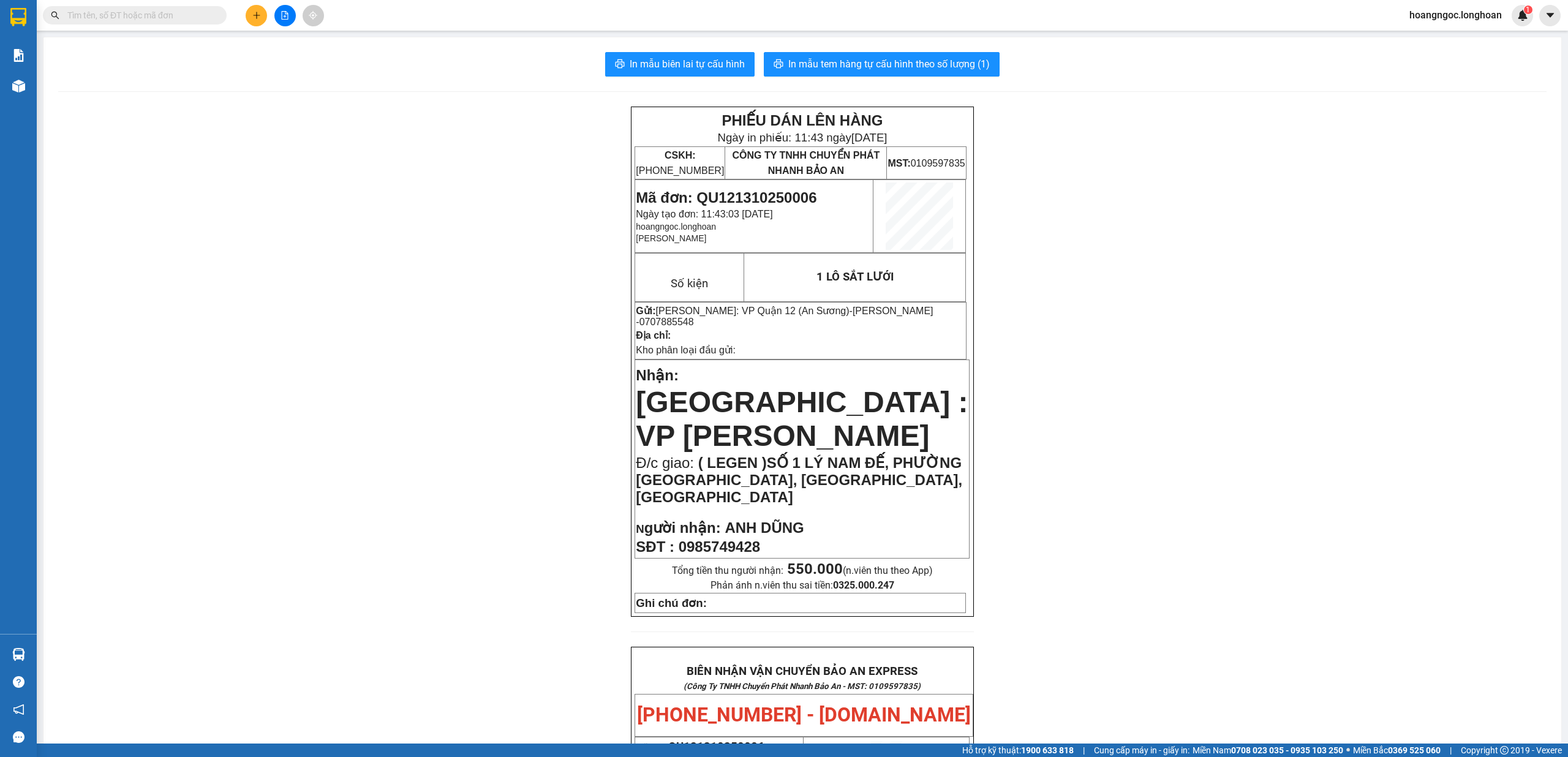
click at [1450, 289] on div "PHIẾU DÁN LÊN HÀNG Ngày in phiếu: 11:43 [DATE] CSKH: [PHONE_NUMBER] CÔNG TY TNH…" at bounding box center [802, 725] width 1489 height 1238
click at [1067, 539] on div "PHIẾU DÁN LÊN HÀNG Ngày in phiếu: 11:43 [DATE] CSKH: [PHONE_NUMBER] CÔNG TY TNH…" at bounding box center [802, 725] width 1489 height 1238
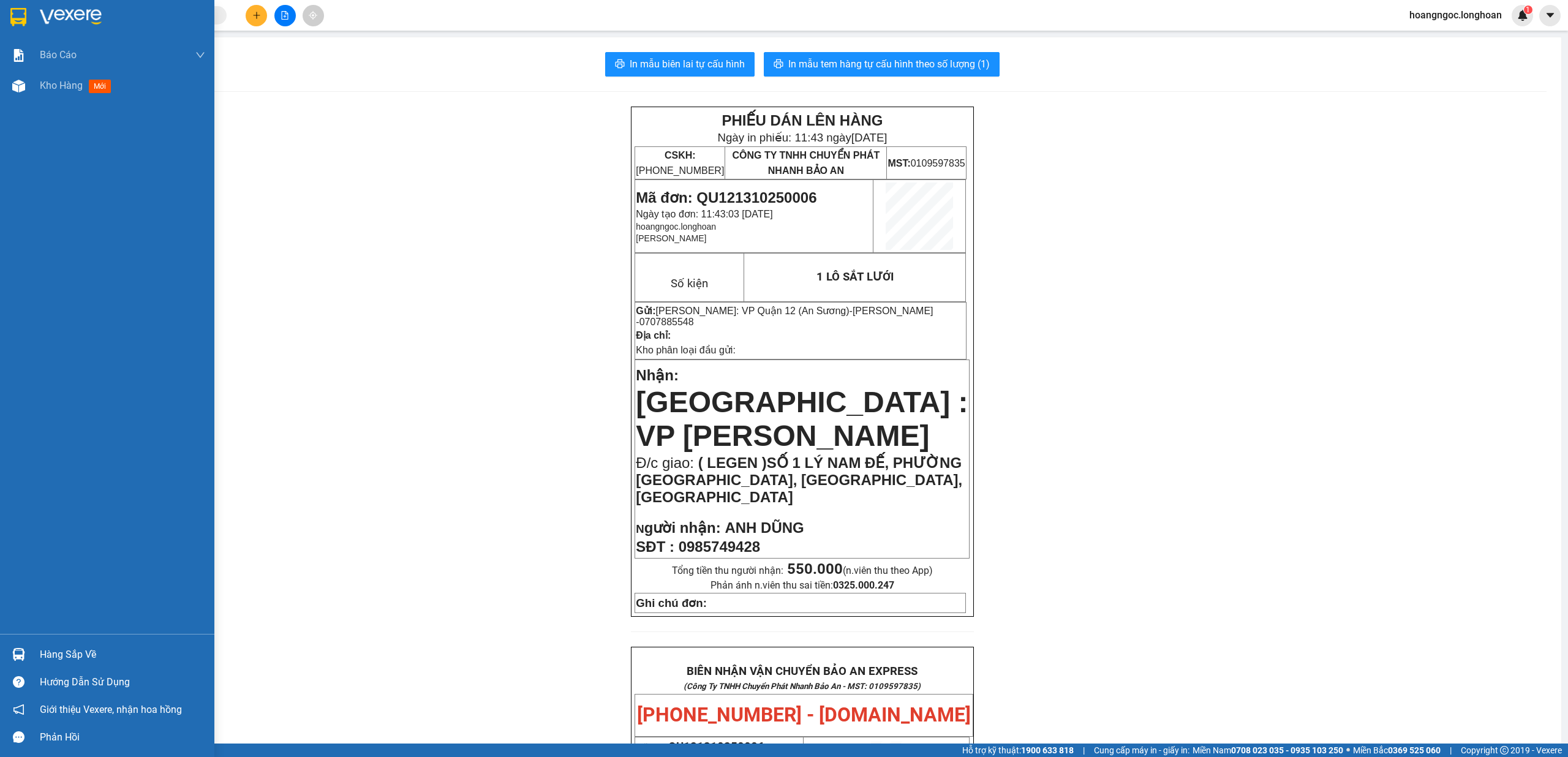
click at [31, 9] on div at bounding box center [107, 20] width 214 height 40
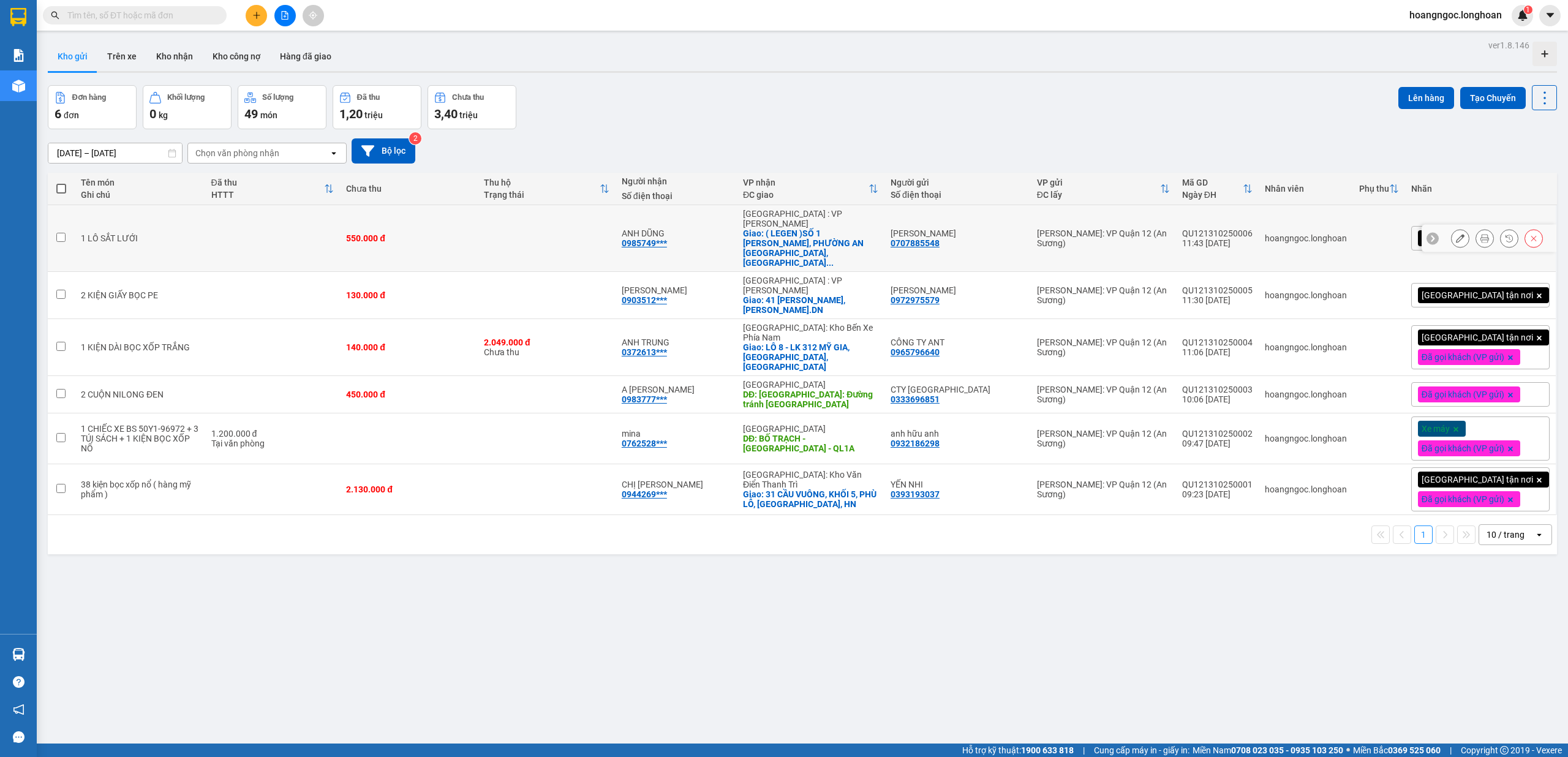
click at [932, 238] on div "0707885548" at bounding box center [915, 243] width 49 height 10
click at [162, 15] on input "text" at bounding box center [139, 16] width 144 height 14
paste input "0707885548"
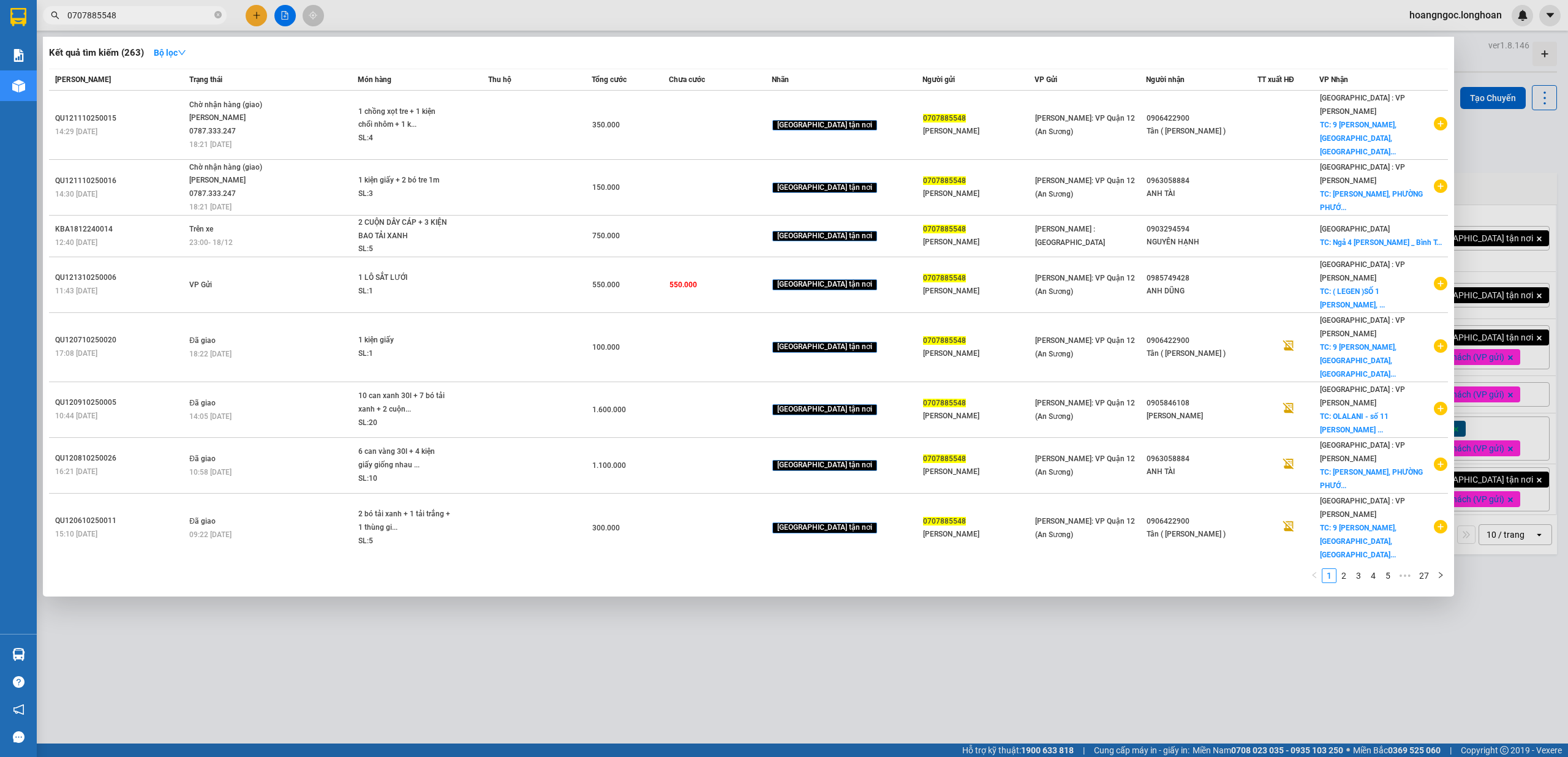
type input "0707885548"
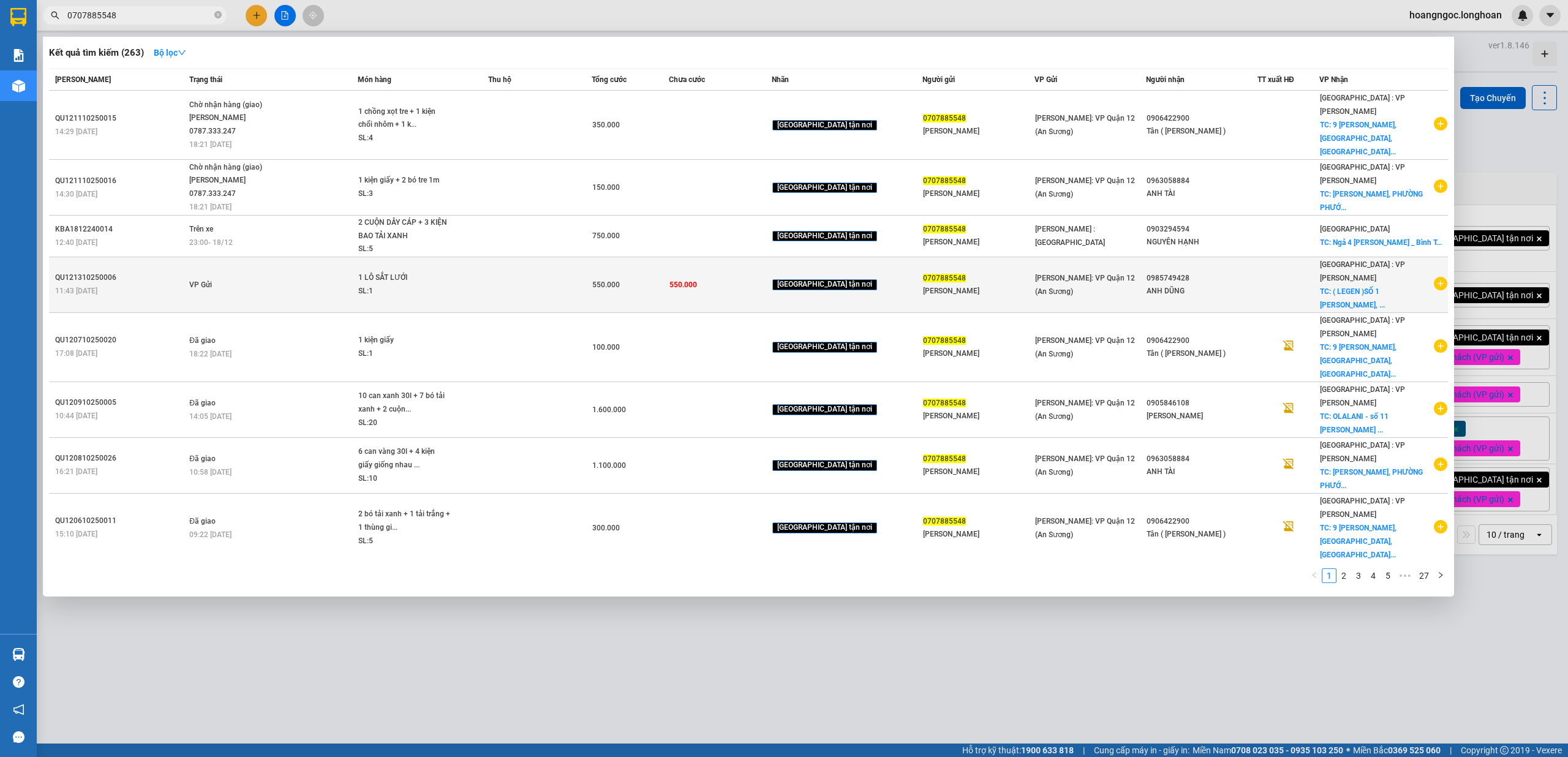
click at [1349, 273] on div "Đà Nẵng : VP [PERSON_NAME] TC: ( LEGEN )SỐ 1 [PERSON_NAME], ..." at bounding box center [1376, 284] width 113 height 54
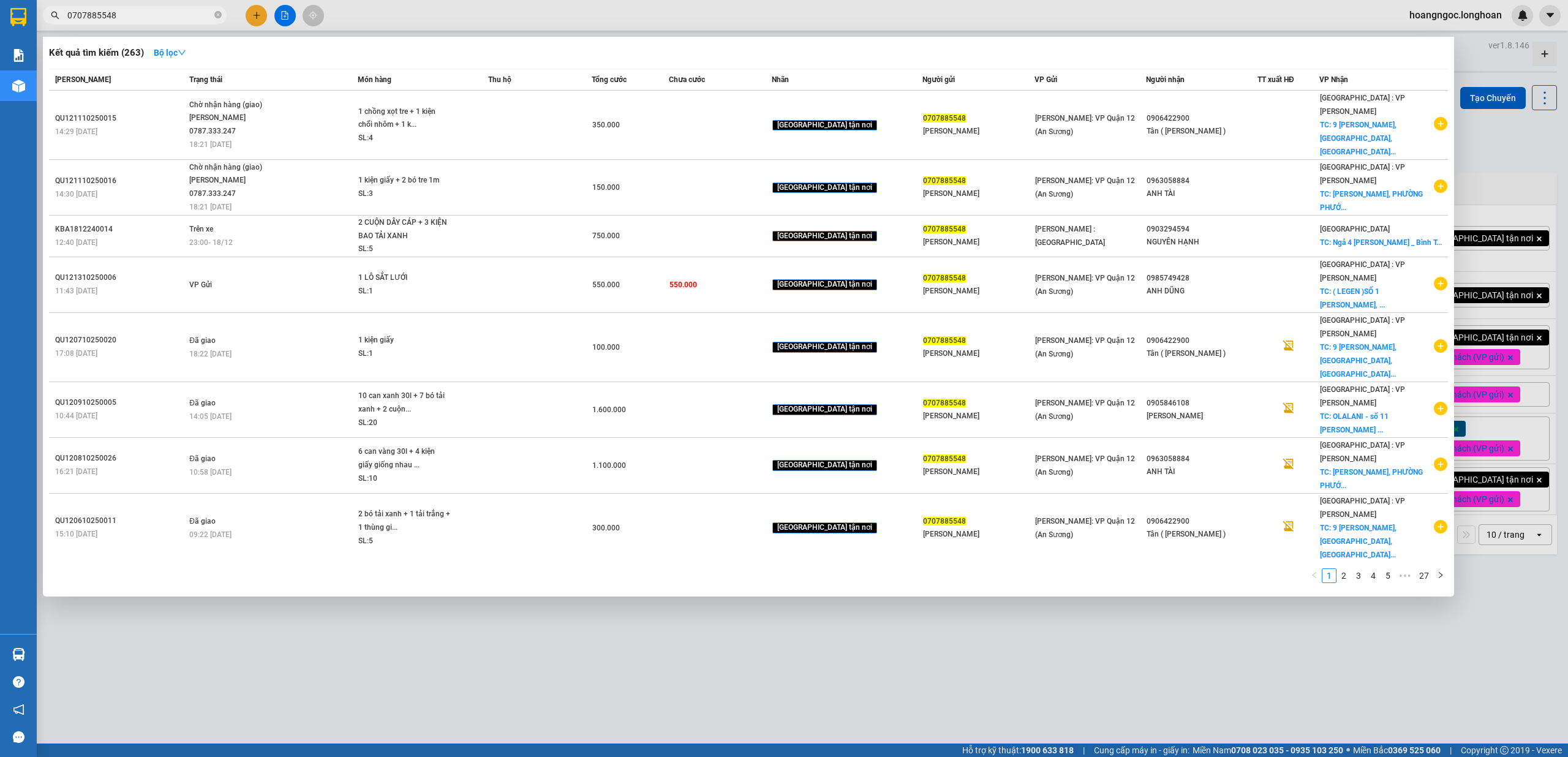
click at [167, 17] on input "0707885548" at bounding box center [139, 16] width 144 height 14
click at [1380, 648] on span "TC: 99 [PERSON_NAME], Ngũ Hành..." at bounding box center [1368, 659] width 96 height 22
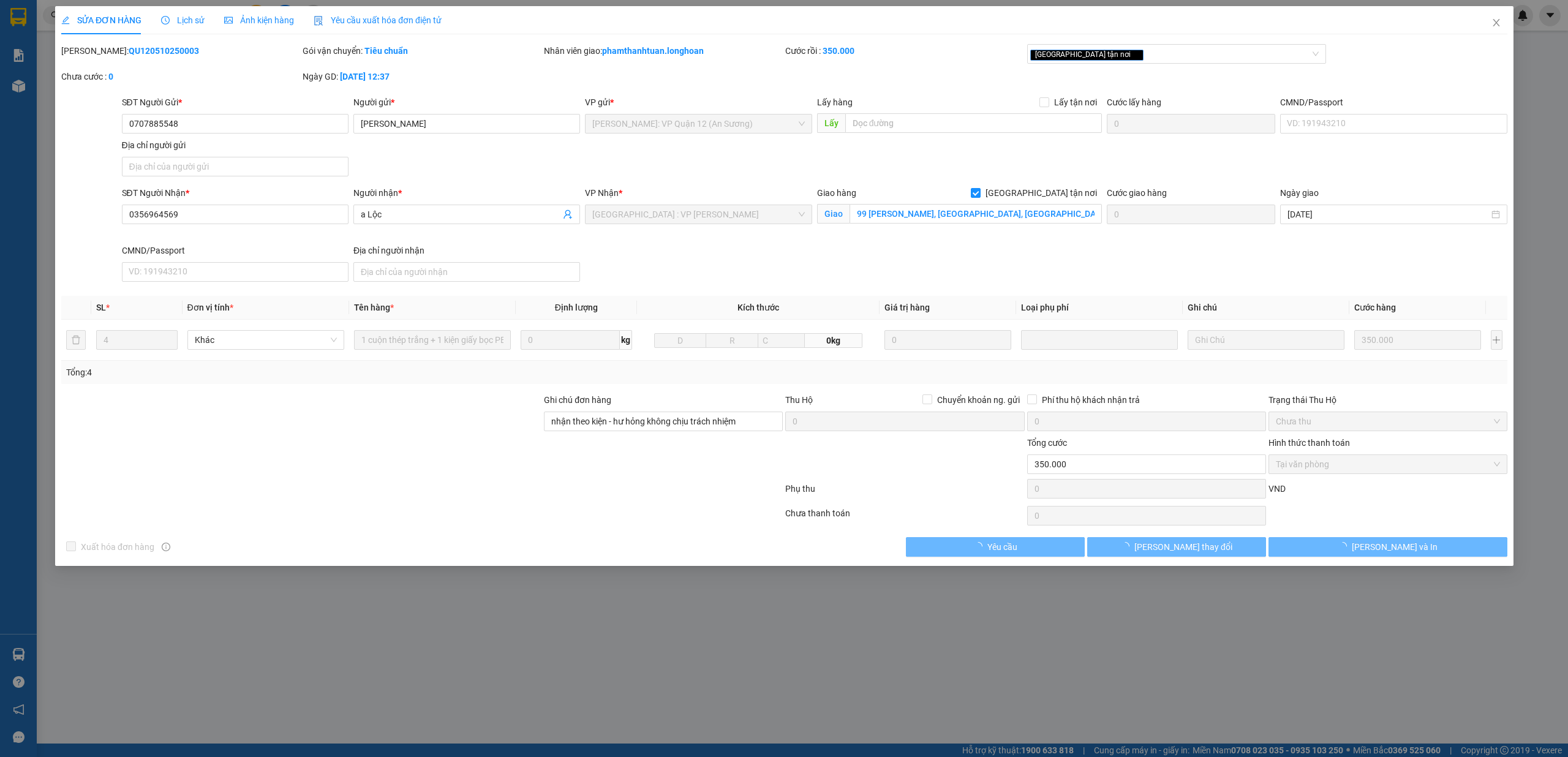
type input "0707885548"
type input "[PERSON_NAME]"
type input "0356964569"
type input "a Lộc"
checkbox input "true"
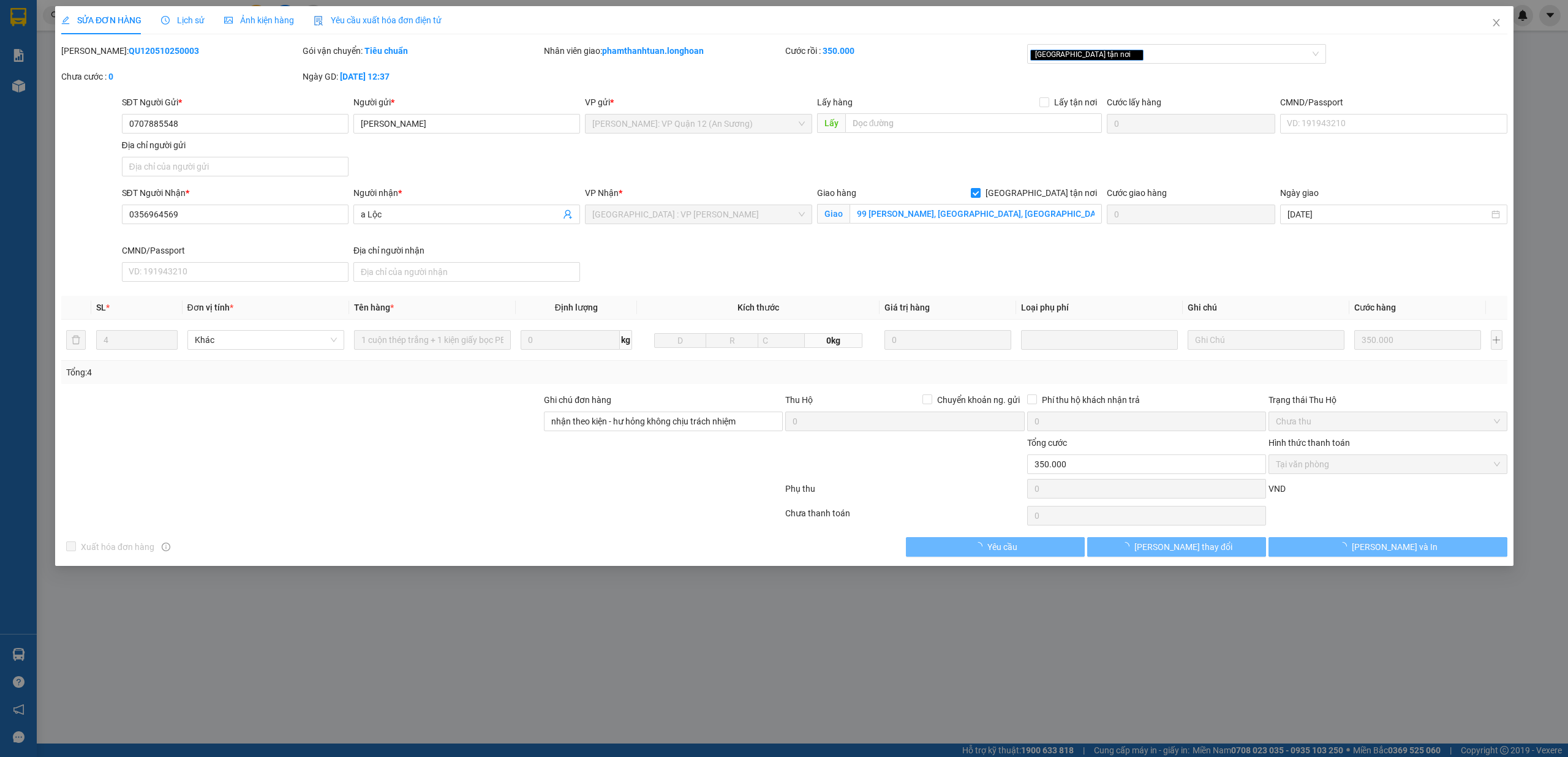
type input "99 [PERSON_NAME], [GEOGRAPHIC_DATA], [GEOGRAPHIC_DATA]"
type input "nhận theo kiện - hư hỏng không chịu trách nhiệm"
type input "0"
type input "350.000"
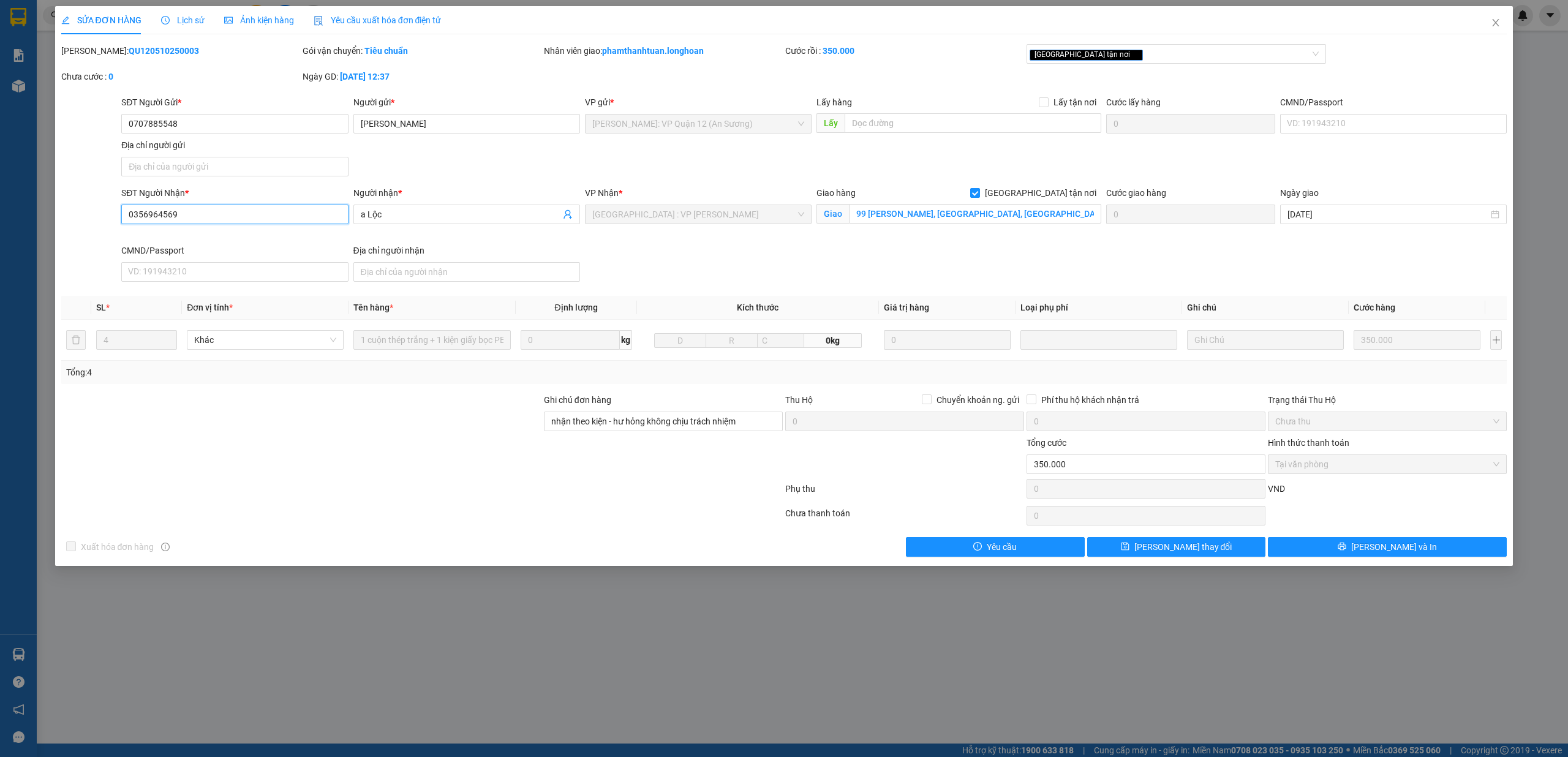
click at [255, 211] on input "0356964569" at bounding box center [234, 214] width 226 height 19
click at [817, 319] on th "Kích thước" at bounding box center [758, 308] width 243 height 24
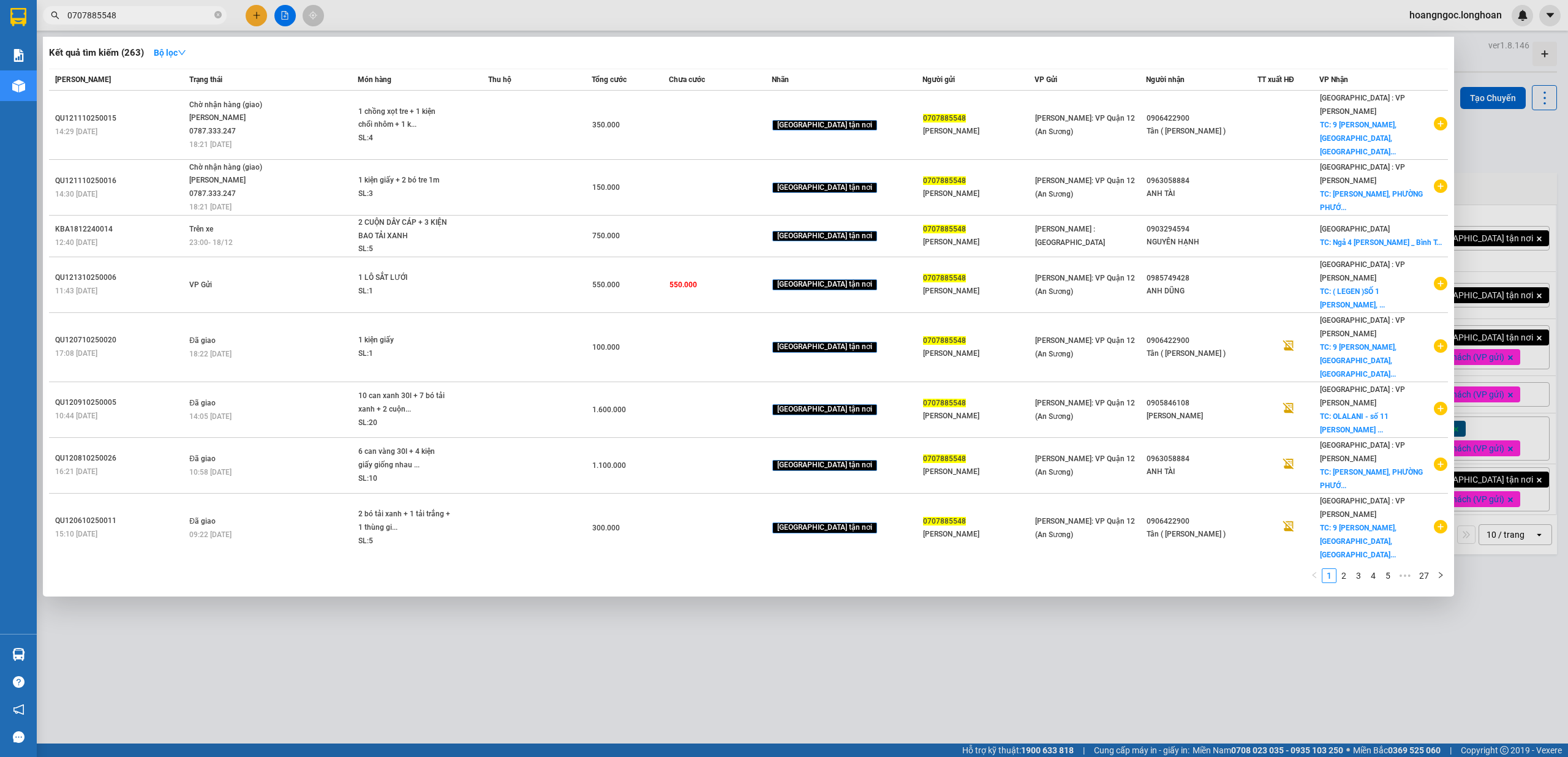
click at [179, 18] on input "0707885548" at bounding box center [139, 16] width 144 height 14
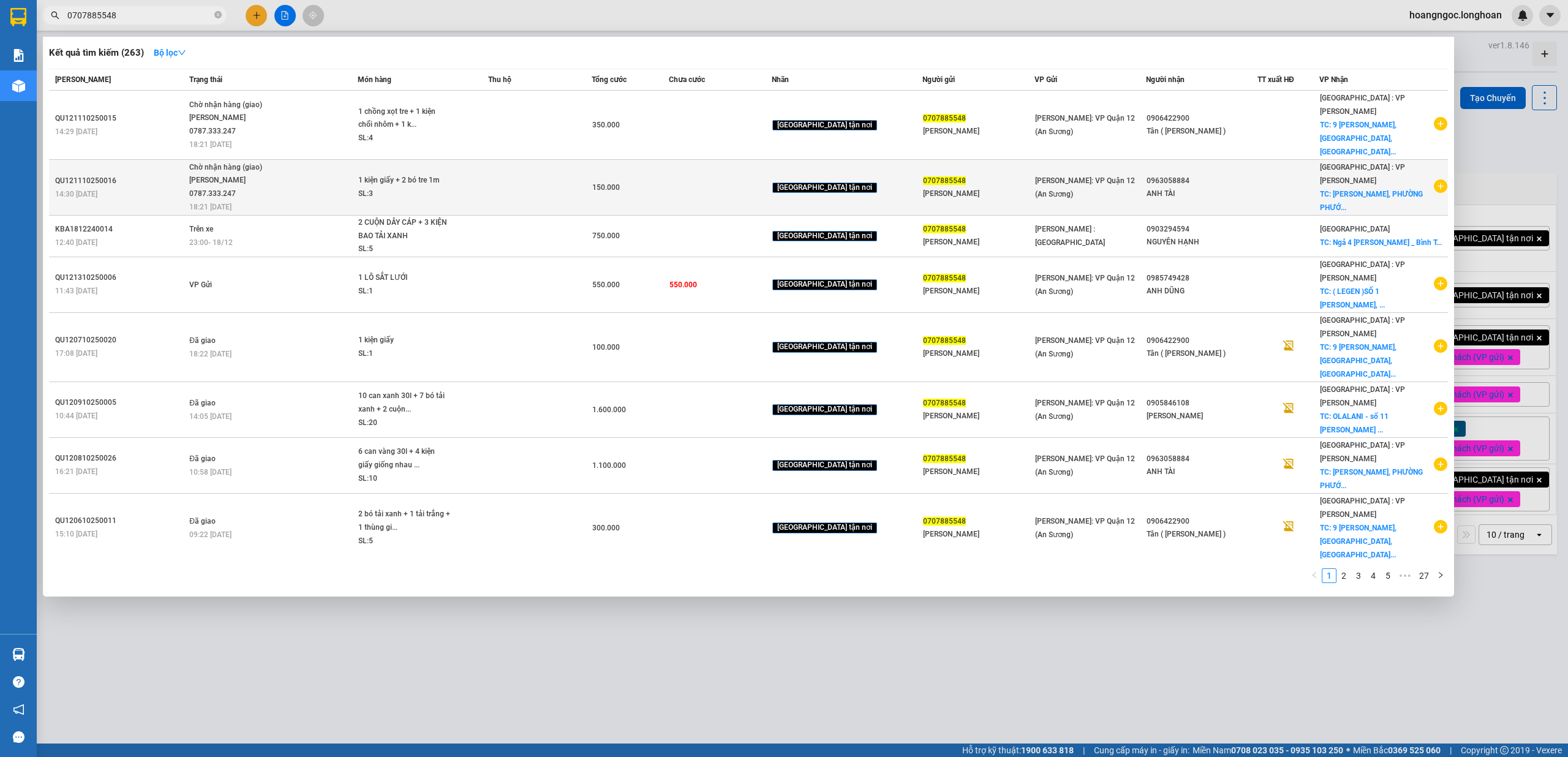
click at [1380, 190] on span "TC: [PERSON_NAME], PHƯỜNG PHƯỚ..." at bounding box center [1371, 201] width 103 height 22
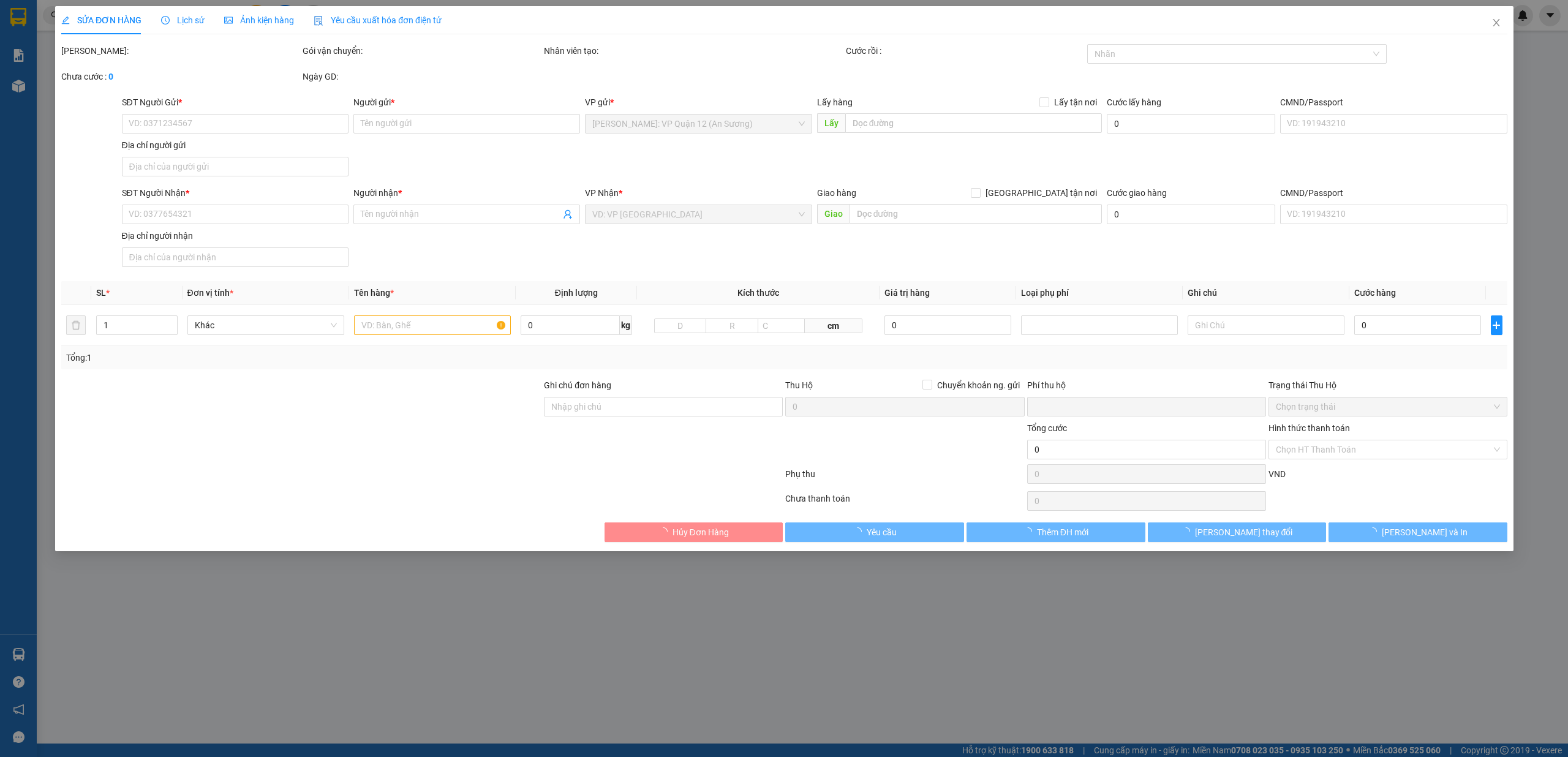
type input "0707885548"
type input "[PERSON_NAME]"
type input "0963058884"
type input "ANH TÀI"
checkbox input "true"
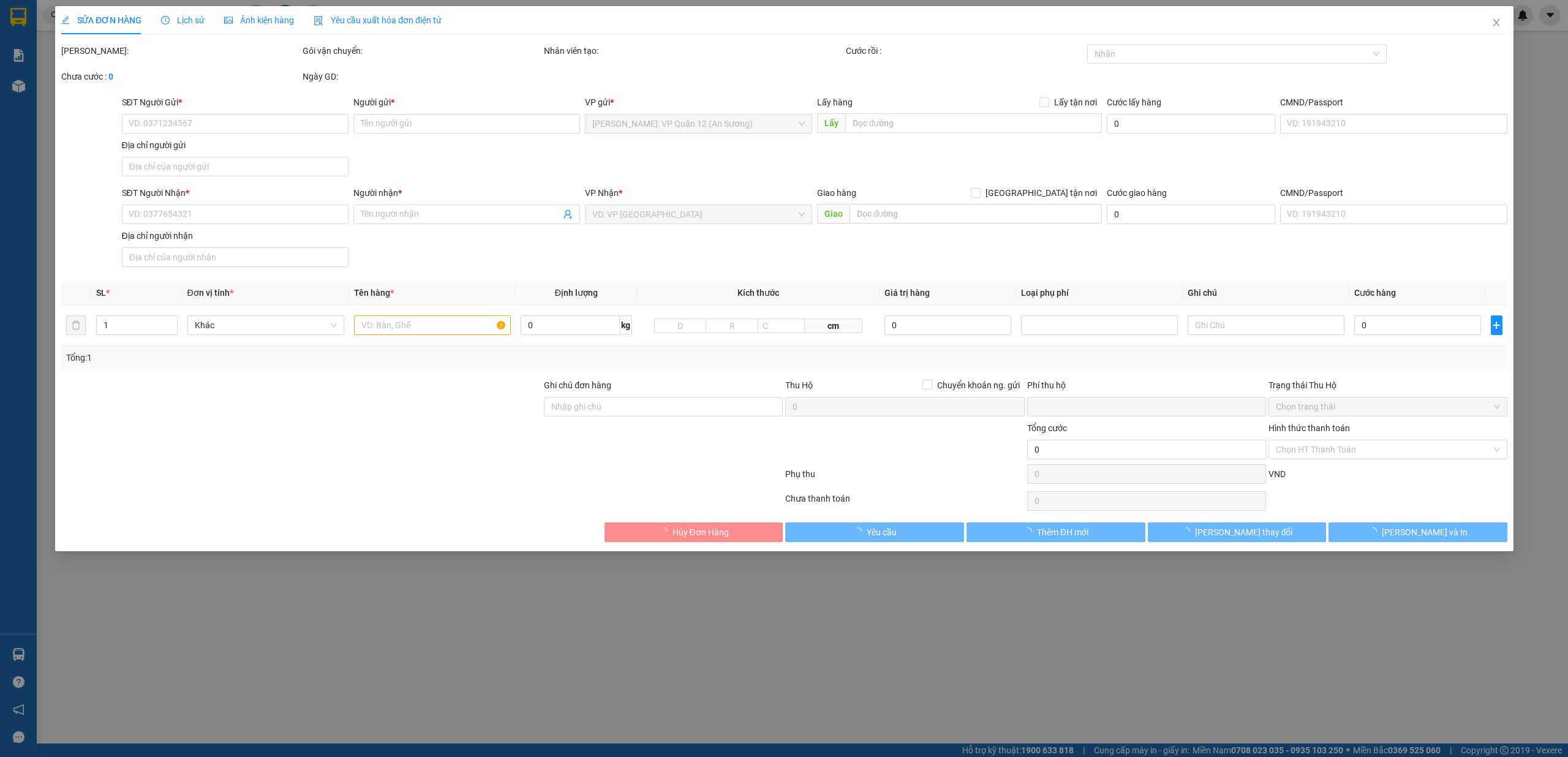
type input "[GEOGRAPHIC_DATA], [GEOGRAPHIC_DATA], [GEOGRAPHIC_DATA], [GEOGRAPHIC_DATA]"
type input "0"
type input "150.000"
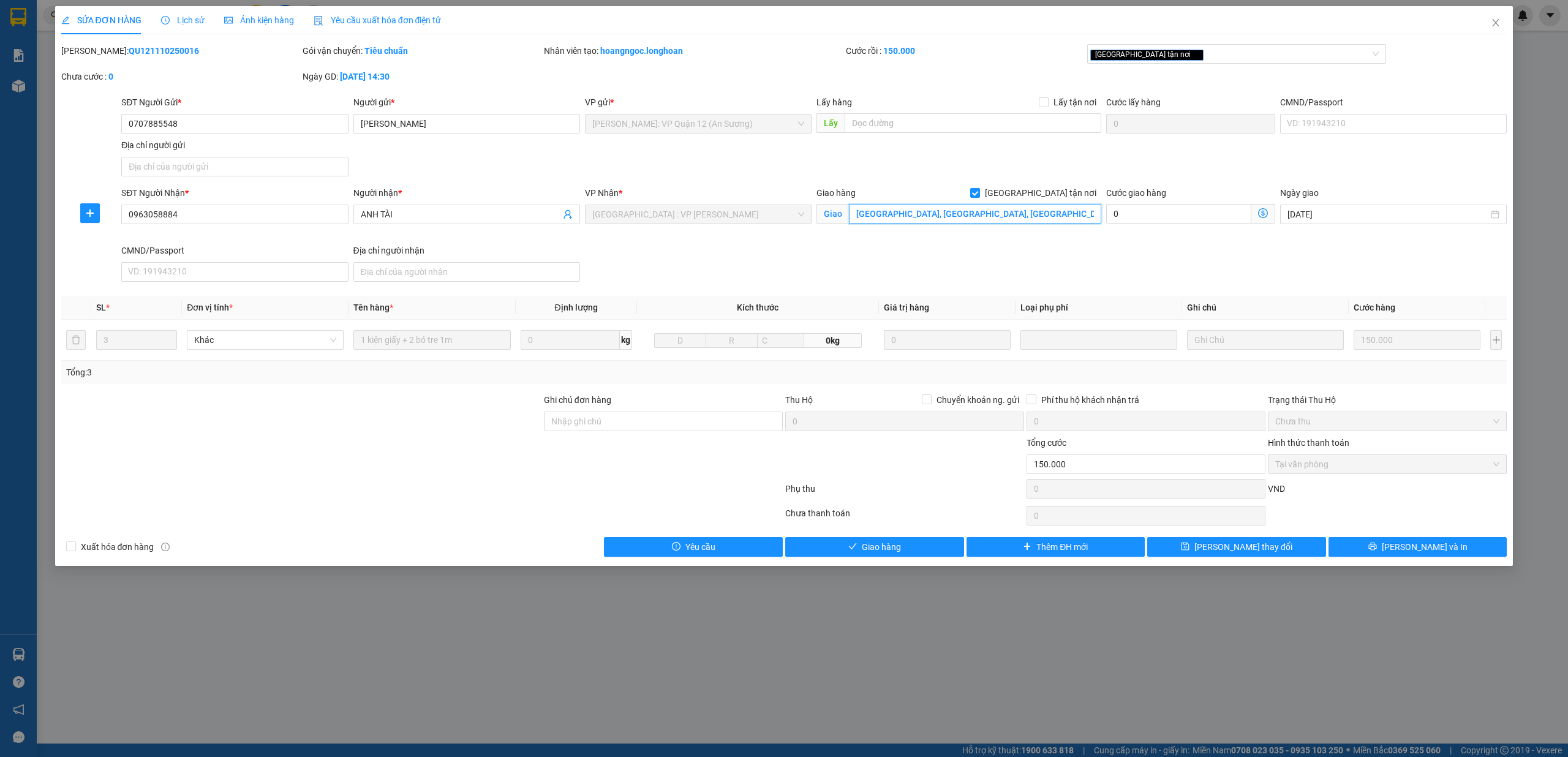
click at [1028, 216] on input "[GEOGRAPHIC_DATA], [GEOGRAPHIC_DATA], [GEOGRAPHIC_DATA], [GEOGRAPHIC_DATA]" at bounding box center [975, 213] width 253 height 19
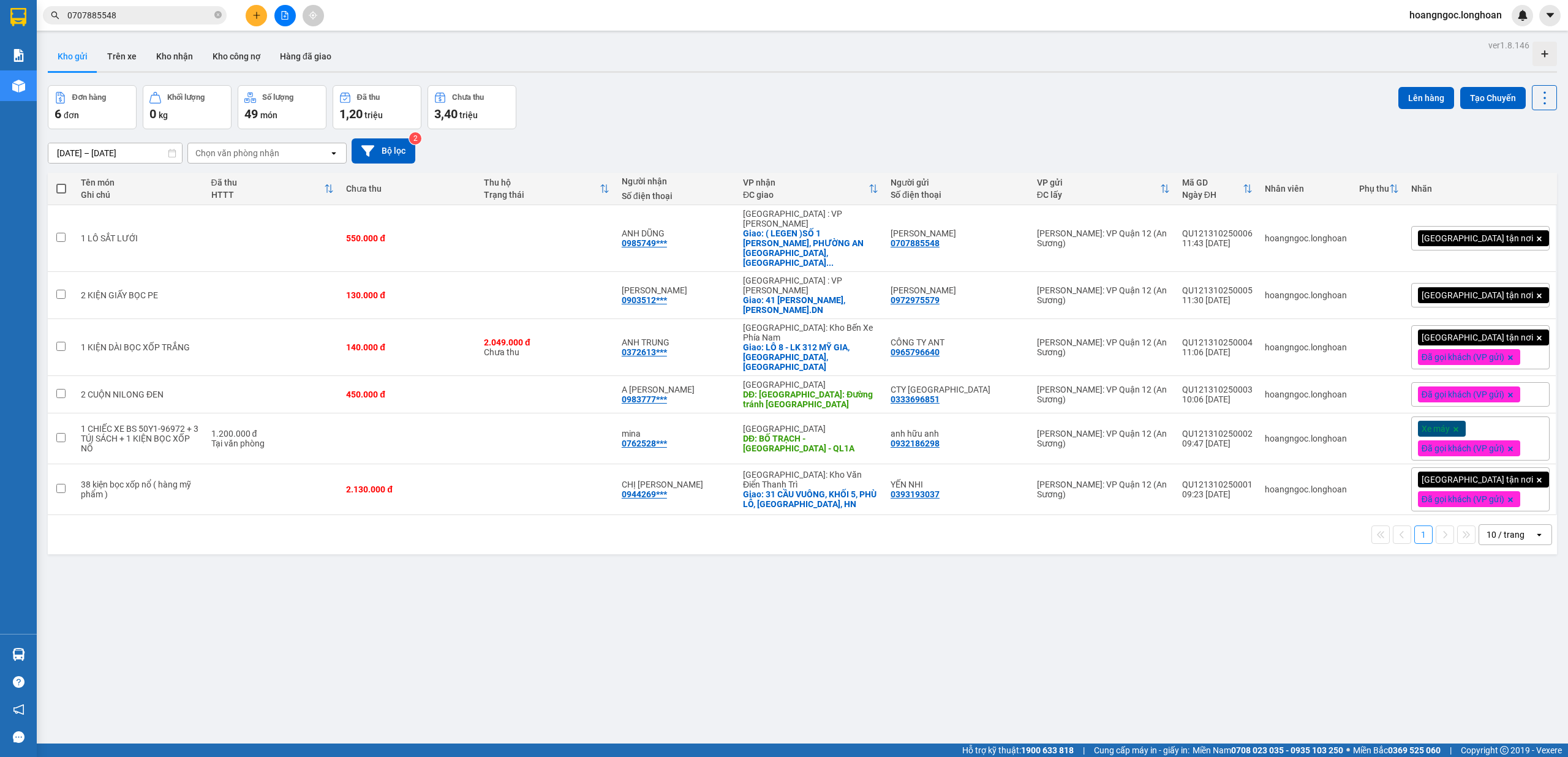
click at [124, 5] on div "Kết quả tìm kiếm ( 263 ) Bộ lọc Mã ĐH Trạng thái Món hàng Thu hộ Tổng cước Chưa…" at bounding box center [119, 16] width 239 height 21
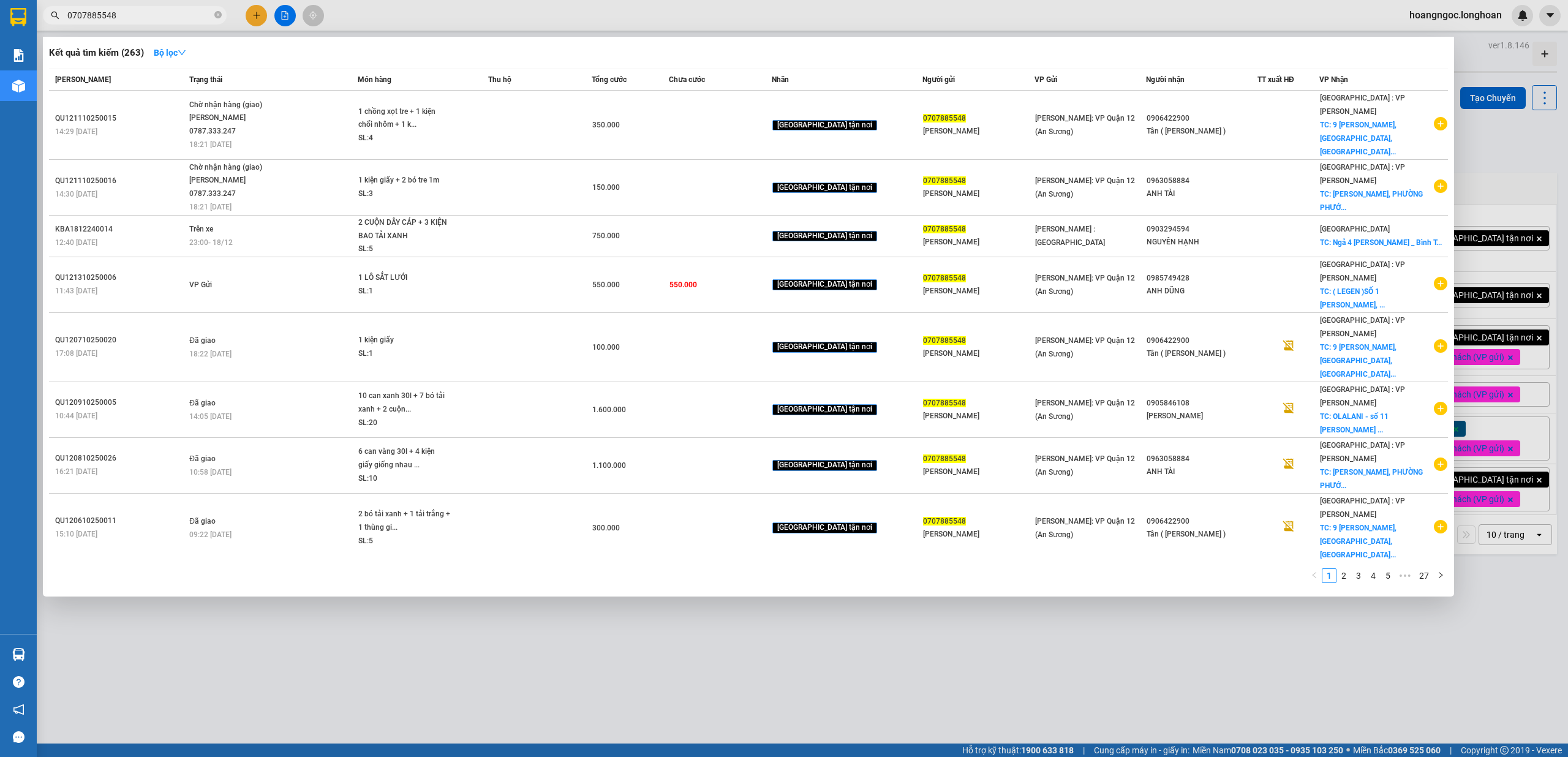
click at [199, 18] on input "0707885548" at bounding box center [139, 16] width 144 height 14
click at [1345, 569] on link "2" at bounding box center [1344, 576] width 14 height 14
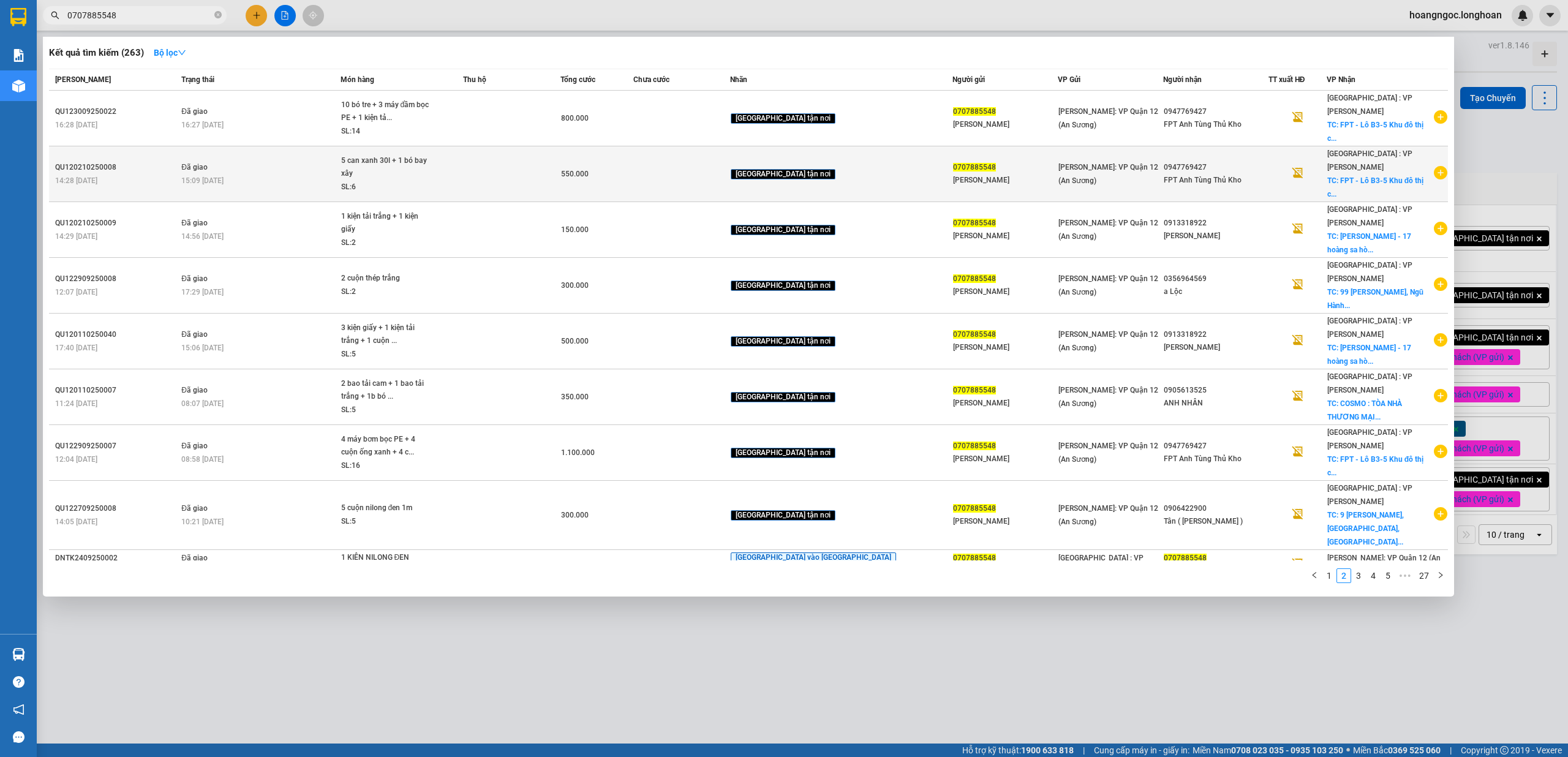
click at [1434, 166] on icon "plus-circle" at bounding box center [1440, 173] width 14 height 14
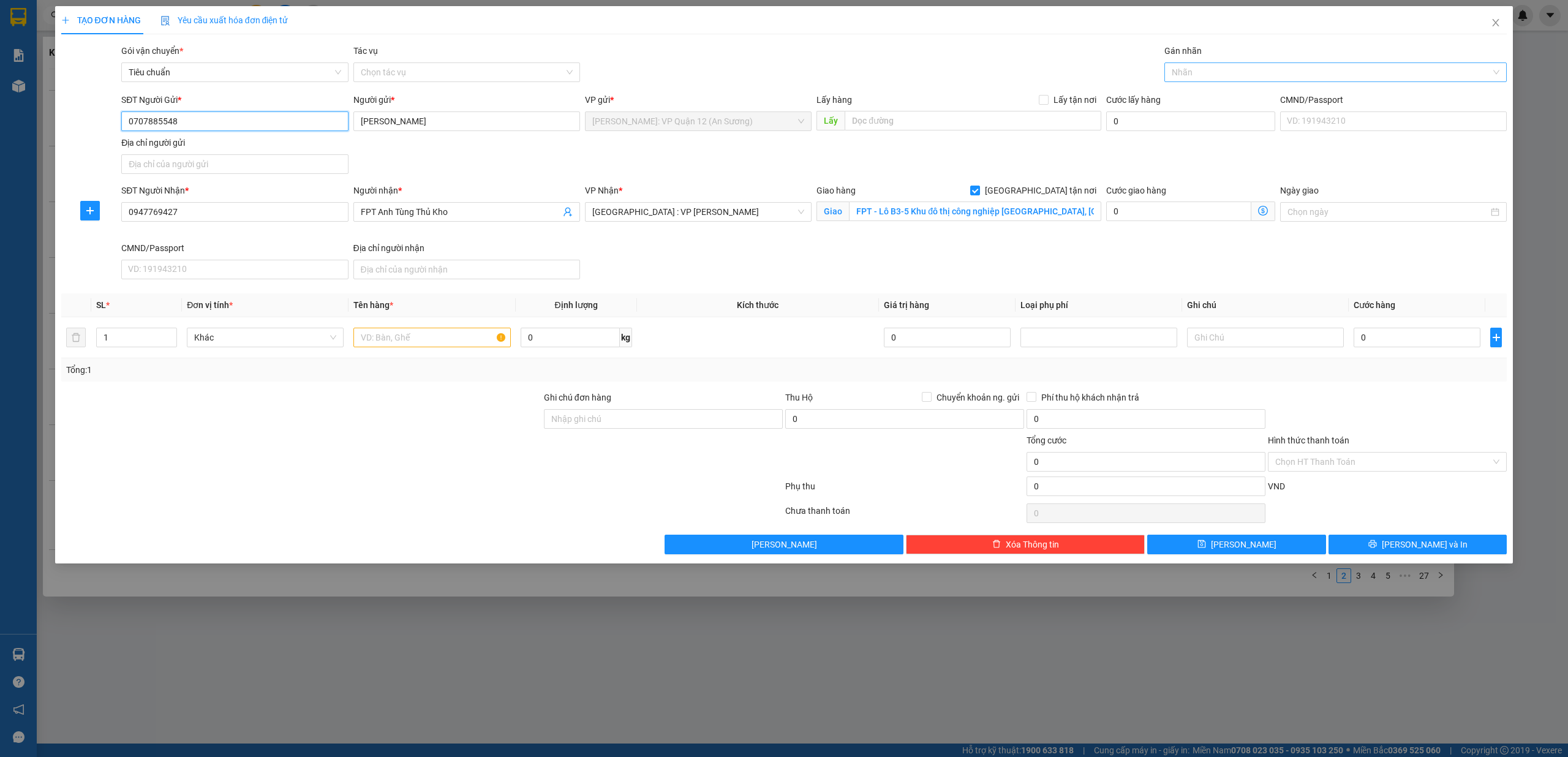
click at [1223, 76] on div at bounding box center [1329, 73] width 324 height 15
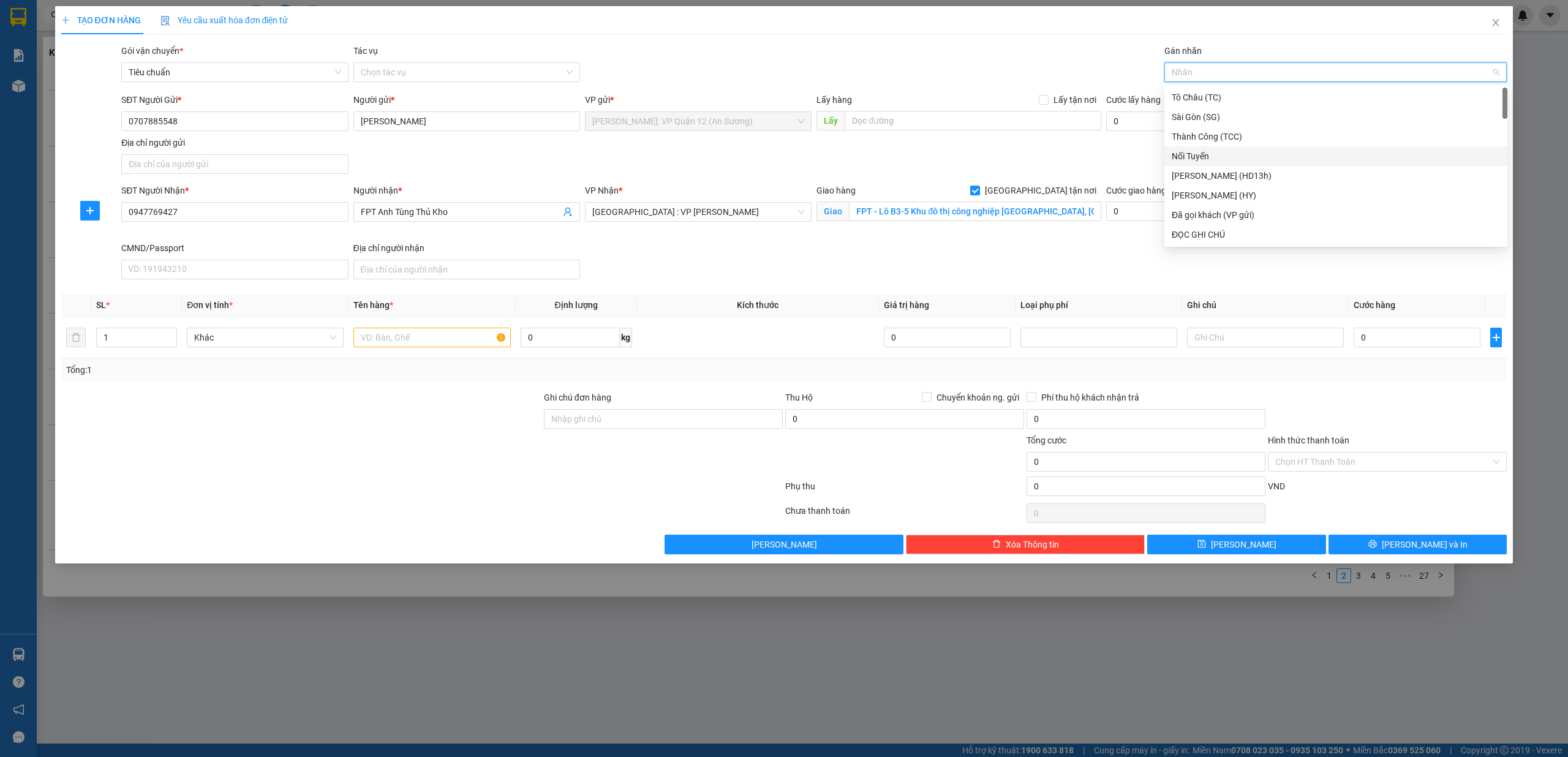
type input "F"
type input "G"
click at [1191, 233] on div "[GEOGRAPHIC_DATA] tận nơi" at bounding box center [1335, 234] width 328 height 14
click at [415, 353] on td at bounding box center [431, 338] width 166 height 41
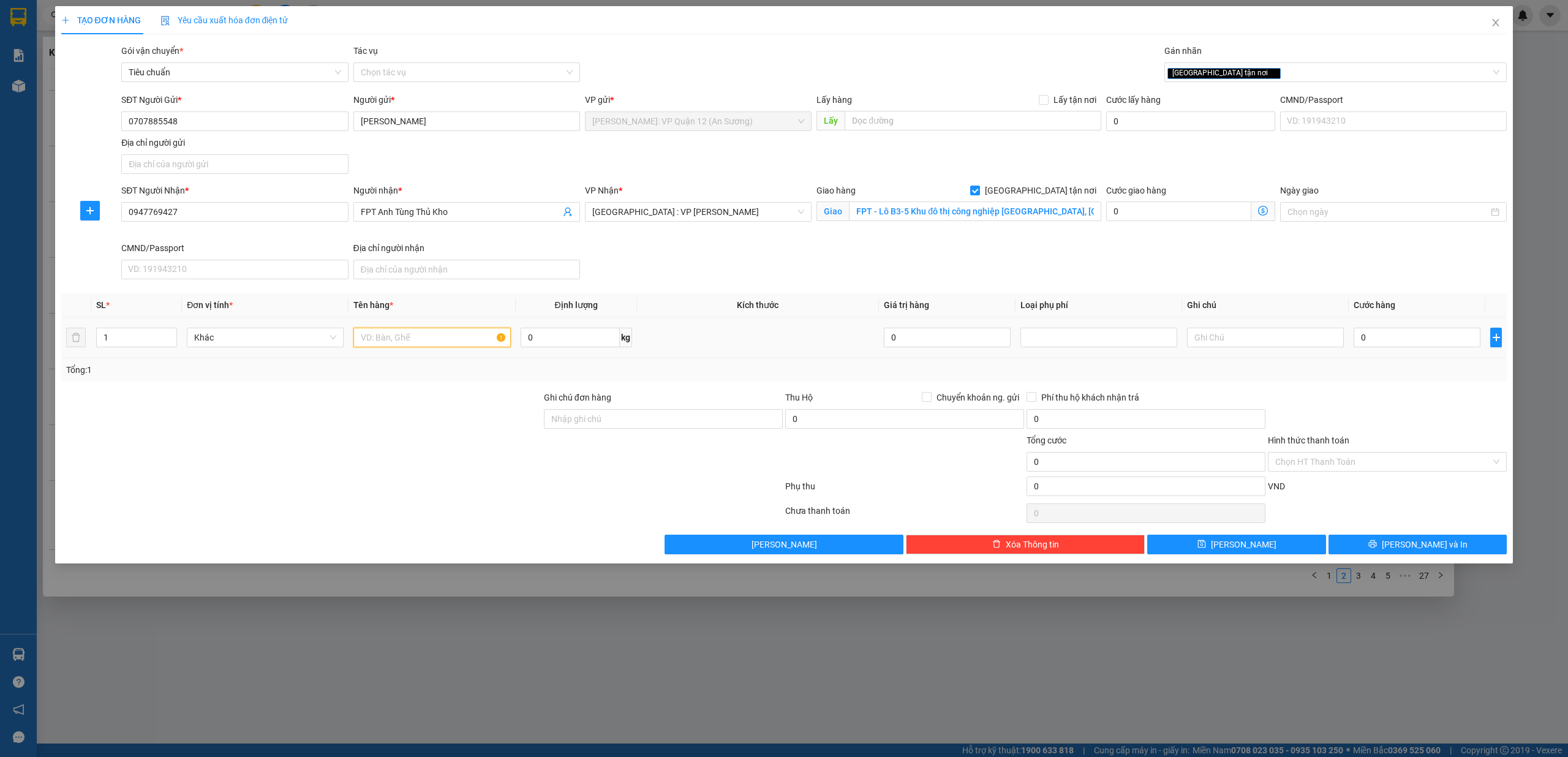
click at [412, 344] on input "text" at bounding box center [431, 337] width 157 height 19
type input "1 KIỆN GIẤY"
click at [1362, 339] on input "0" at bounding box center [1417, 337] width 127 height 19
type input "1"
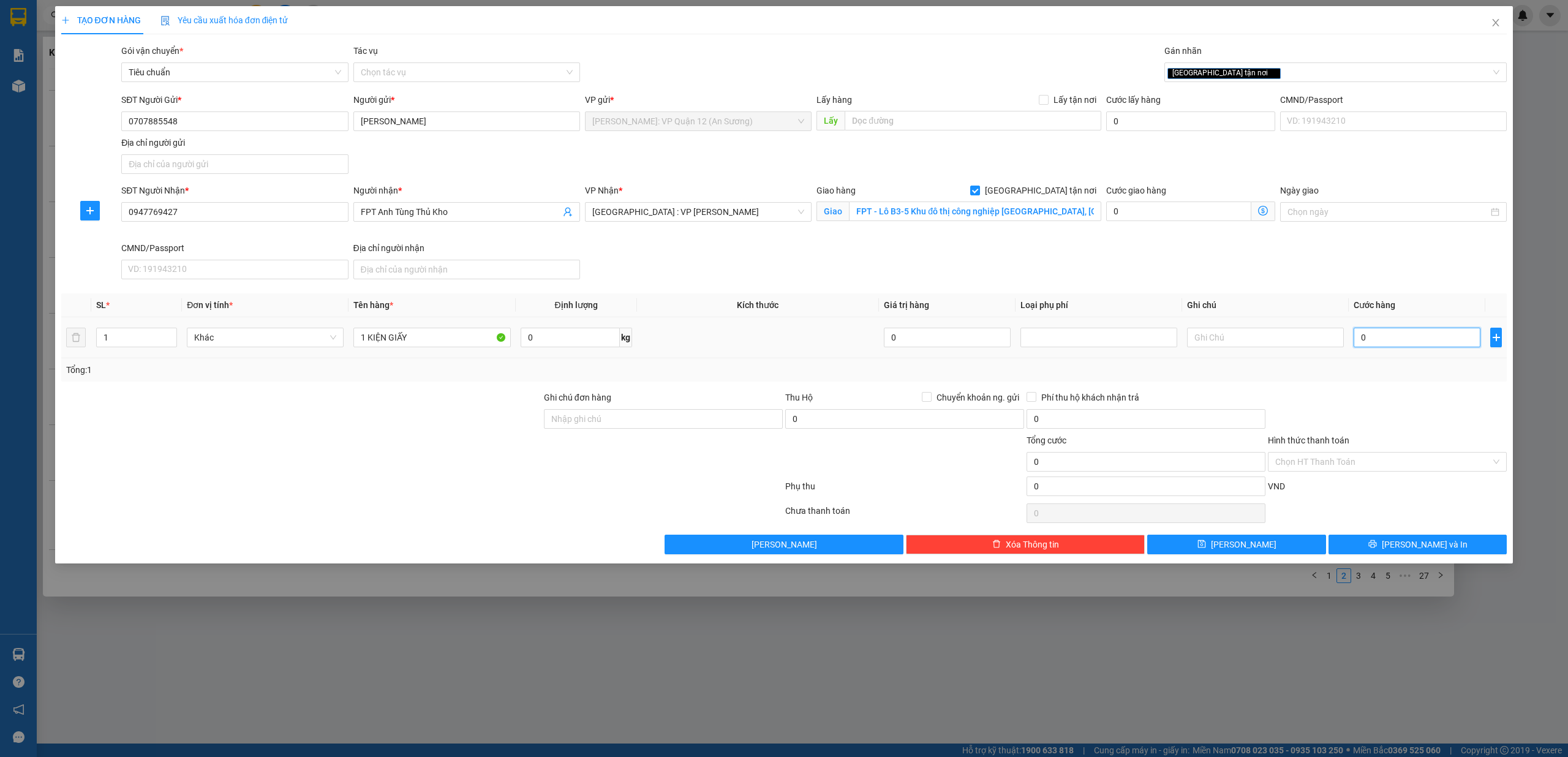
type input "1"
type input "10"
type input "100"
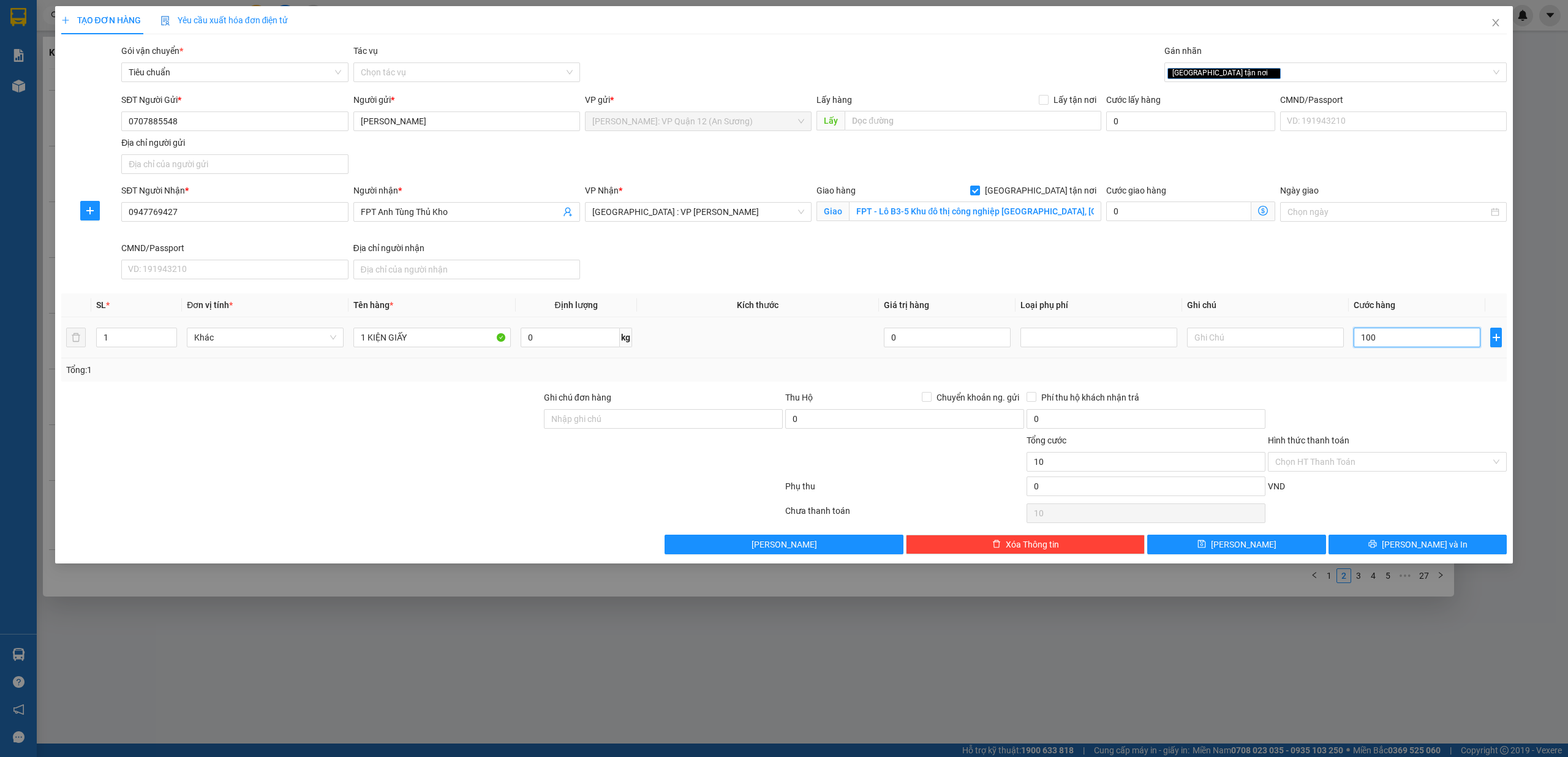
type input "100"
click at [1480, 539] on button "[PERSON_NAME] và In" at bounding box center [1418, 544] width 179 height 19
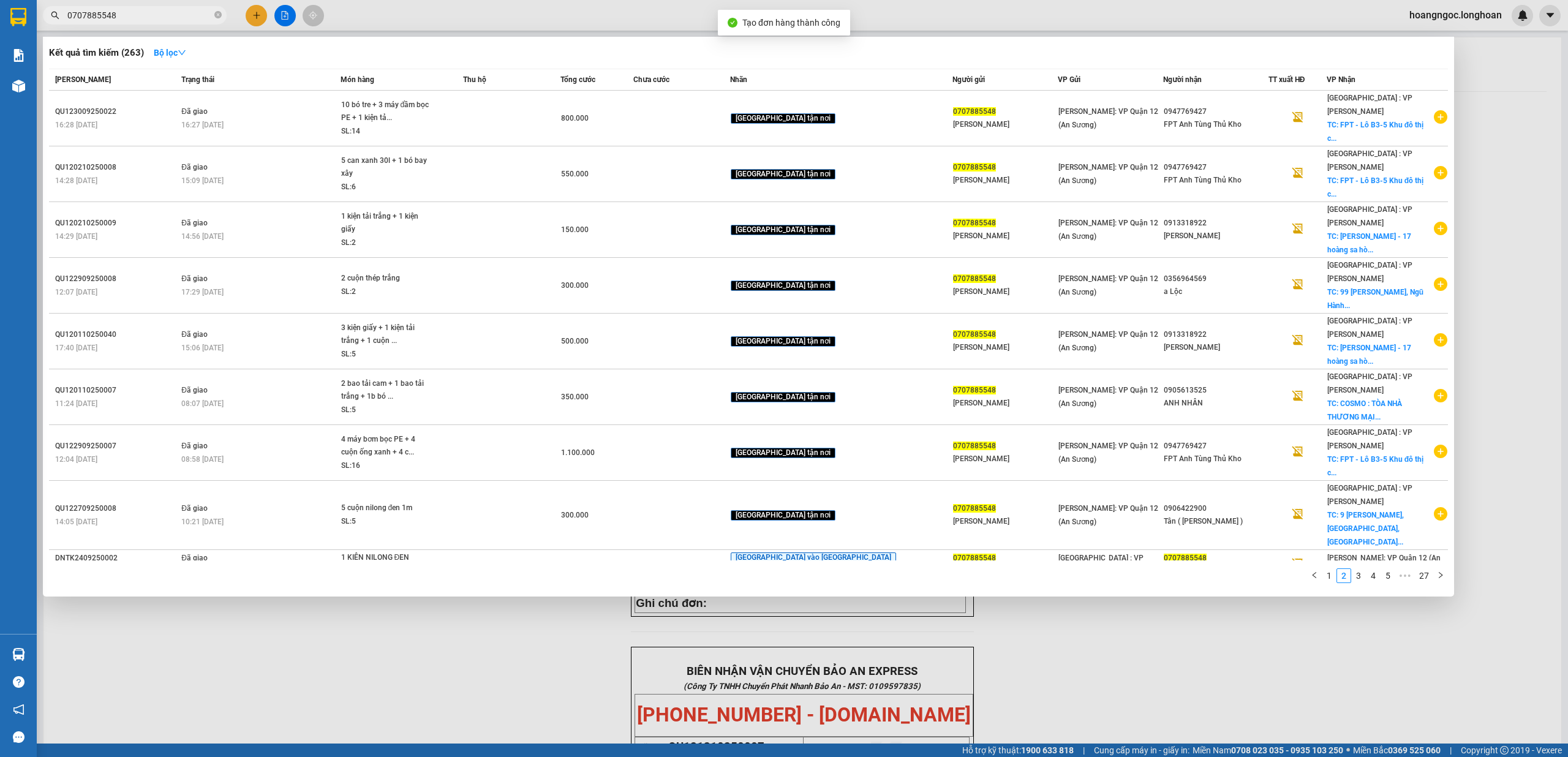
click at [946, 555] on div at bounding box center [784, 378] width 1568 height 757
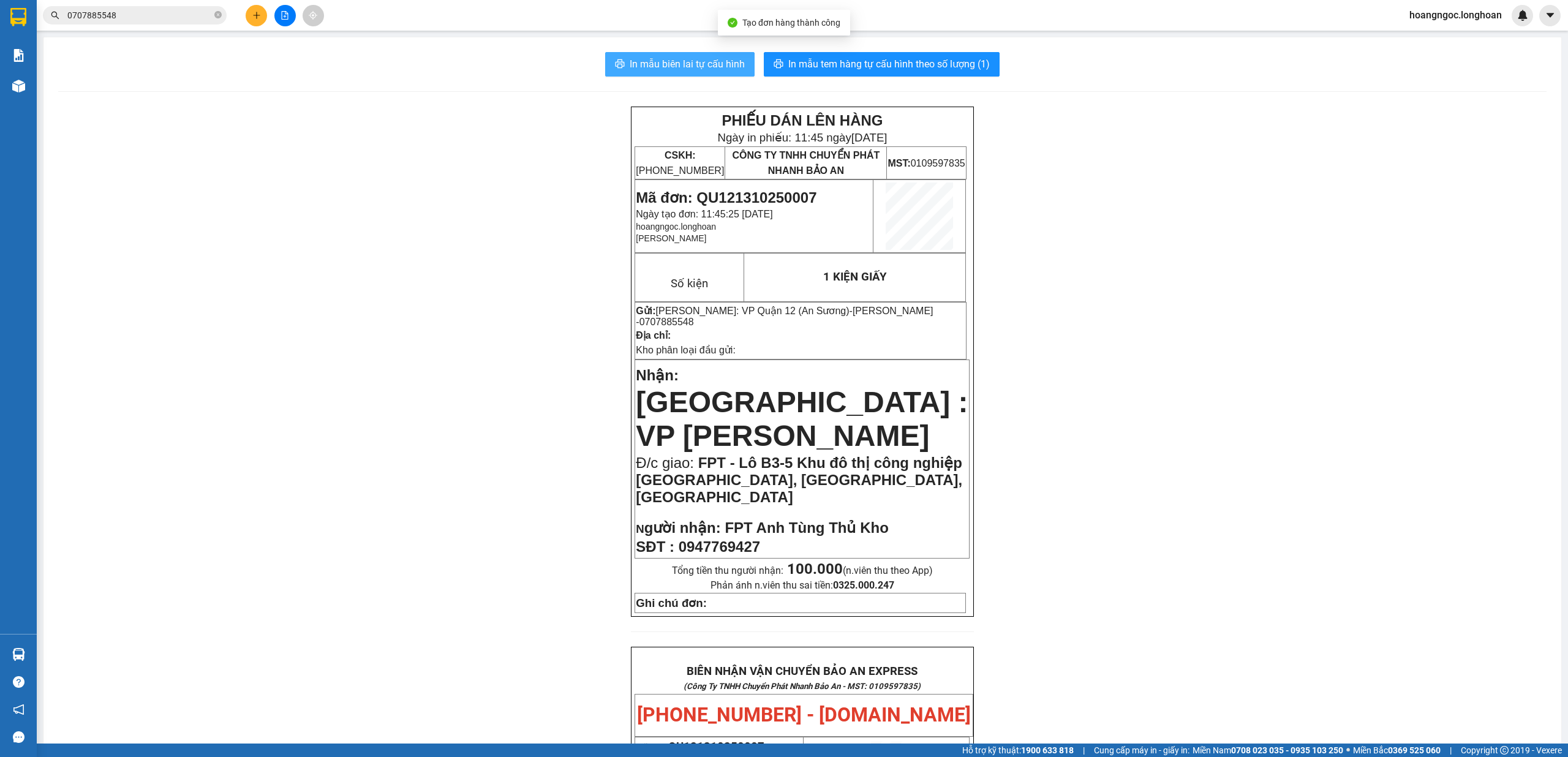
click at [726, 54] on button "In mẫu biên lai tự cấu hình" at bounding box center [680, 64] width 149 height 24
click at [849, 91] on div at bounding box center [802, 91] width 1489 height 1
click at [855, 64] on span "In mẫu tem hàng tự cấu hình theo số lượng (1)" at bounding box center [889, 64] width 201 height 15
